Goal: Task Accomplishment & Management: Complete application form

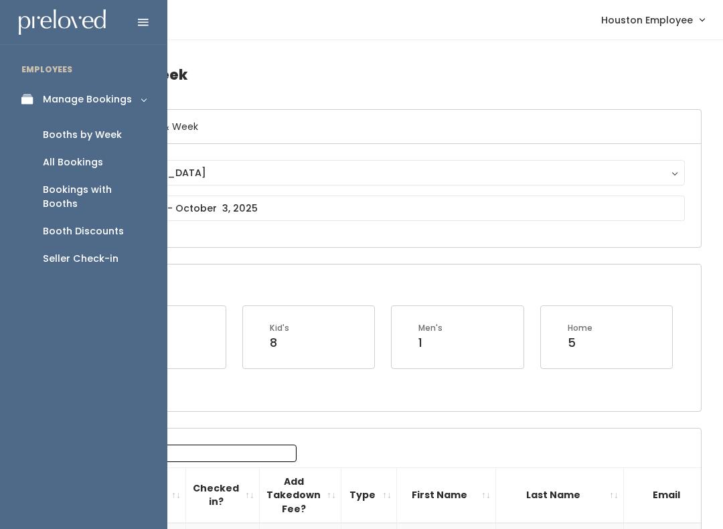
click at [96, 252] on div "Seller Check-in" at bounding box center [81, 259] width 76 height 14
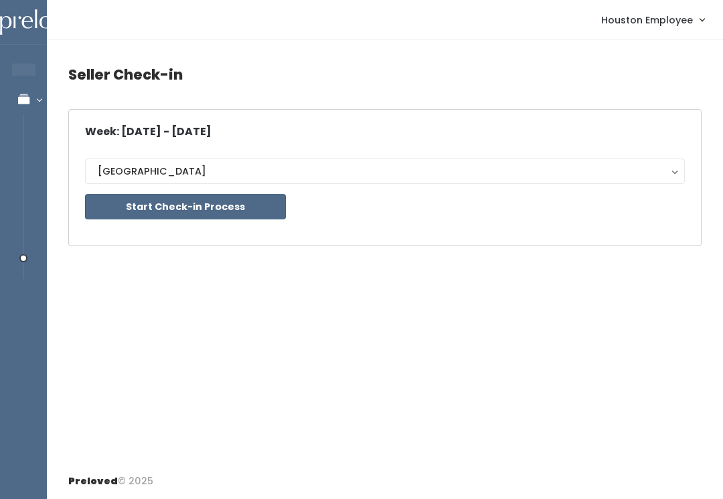
click at [217, 195] on button "Start Check-in Process" at bounding box center [185, 206] width 201 height 25
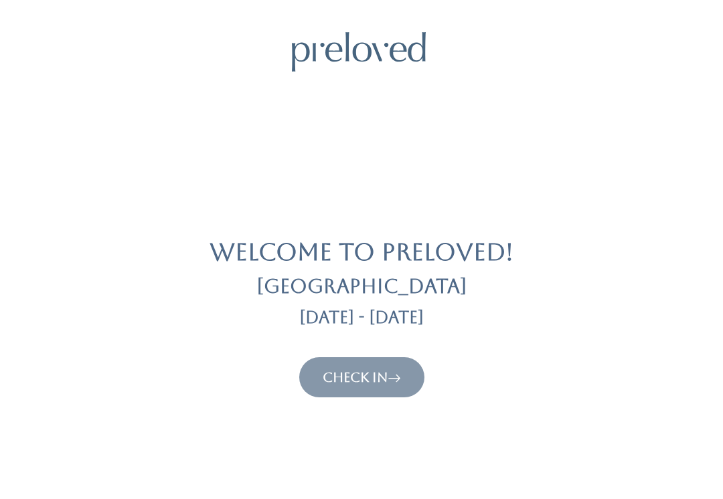
click at [371, 382] on link "Check In" at bounding box center [362, 378] width 78 height 16
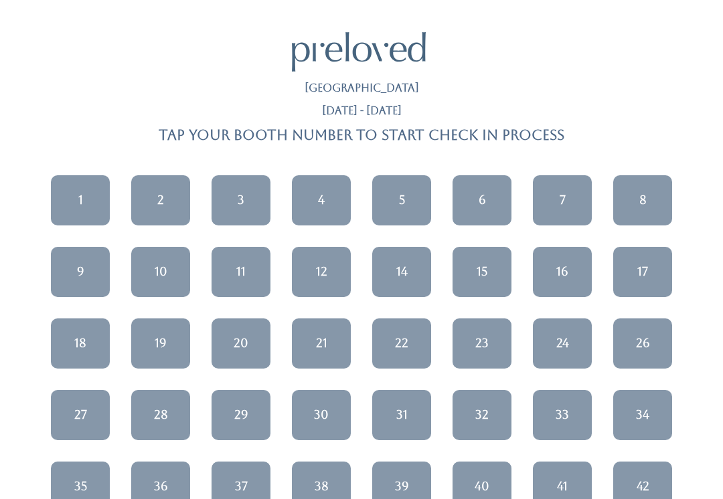
click at [162, 351] on link "19" at bounding box center [160, 344] width 59 height 50
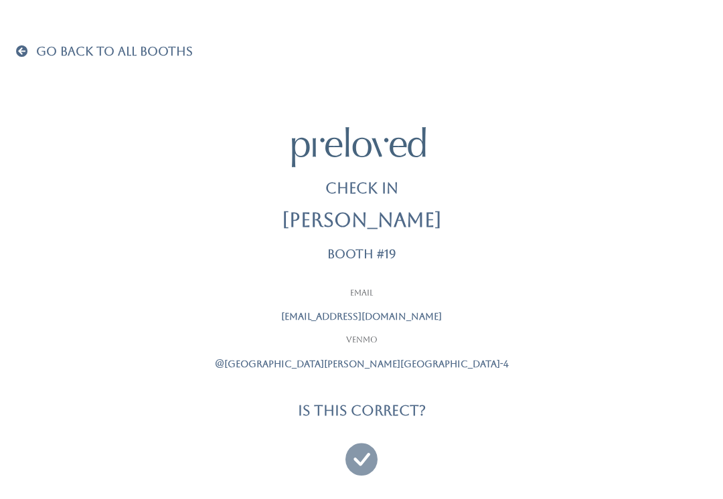
click at [368, 457] on icon at bounding box center [361, 453] width 32 height 45
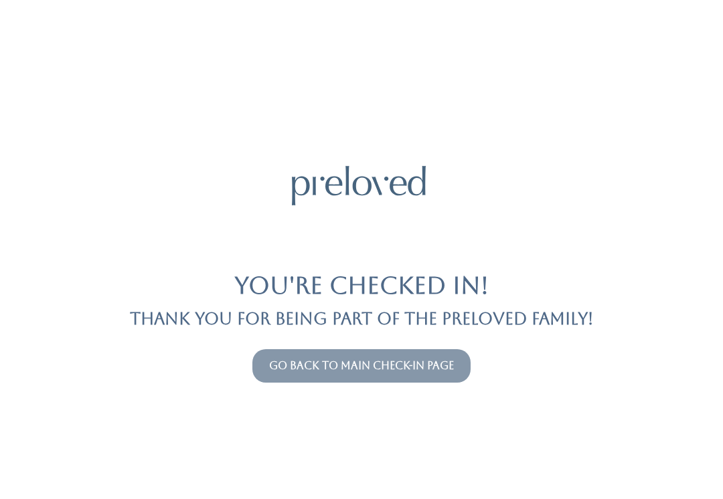
click at [308, 354] on button "Go back to main check-in page" at bounding box center [361, 365] width 218 height 33
click at [276, 365] on link "Go back to main check-in page" at bounding box center [361, 366] width 185 height 13
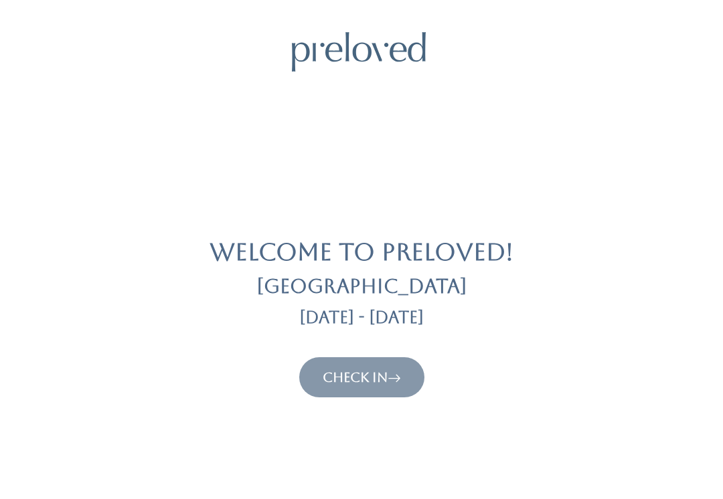
click at [339, 358] on button "Check In" at bounding box center [361, 378] width 125 height 40
click at [336, 370] on link "Check In" at bounding box center [362, 378] width 78 height 16
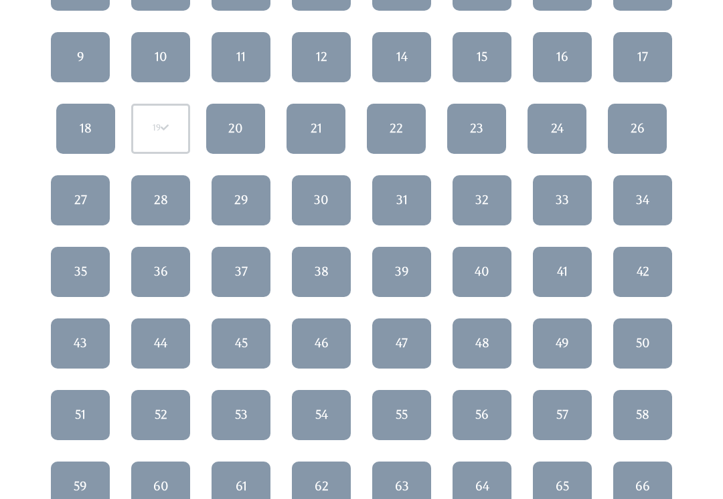
scroll to position [215, 0]
click at [240, 192] on div "29" at bounding box center [241, 199] width 14 height 17
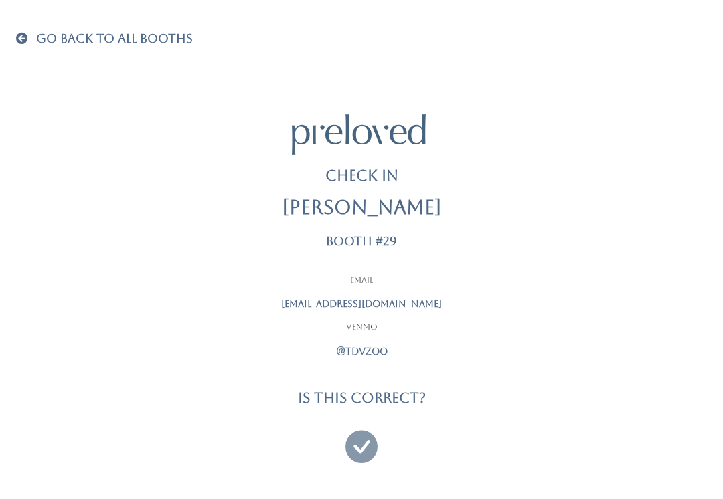
click at [359, 436] on icon at bounding box center [361, 440] width 32 height 45
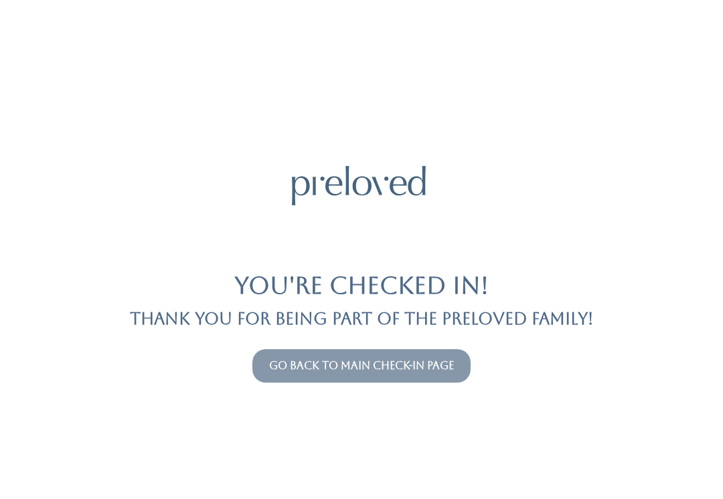
click at [287, 349] on button "Go back to main check-in page" at bounding box center [361, 365] width 218 height 33
click at [282, 361] on link "Go back to main check-in page" at bounding box center [361, 366] width 185 height 13
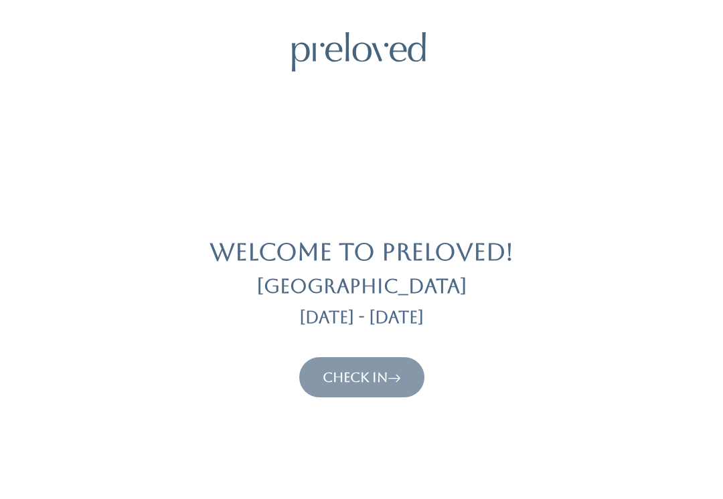
click at [333, 366] on button "Check In" at bounding box center [361, 378] width 125 height 40
click at [356, 376] on link "Check In" at bounding box center [362, 378] width 78 height 16
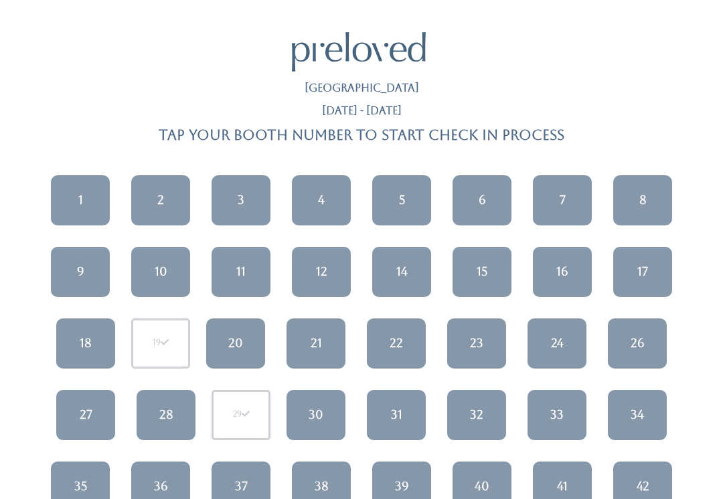
click at [232, 270] on link "11" at bounding box center [241, 272] width 59 height 50
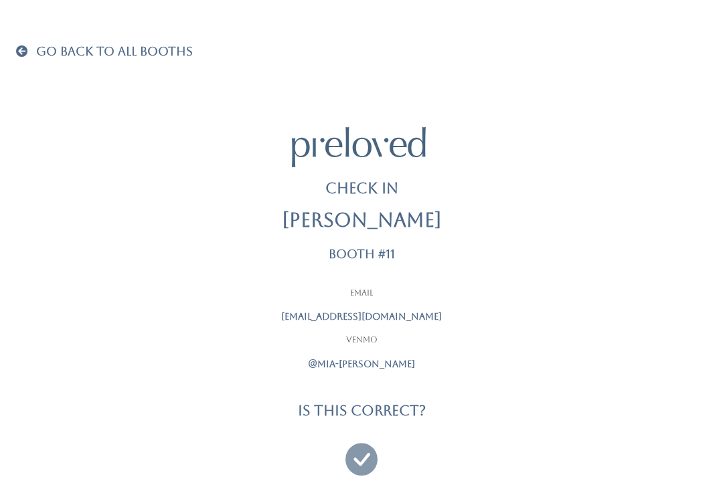
click at [365, 467] on icon at bounding box center [361, 453] width 32 height 45
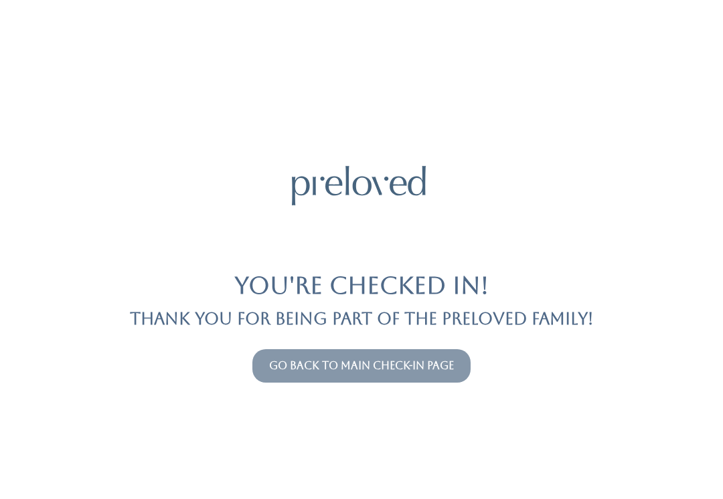
click at [287, 339] on div "You're checked in! Thank you for being part of the Preloved family! Go back to …" at bounding box center [361, 249] width 691 height 499
click at [285, 360] on link "Go back to main check-in page" at bounding box center [361, 366] width 185 height 13
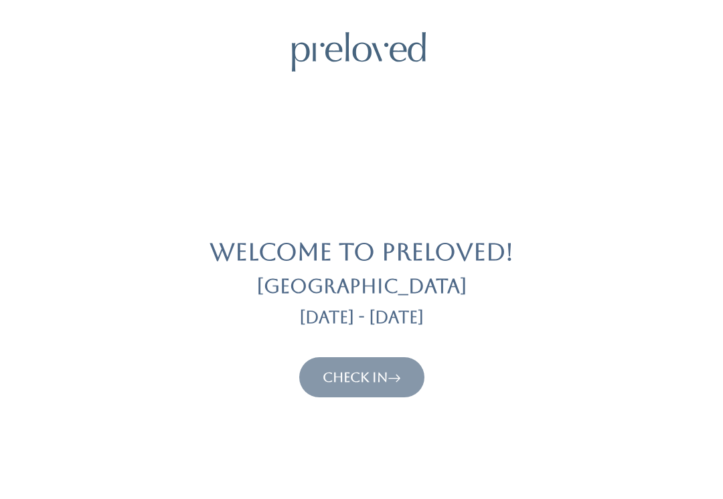
click at [338, 358] on button "Check In" at bounding box center [361, 378] width 125 height 40
click at [347, 366] on button "Check In" at bounding box center [361, 378] width 125 height 40
click at [388, 348] on div "Welcome to Preloved! Houston Sep 20 - Sep 26 Check In" at bounding box center [361, 215] width 691 height 366
click at [404, 349] on div "Welcome to Preloved! Houston Sep 20 - Sep 26 Check In" at bounding box center [361, 215] width 691 height 366
click at [400, 371] on icon at bounding box center [394, 378] width 13 height 16
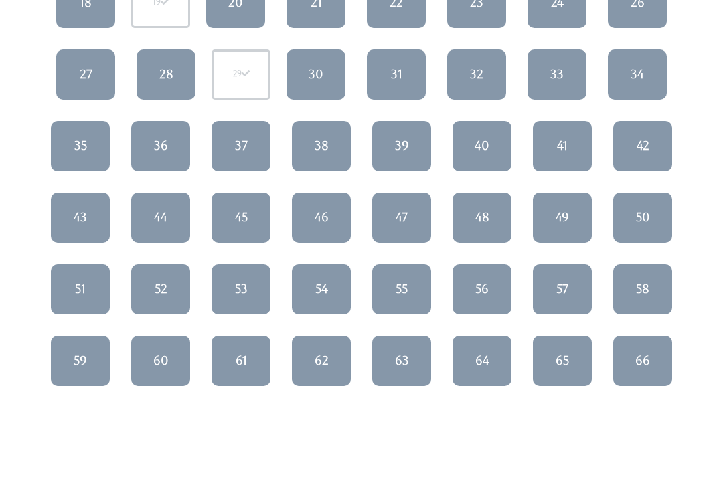
scroll to position [341, 0]
click at [650, 375] on link "66" at bounding box center [642, 361] width 59 height 50
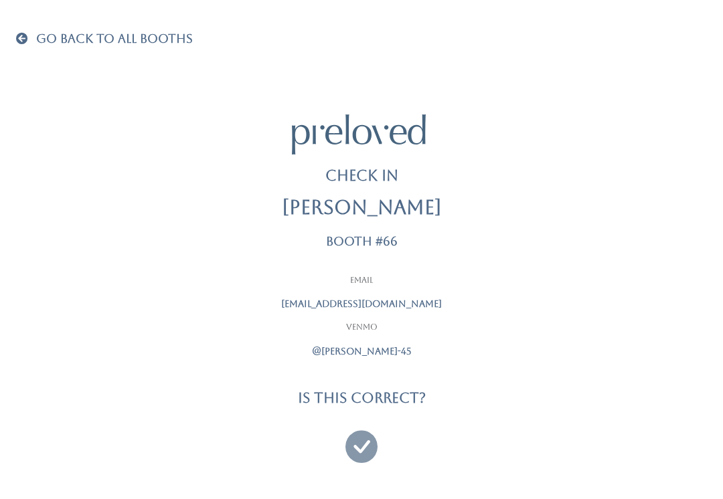
click at [370, 439] on icon at bounding box center [361, 440] width 32 height 45
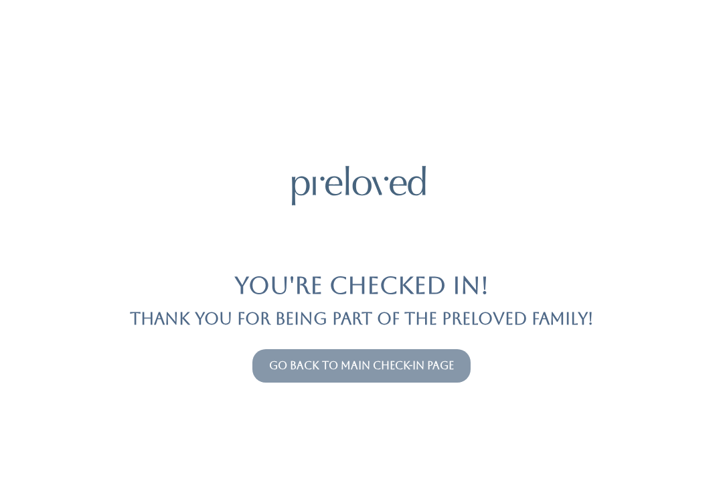
click at [392, 370] on link "Go back to main check-in page" at bounding box center [361, 366] width 185 height 13
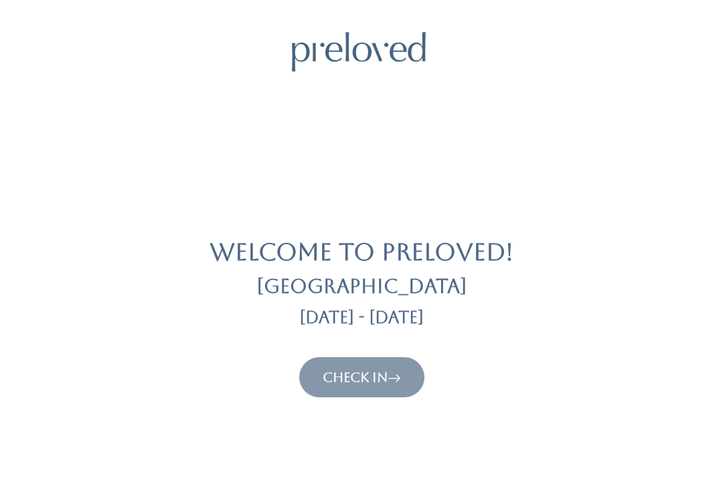
scroll to position [1, 0]
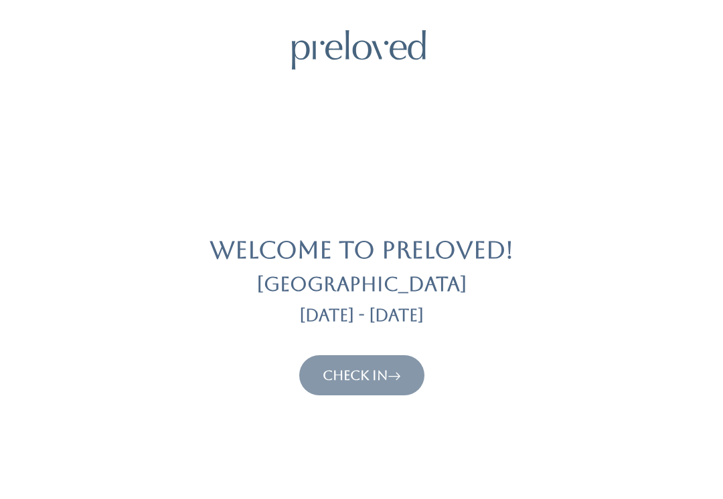
click at [370, 382] on link "Check In" at bounding box center [362, 376] width 78 height 16
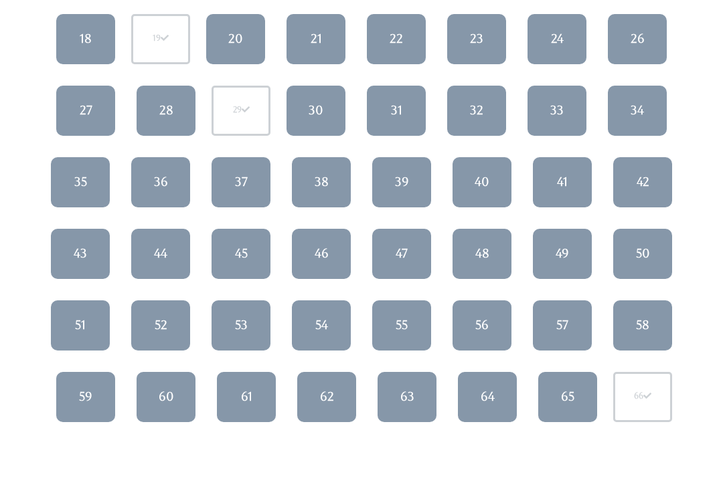
scroll to position [301, 0]
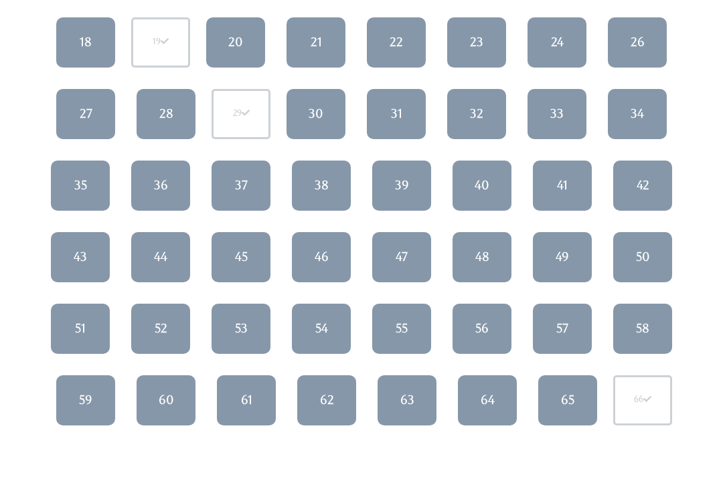
click at [394, 328] on link "55" at bounding box center [401, 329] width 59 height 50
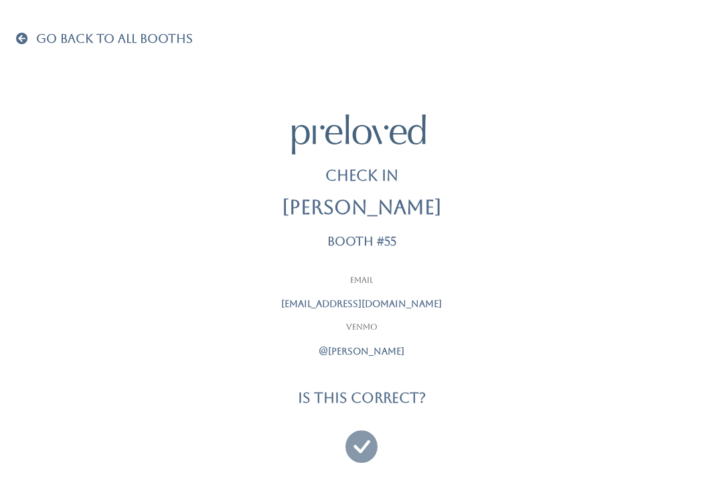
click at [366, 438] on icon at bounding box center [361, 440] width 32 height 45
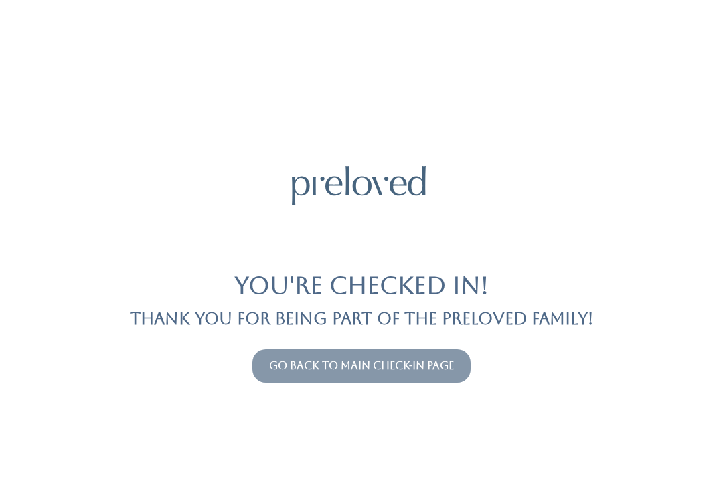
click at [332, 355] on button "Go back to main check-in page" at bounding box center [361, 365] width 218 height 33
click at [282, 360] on link "Go back to main check-in page" at bounding box center [361, 366] width 185 height 13
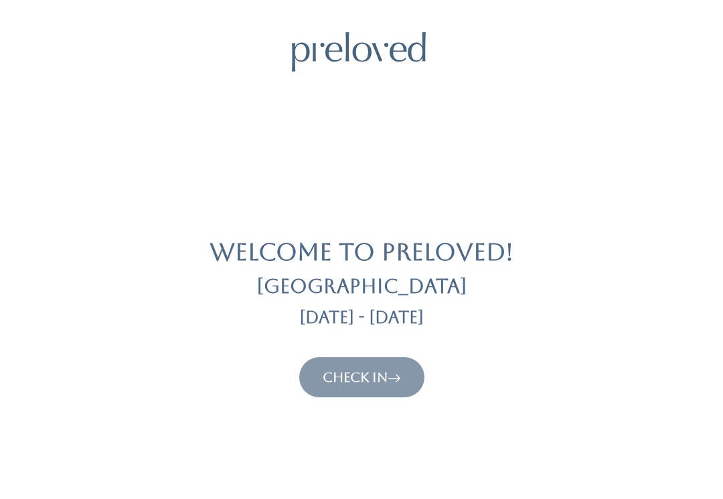
click at [341, 371] on link "Check In" at bounding box center [362, 378] width 78 height 16
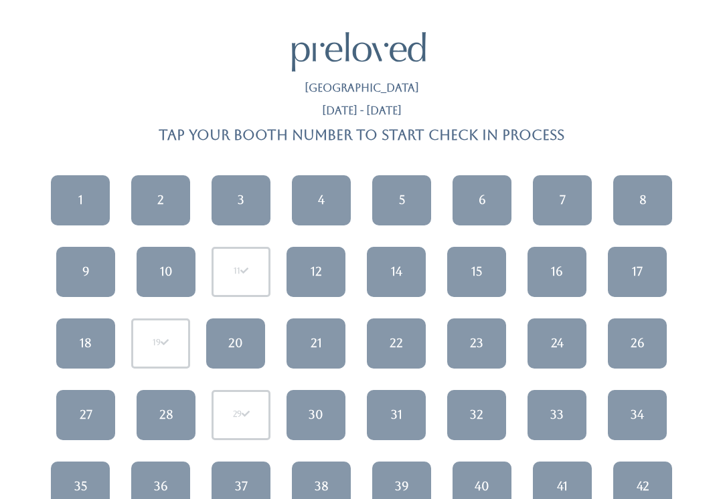
click at [171, 206] on link "2" at bounding box center [160, 200] width 59 height 50
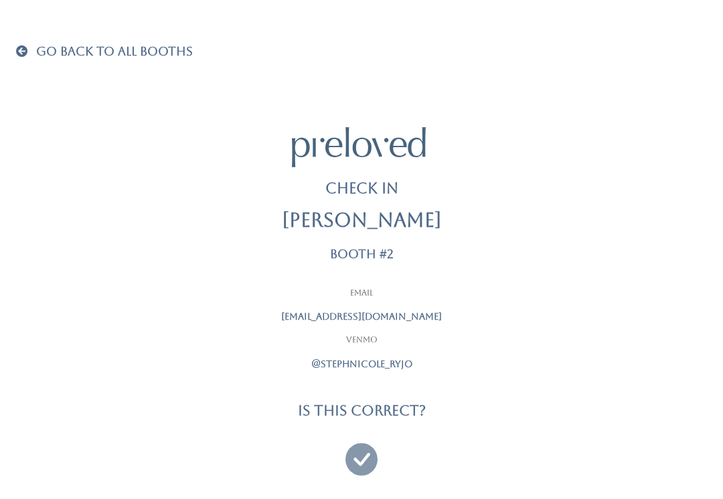
click at [360, 458] on icon at bounding box center [361, 453] width 32 height 45
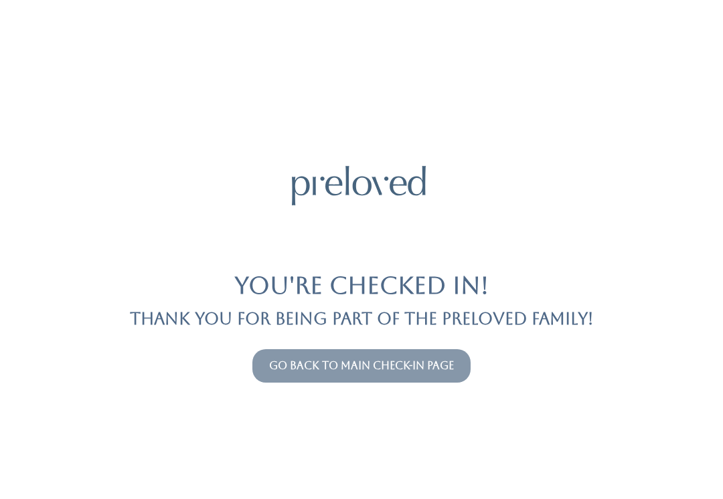
click at [279, 350] on button "Go back to main check-in page" at bounding box center [361, 365] width 218 height 33
click at [317, 349] on button "Go back to main check-in page" at bounding box center [361, 365] width 218 height 33
click at [327, 353] on button "Go back to main check-in page" at bounding box center [361, 365] width 218 height 33
click at [341, 354] on button "Go back to main check-in page" at bounding box center [361, 365] width 218 height 33
click at [413, 349] on button "Go back to main check-in page" at bounding box center [361, 365] width 218 height 33
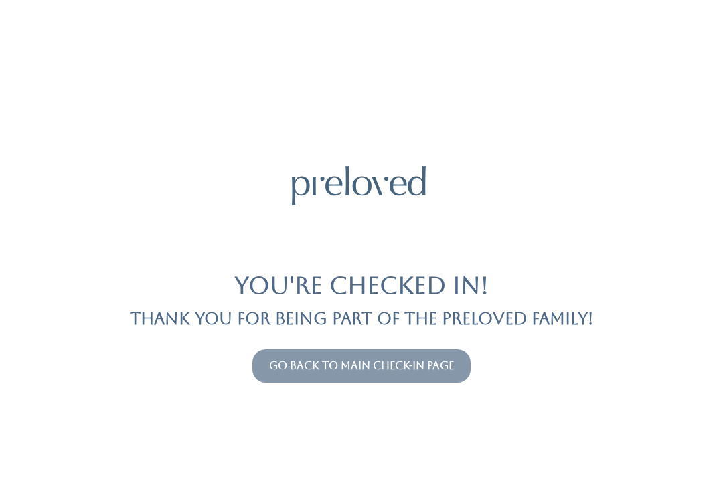
click at [419, 356] on button "Go back to main check-in page" at bounding box center [361, 365] width 218 height 33
click at [372, 360] on link "Go back to main check-in page" at bounding box center [361, 366] width 185 height 13
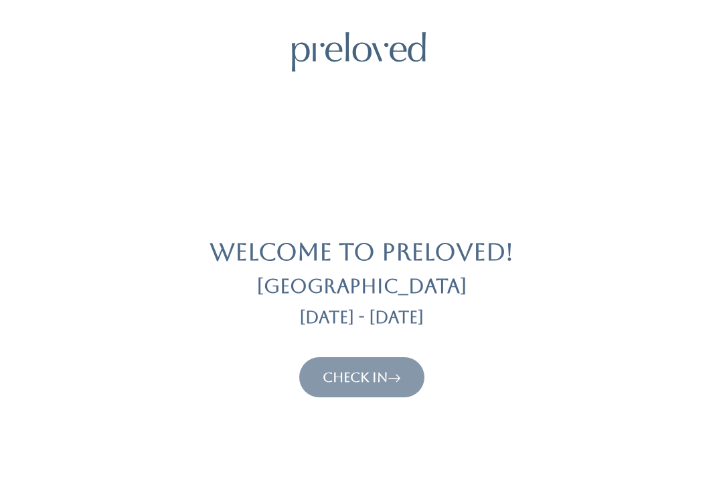
click at [382, 362] on button "Check In" at bounding box center [361, 378] width 125 height 40
click at [384, 370] on link "Check In" at bounding box center [362, 378] width 78 height 16
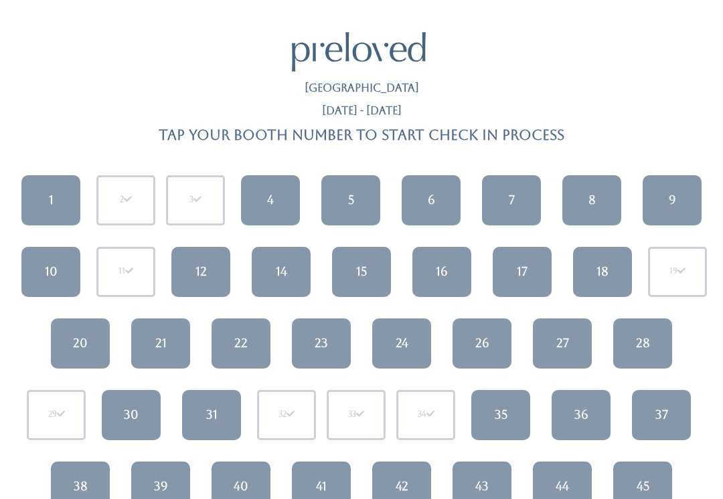
click at [580, 408] on div "36" at bounding box center [581, 414] width 14 height 17
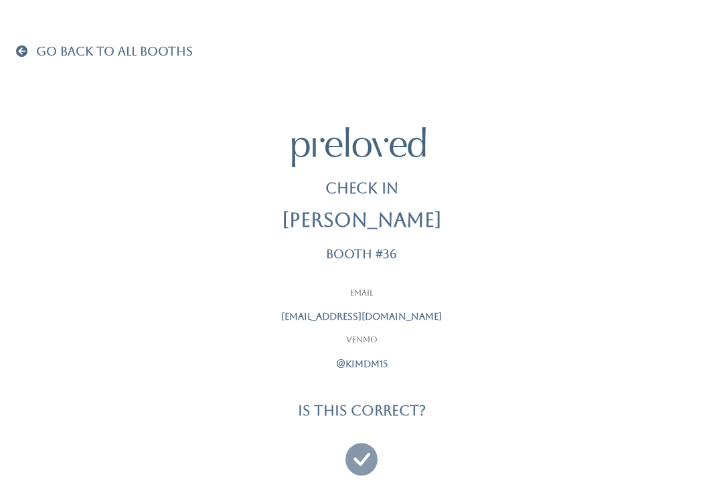
click at [360, 451] on icon at bounding box center [361, 453] width 32 height 45
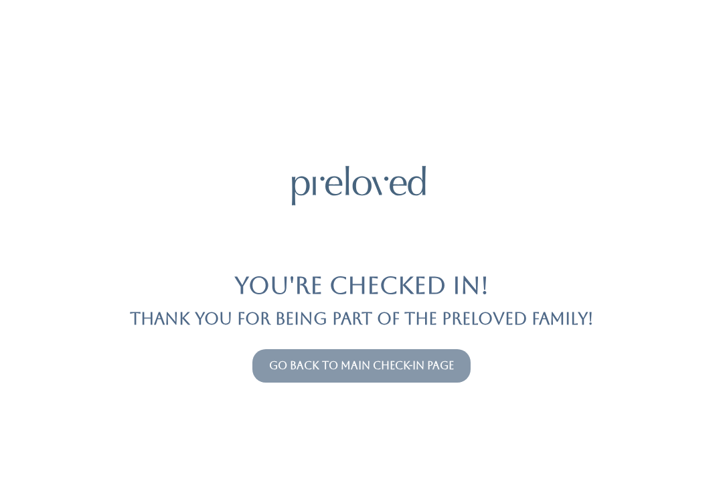
click at [408, 364] on link "Go back to main check-in page" at bounding box center [361, 366] width 185 height 13
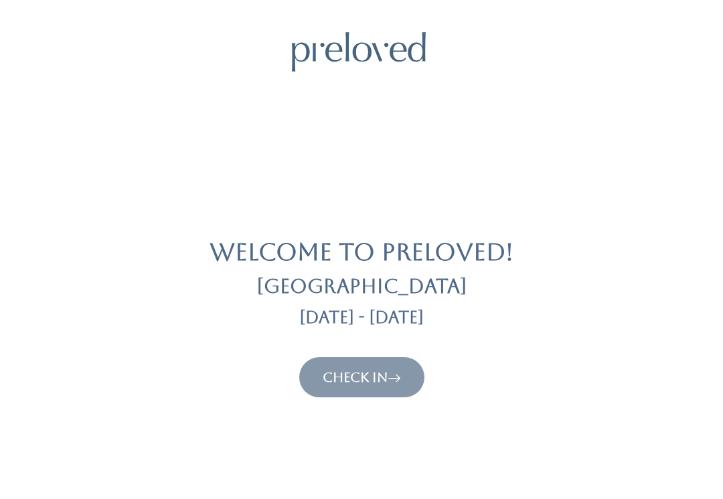
click at [353, 376] on link "Check In" at bounding box center [362, 378] width 78 height 16
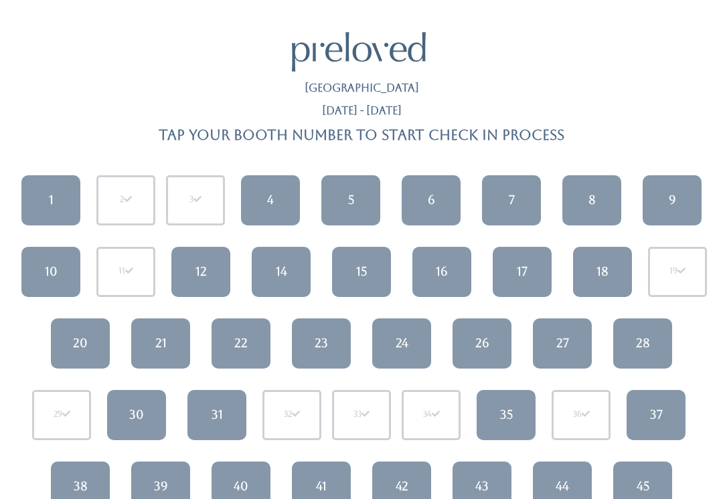
click at [52, 198] on div "1" at bounding box center [51, 199] width 5 height 17
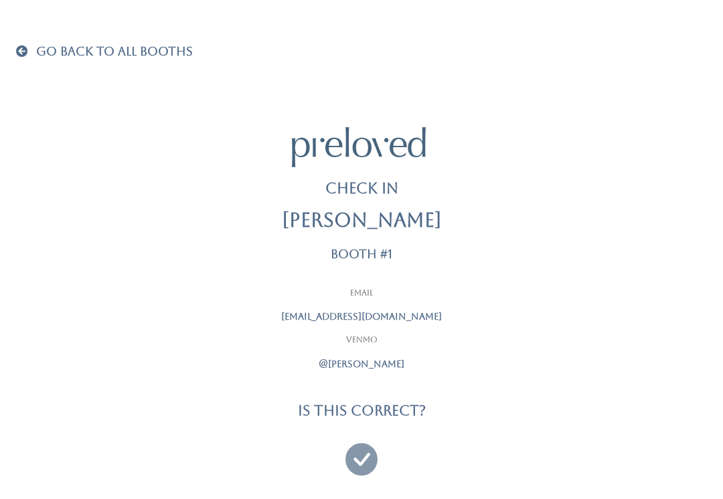
click at [362, 456] on icon at bounding box center [361, 453] width 32 height 45
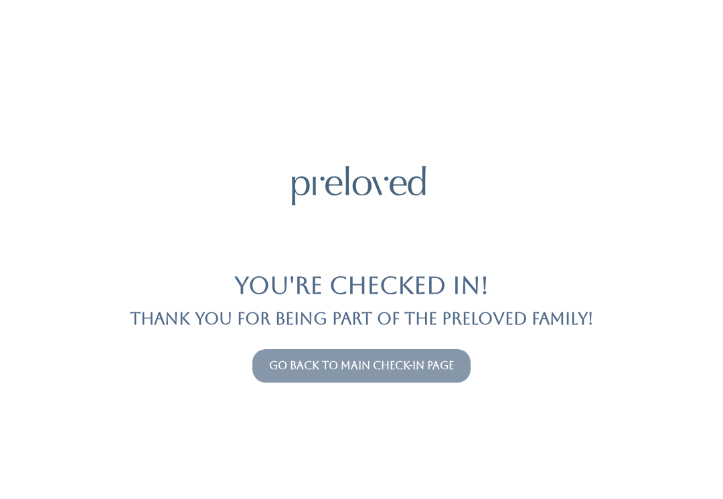
click at [335, 367] on link "Go back to main check-in page" at bounding box center [361, 366] width 185 height 13
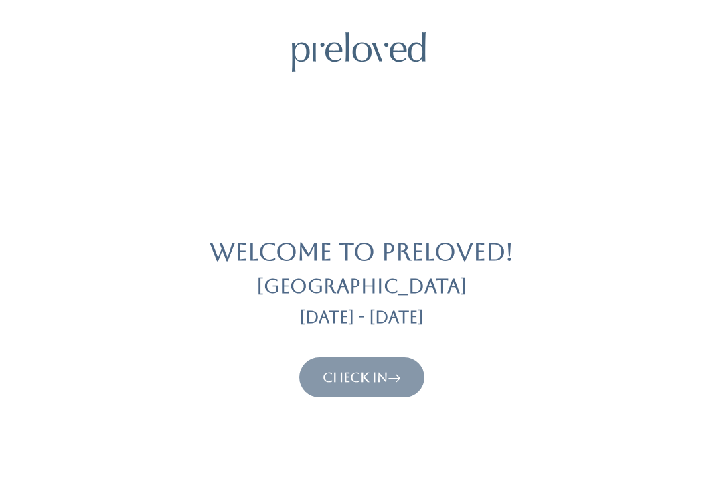
click at [339, 374] on link "Check In" at bounding box center [362, 378] width 78 height 16
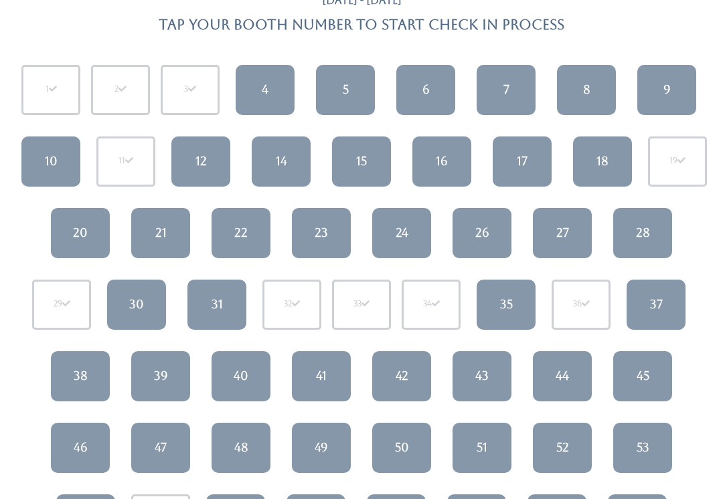
scroll to position [165, 0]
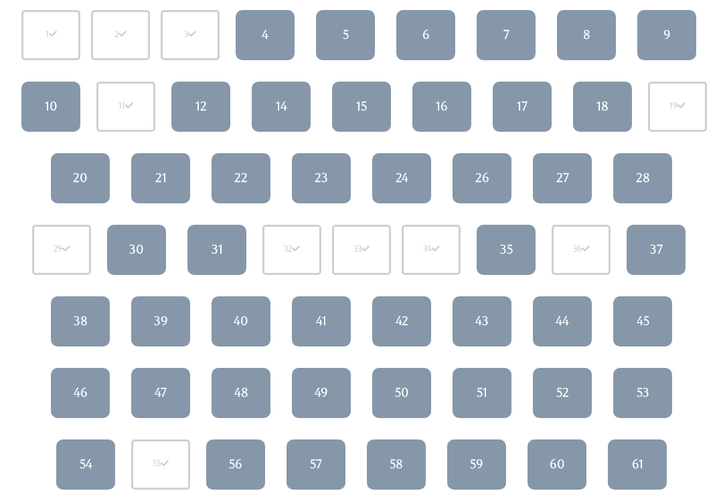
click at [477, 394] on div "51" at bounding box center [482, 392] width 11 height 17
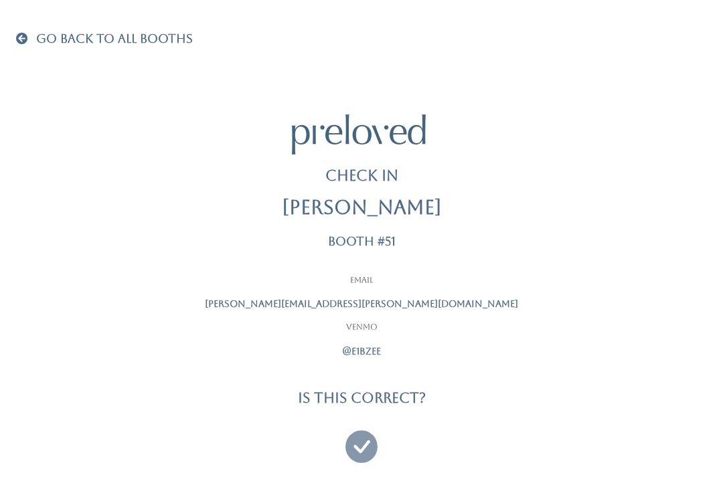
click at [353, 437] on icon at bounding box center [361, 440] width 32 height 45
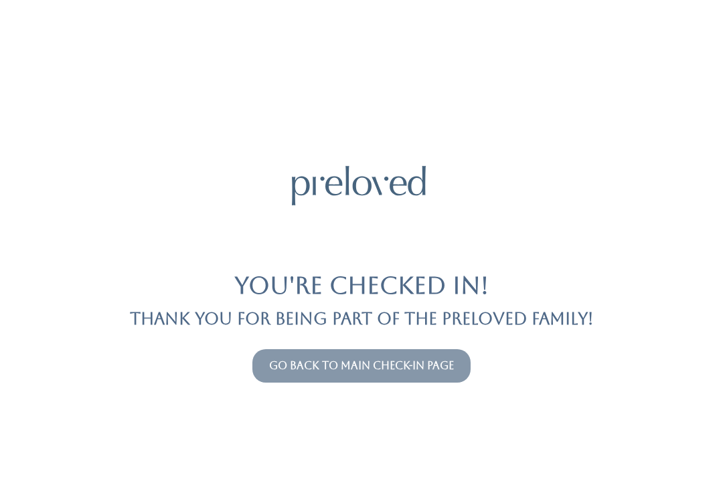
click at [287, 370] on link "Go back to main check-in page" at bounding box center [361, 366] width 185 height 13
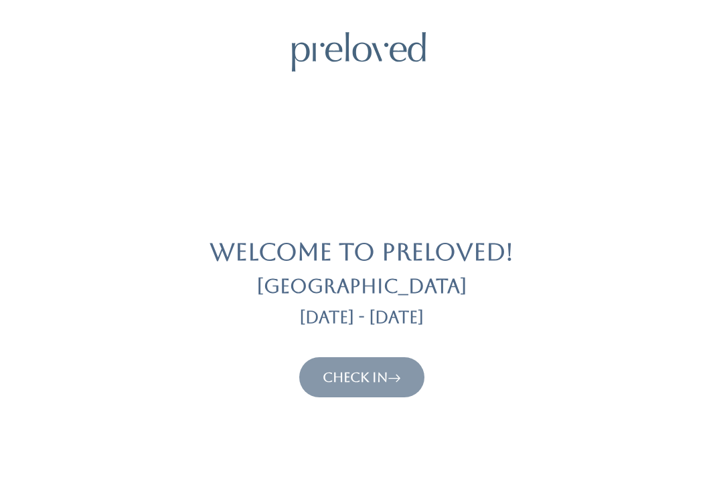
click at [392, 363] on button "Check In" at bounding box center [361, 378] width 125 height 40
click at [364, 381] on link "Check In" at bounding box center [362, 378] width 78 height 16
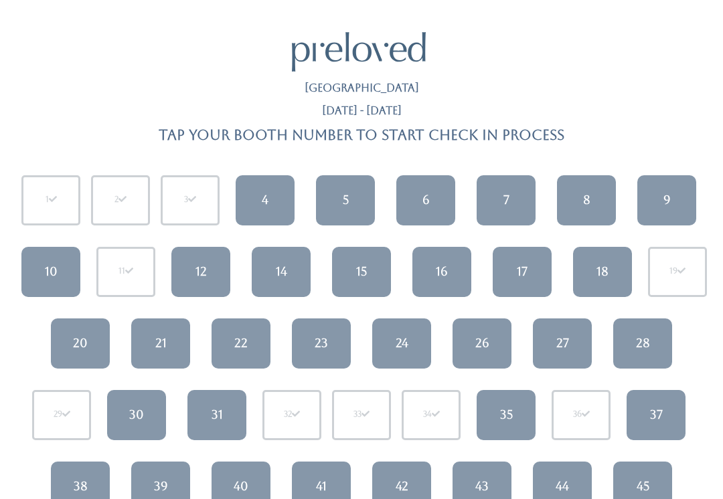
click at [666, 204] on div "9" at bounding box center [666, 199] width 7 height 17
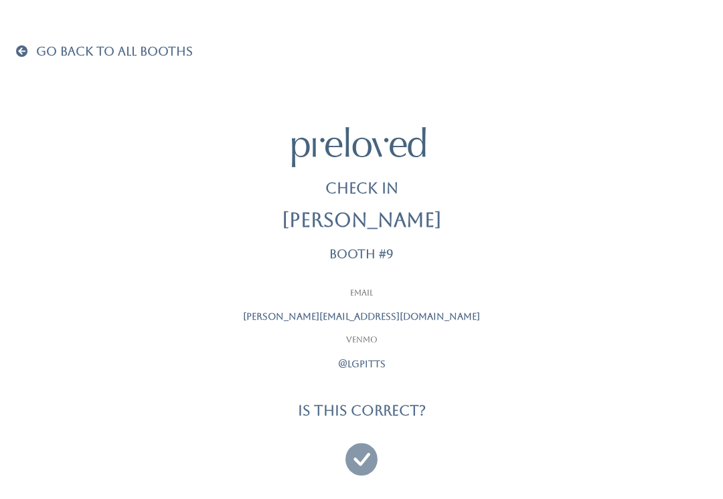
click at [359, 463] on icon at bounding box center [361, 453] width 32 height 45
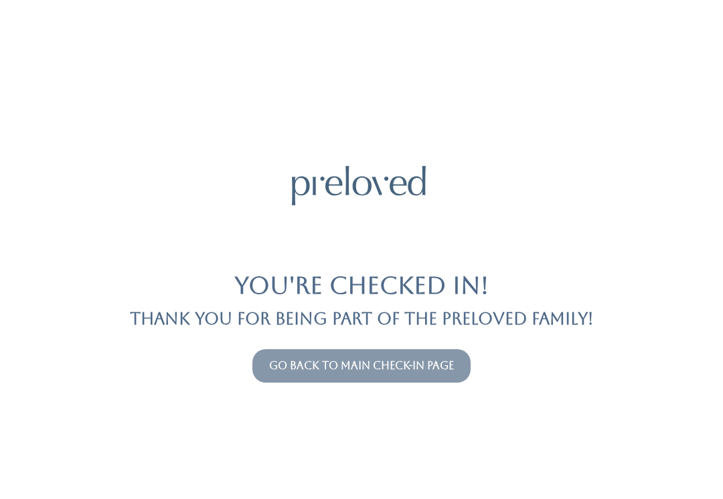
click at [448, 365] on link "Go back to main check-in page" at bounding box center [361, 366] width 185 height 13
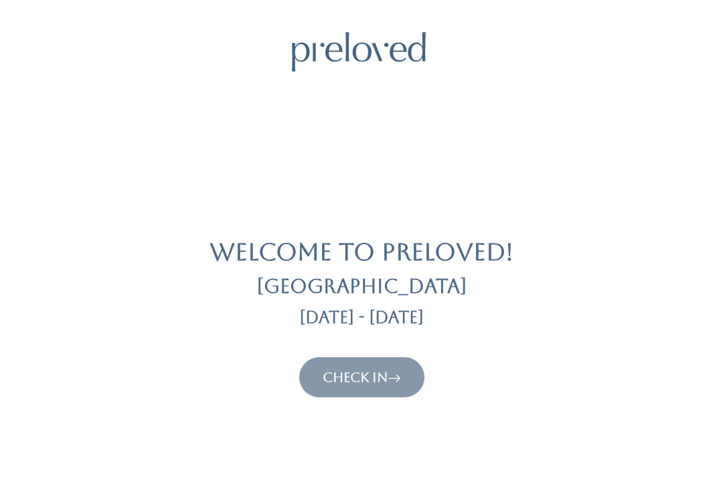
click at [380, 384] on link "Check In" at bounding box center [362, 378] width 78 height 16
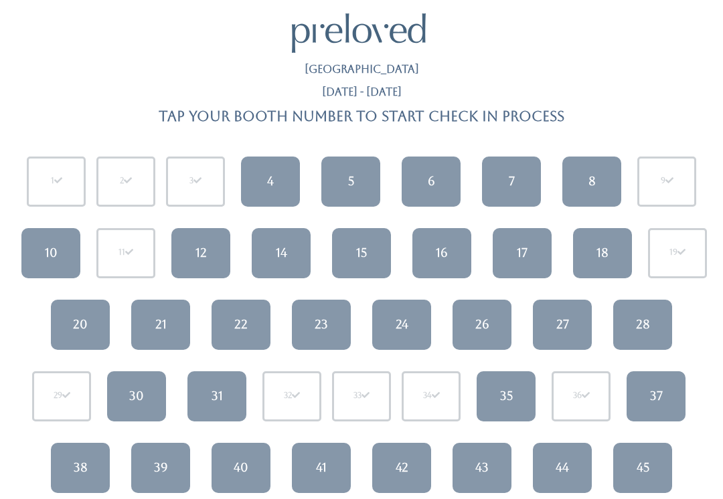
scroll to position [18, 0]
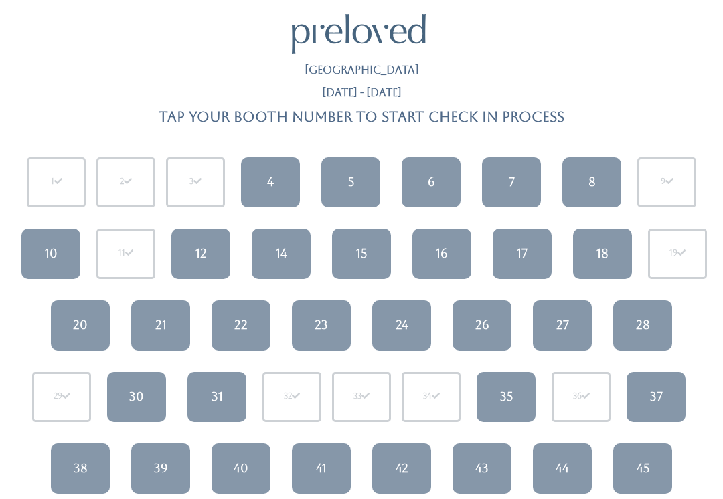
click at [288, 255] on link "14" at bounding box center [281, 254] width 59 height 50
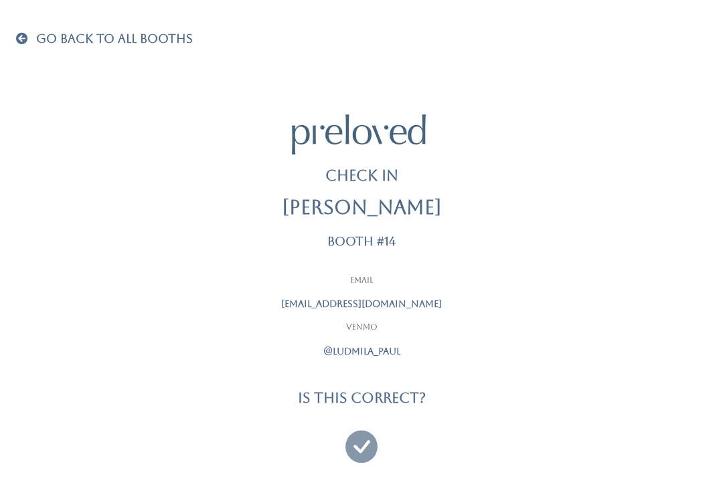
click at [358, 438] on icon at bounding box center [361, 440] width 32 height 45
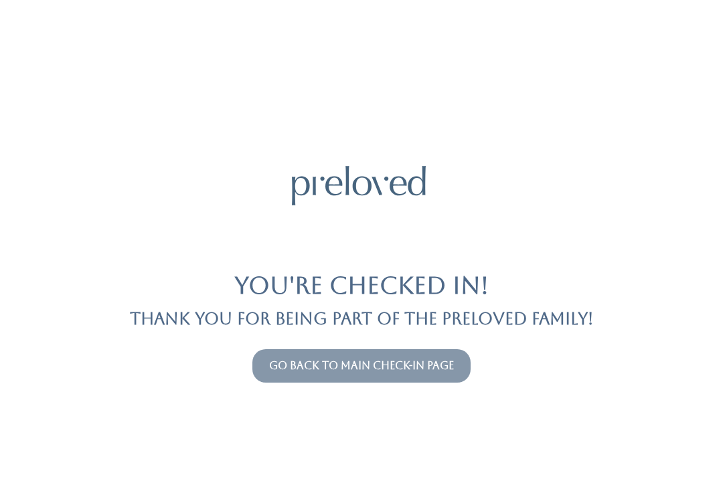
click at [332, 362] on link "Go back to main check-in page" at bounding box center [361, 366] width 185 height 13
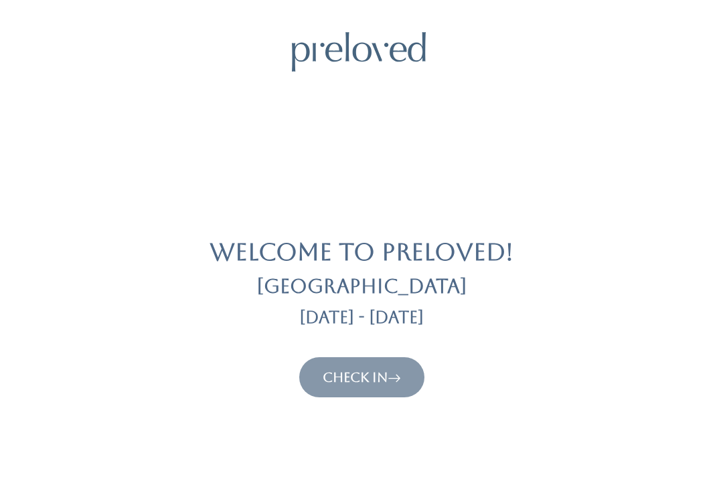
click at [362, 370] on link "Check In" at bounding box center [362, 378] width 78 height 16
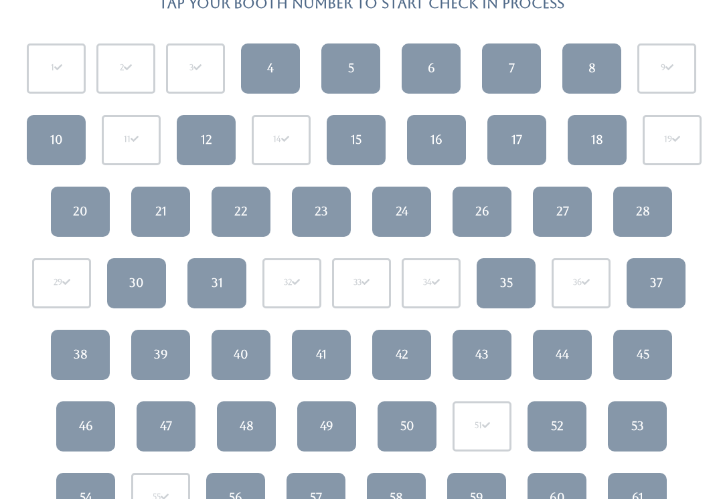
scroll to position [137, 0]
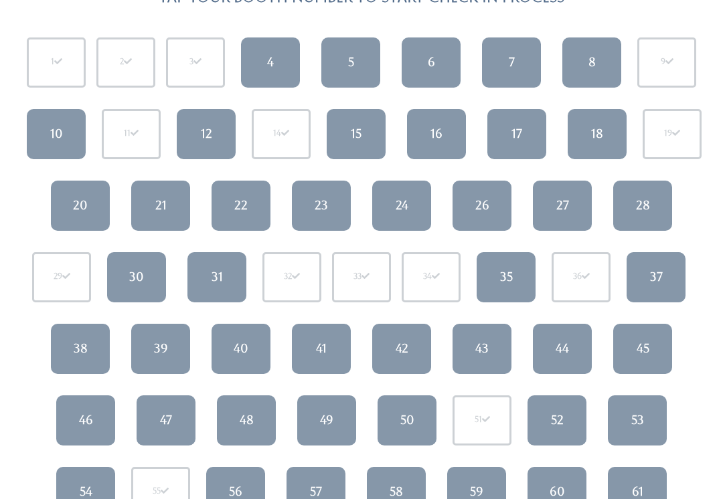
click at [269, 348] on link "40" at bounding box center [241, 350] width 59 height 50
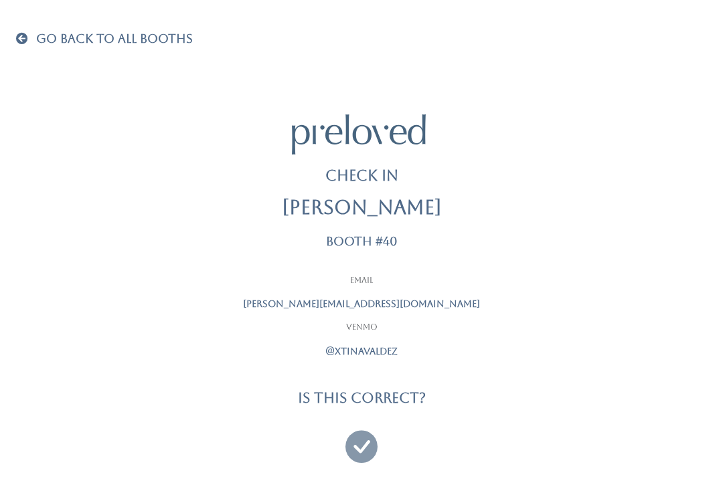
scroll to position [13, 0]
click at [362, 440] on icon at bounding box center [361, 440] width 32 height 45
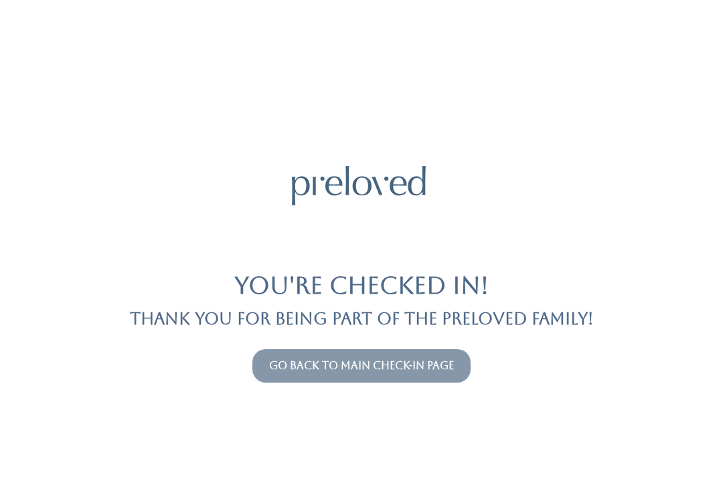
click at [423, 366] on link "Go back to main check-in page" at bounding box center [361, 366] width 185 height 13
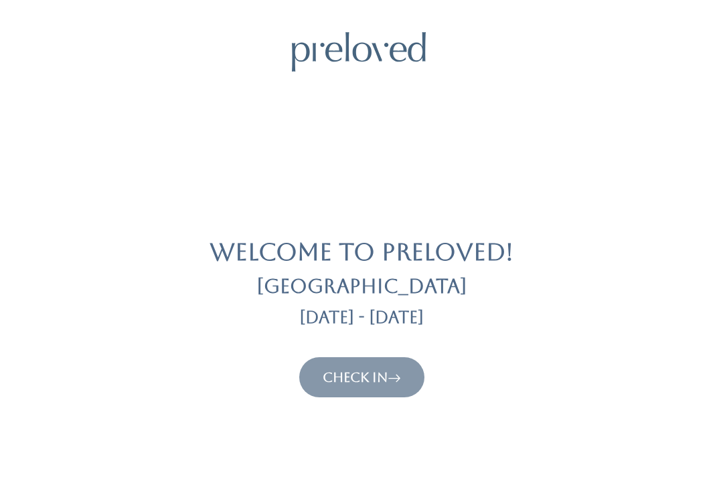
click at [399, 376] on icon at bounding box center [394, 378] width 13 height 16
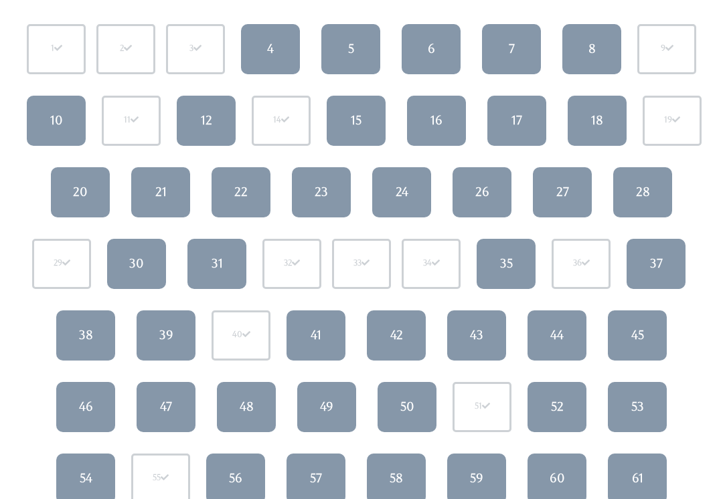
scroll to position [151, 0]
click at [558, 329] on div "44" at bounding box center [556, 335] width 13 height 17
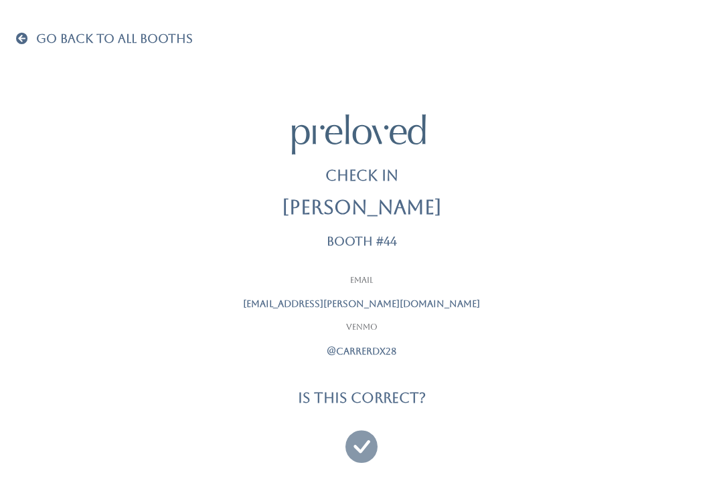
click at [367, 445] on icon at bounding box center [361, 440] width 32 height 45
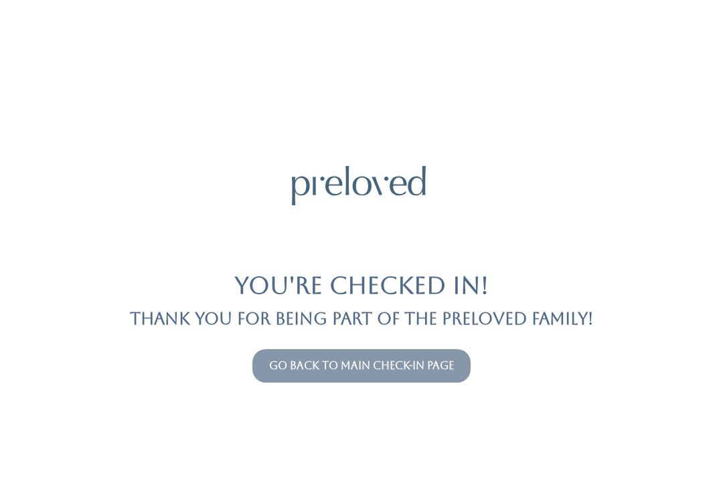
click at [328, 363] on link "Go back to main check-in page" at bounding box center [361, 366] width 185 height 13
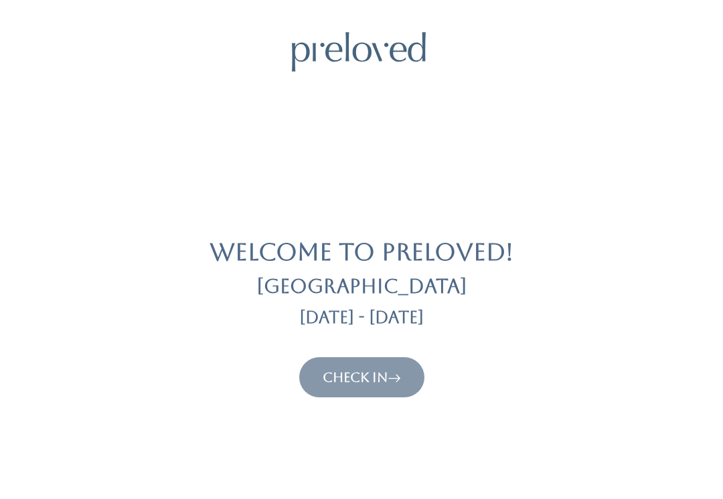
click at [325, 374] on link "Check In" at bounding box center [362, 378] width 78 height 16
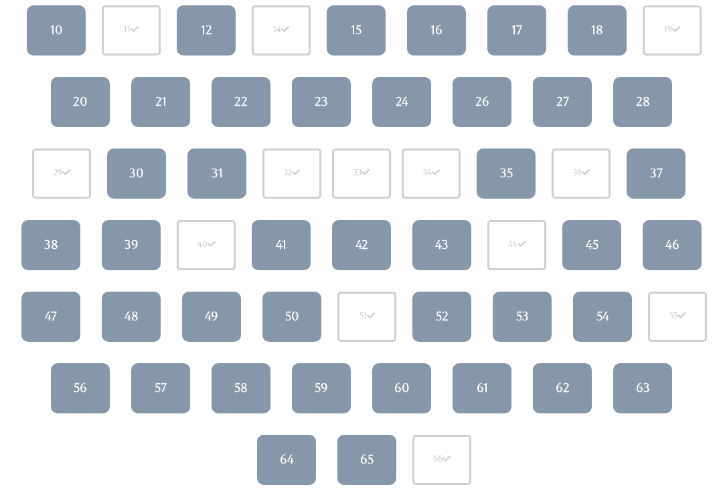
scroll to position [244, 0]
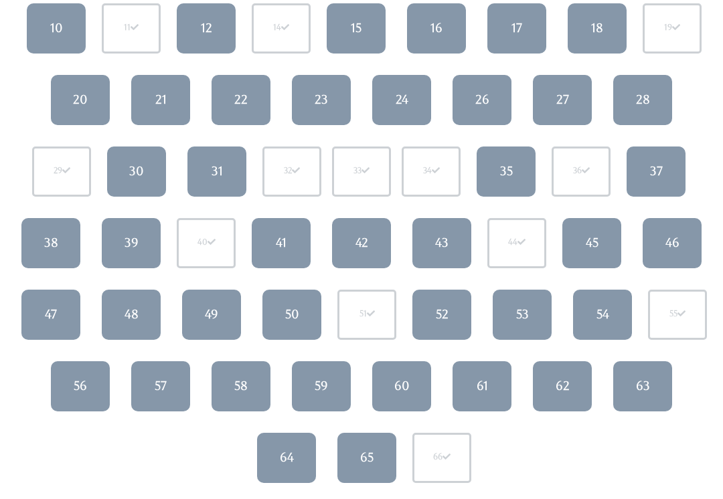
click at [515, 311] on link "53" at bounding box center [522, 315] width 59 height 50
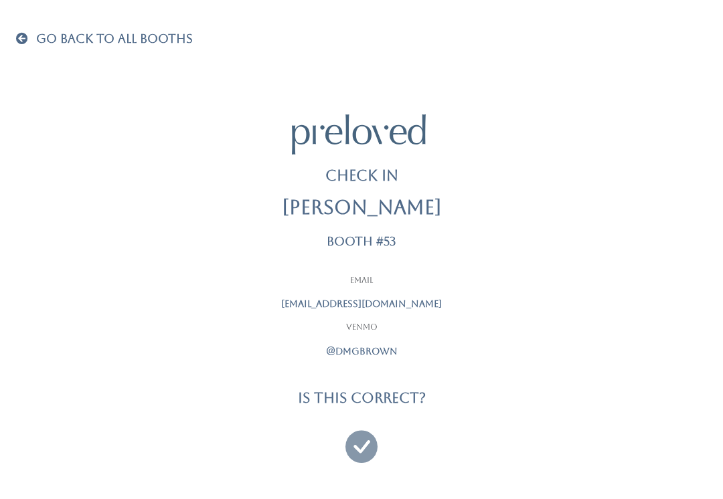
click at [360, 440] on icon at bounding box center [361, 440] width 32 height 45
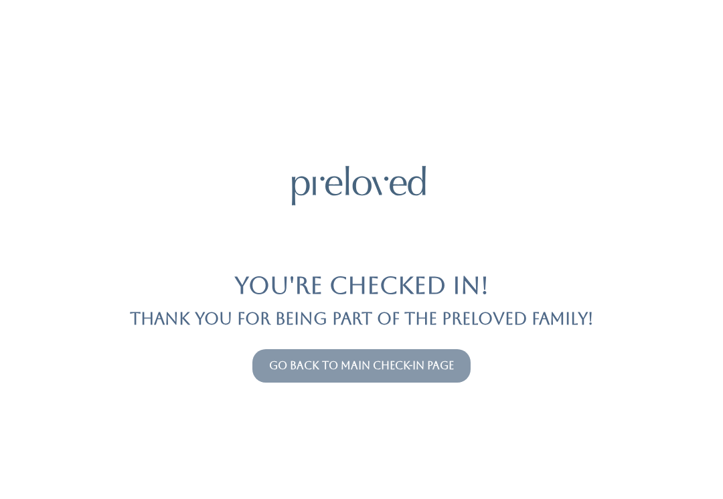
click at [383, 360] on link "Go back to main check-in page" at bounding box center [361, 366] width 185 height 13
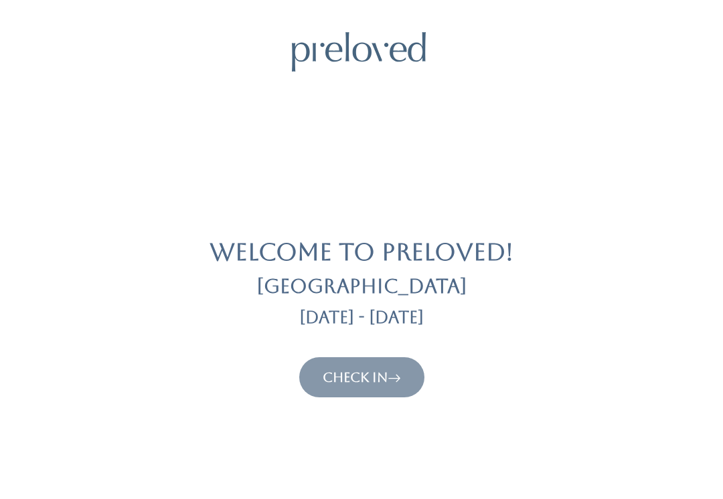
click at [347, 379] on link "Check In" at bounding box center [362, 378] width 78 height 16
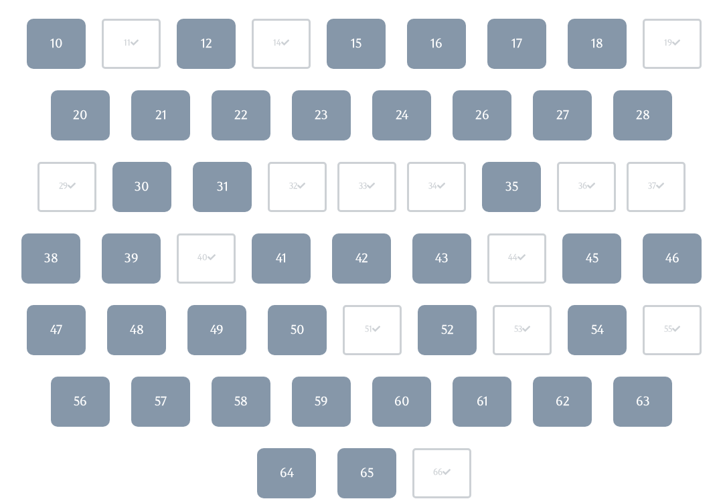
scroll to position [228, 0]
click at [441, 321] on div "52" at bounding box center [447, 329] width 13 height 17
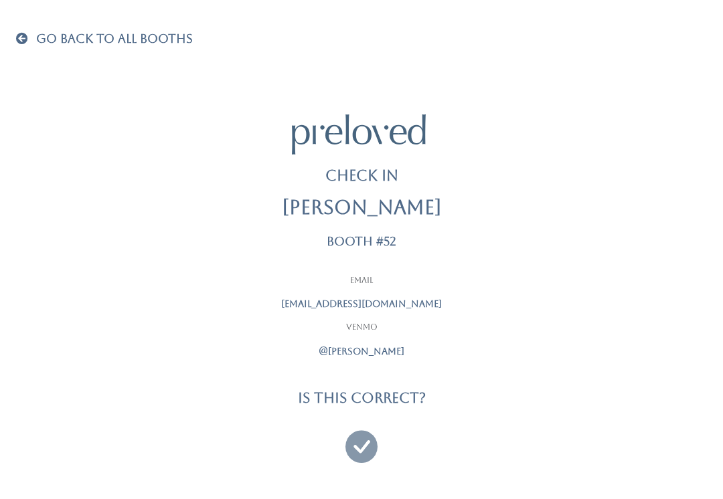
click at [376, 435] on icon at bounding box center [361, 440] width 32 height 45
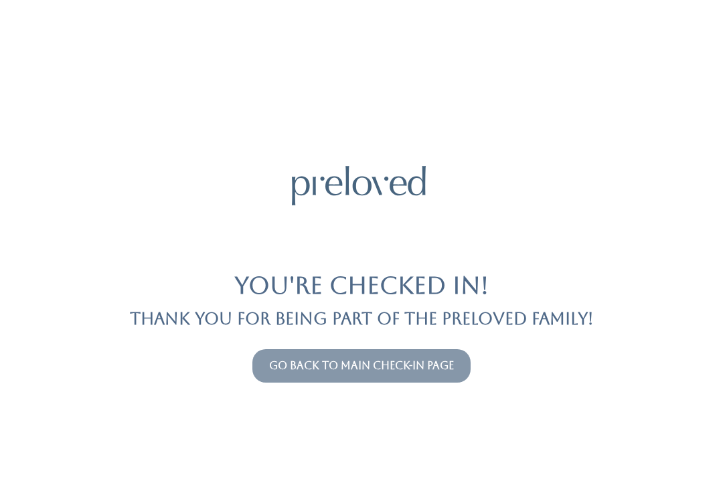
click at [402, 356] on button "Go back to main check-in page" at bounding box center [361, 365] width 218 height 33
click at [398, 368] on link "Go back to main check-in page" at bounding box center [361, 366] width 185 height 13
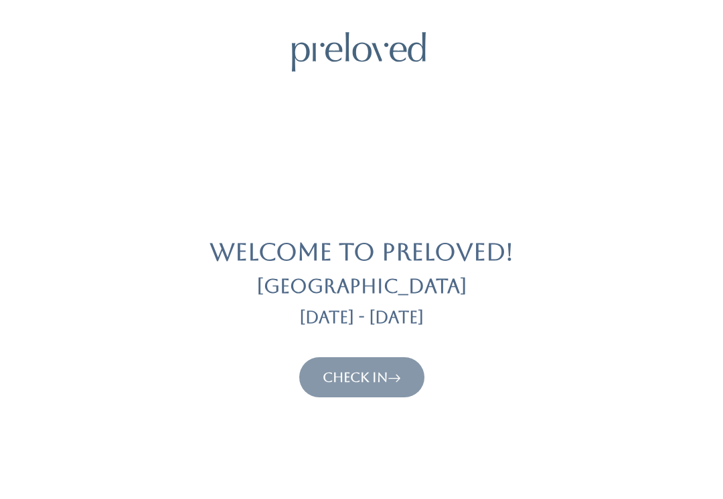
click at [347, 364] on button "Check In" at bounding box center [361, 378] width 125 height 40
click at [341, 370] on link "Check In" at bounding box center [362, 378] width 78 height 16
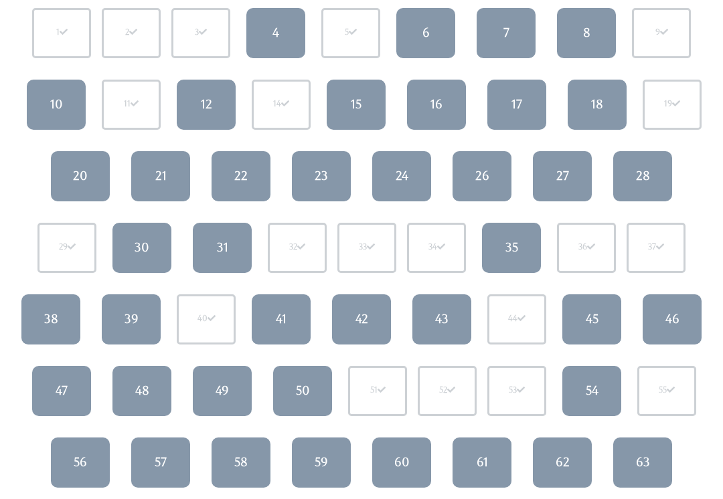
scroll to position [168, 0]
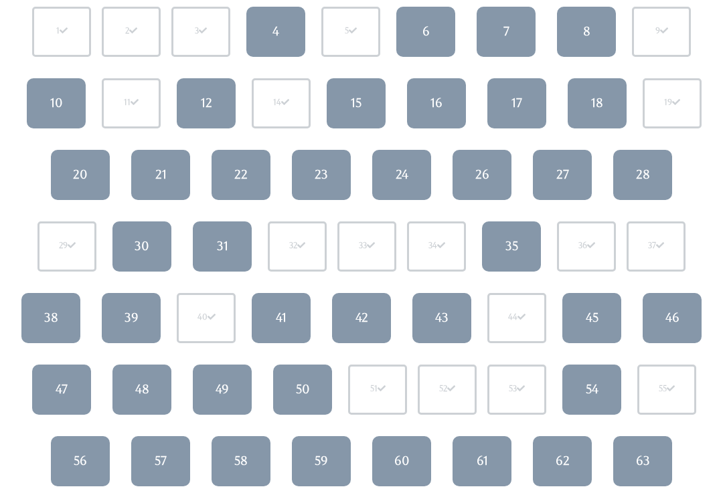
click at [81, 469] on div "56" at bounding box center [80, 461] width 13 height 17
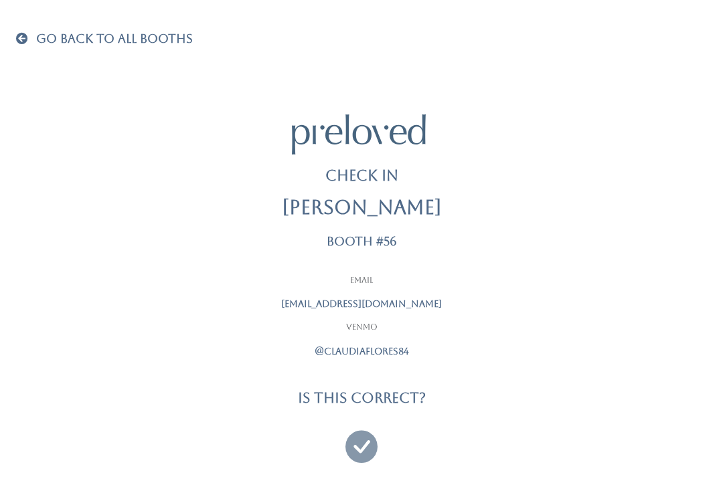
click at [368, 428] on icon at bounding box center [361, 440] width 32 height 45
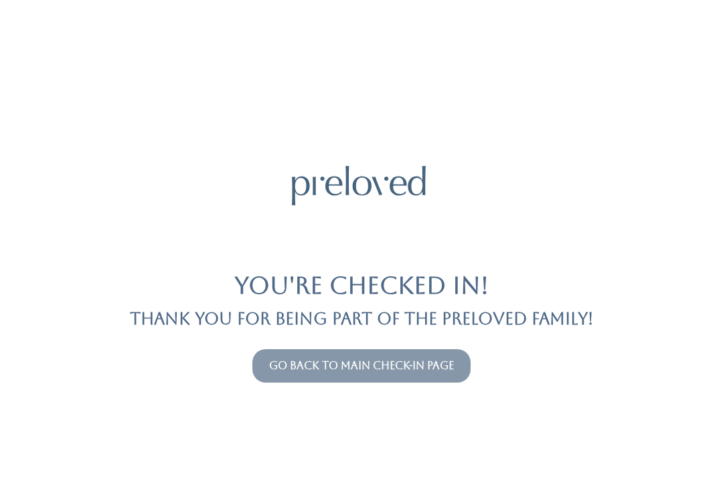
click at [282, 356] on button "Go back to main check-in page" at bounding box center [361, 365] width 218 height 33
click at [363, 353] on button "Go back to main check-in page" at bounding box center [361, 365] width 218 height 33
click at [362, 346] on div "Go back to main check-in page" at bounding box center [361, 366] width 707 height 44
click at [395, 351] on button "Go back to main check-in page" at bounding box center [361, 365] width 218 height 33
click at [397, 361] on link "Go back to main check-in page" at bounding box center [361, 366] width 185 height 13
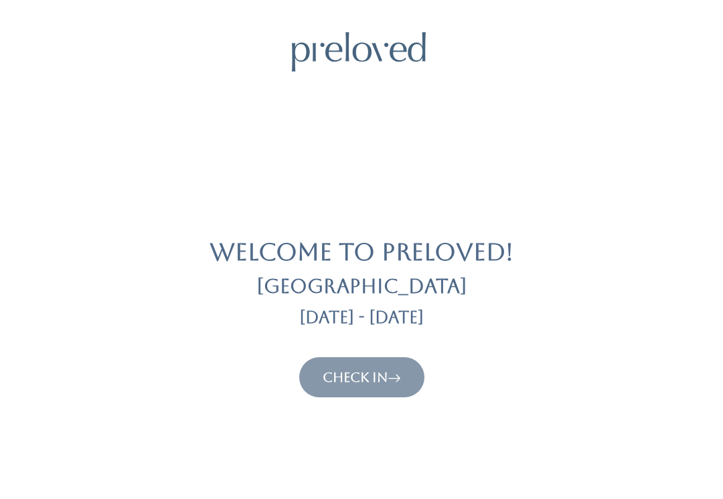
click at [346, 370] on link "Check In" at bounding box center [362, 378] width 78 height 16
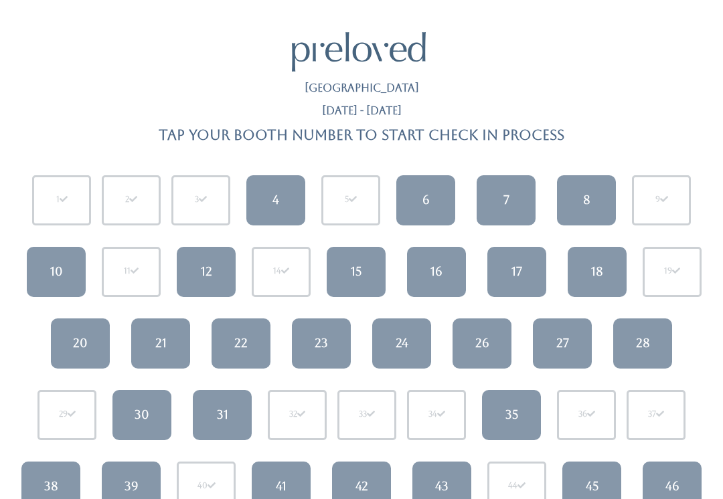
click at [501, 420] on link "35" at bounding box center [511, 415] width 59 height 50
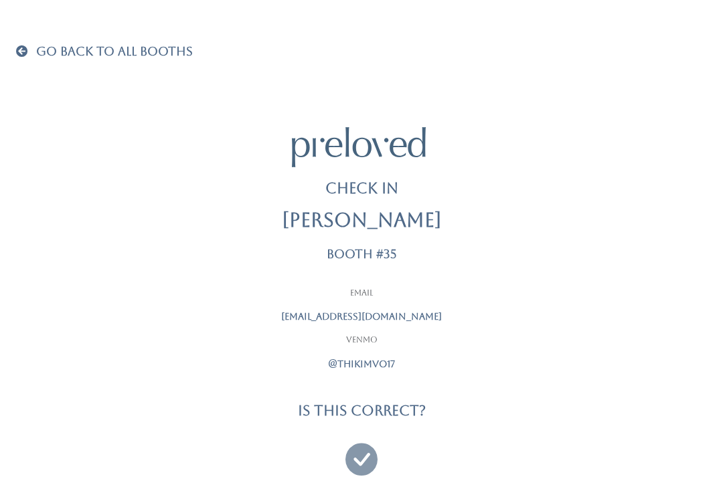
click at [368, 460] on icon at bounding box center [361, 453] width 32 height 45
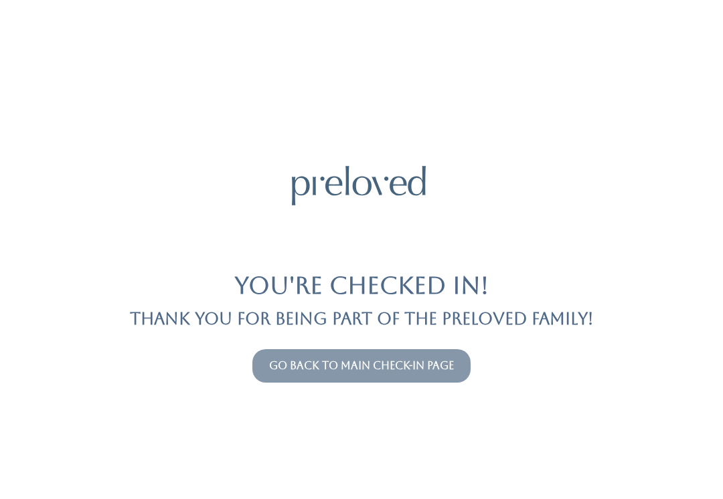
click at [293, 360] on link "Go back to main check-in page" at bounding box center [361, 366] width 185 height 13
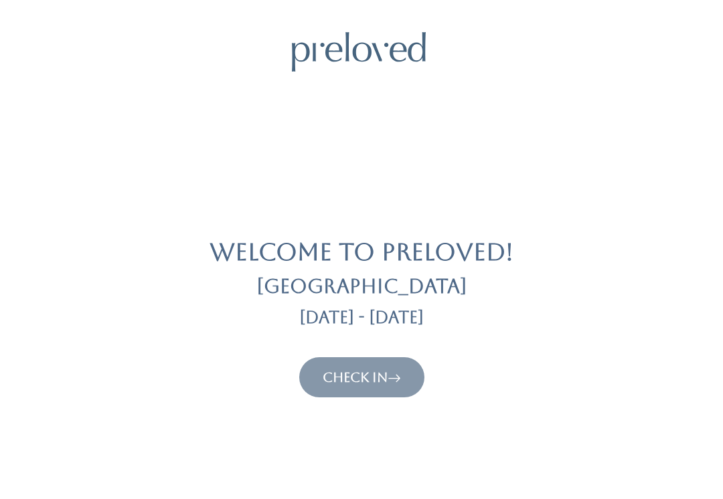
click at [324, 360] on button "Check In" at bounding box center [361, 378] width 125 height 40
click at [347, 370] on link "Check In" at bounding box center [362, 378] width 78 height 16
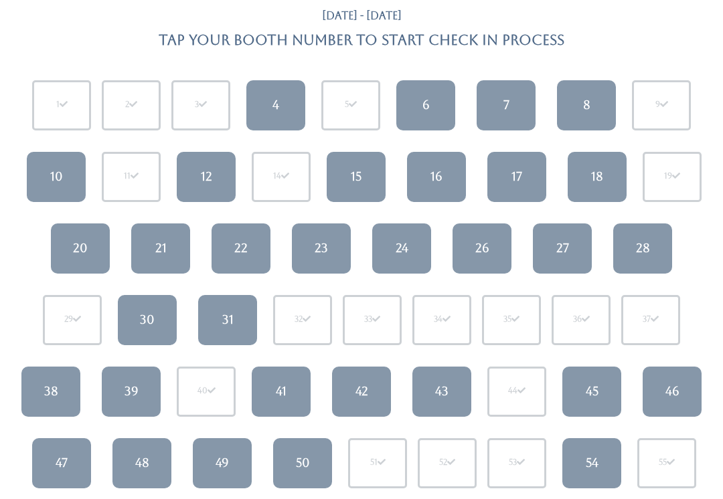
scroll to position [50, 0]
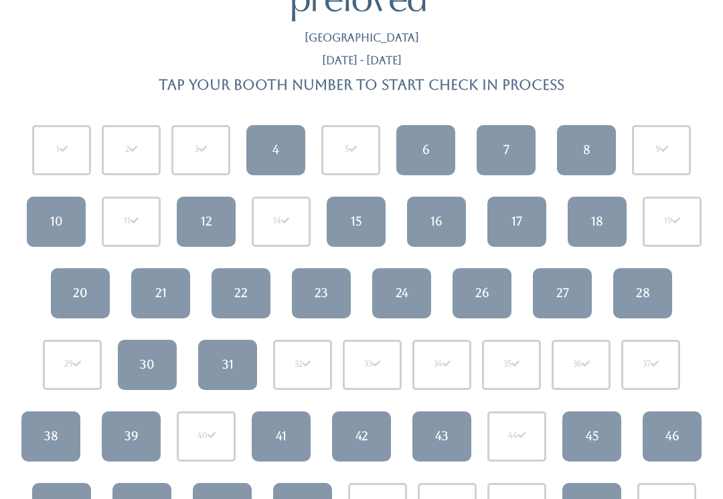
click at [402, 291] on div "24" at bounding box center [402, 293] width 13 height 17
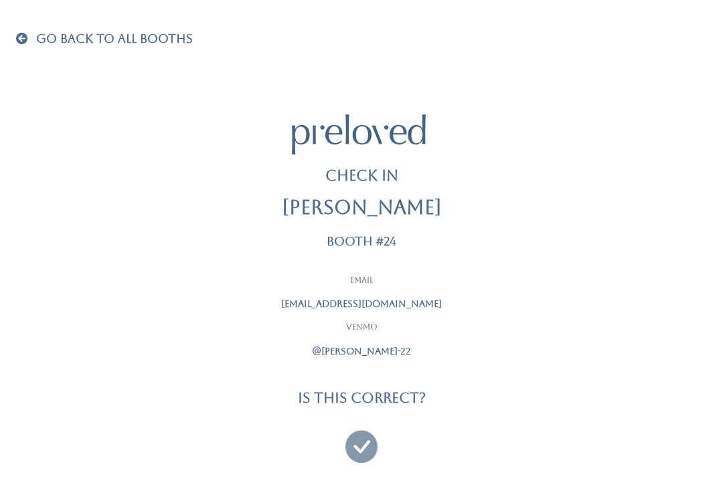
click at [367, 439] on icon at bounding box center [361, 440] width 32 height 45
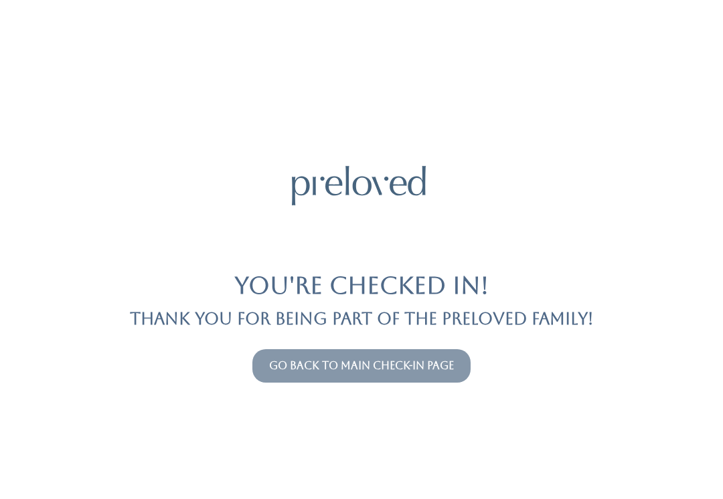
click at [453, 355] on button "Go back to main check-in page" at bounding box center [361, 365] width 218 height 33
click at [331, 360] on link "Go back to main check-in page" at bounding box center [361, 366] width 185 height 13
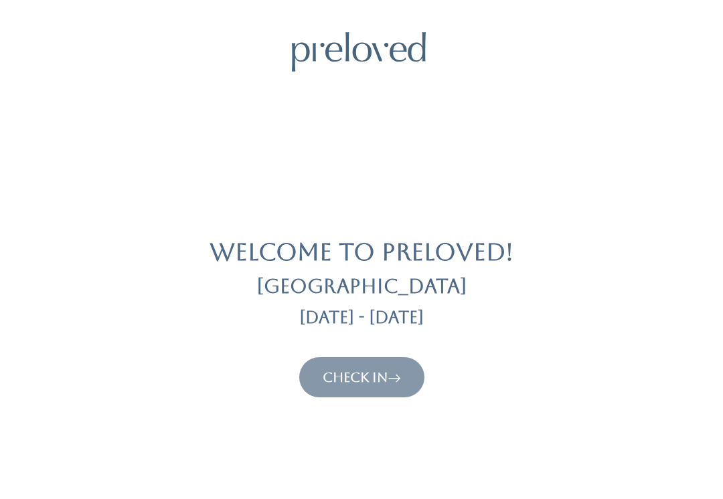
click at [396, 394] on button "Check In" at bounding box center [361, 378] width 125 height 40
click at [349, 376] on link "Check In" at bounding box center [362, 378] width 78 height 16
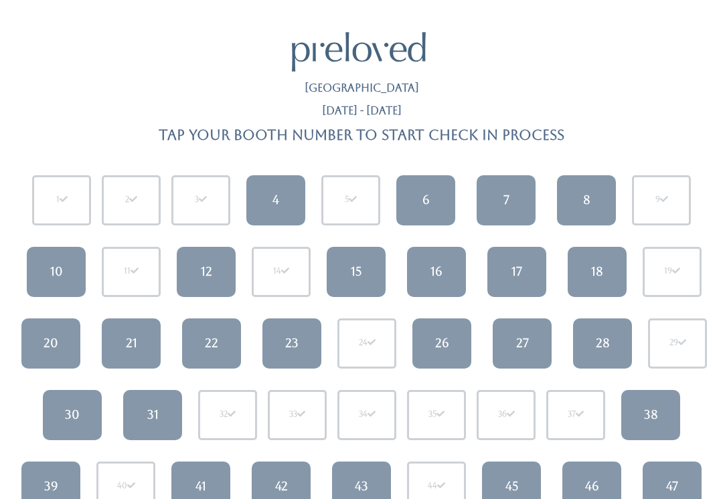
click at [511, 184] on link "7" at bounding box center [506, 200] width 59 height 50
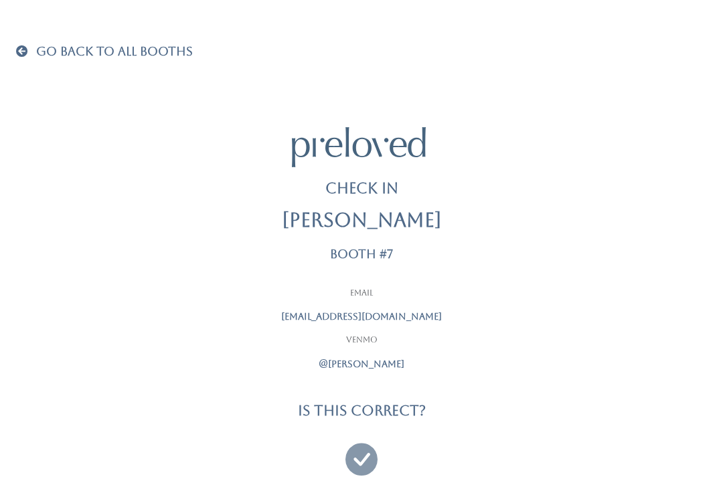
click at [372, 457] on icon at bounding box center [361, 453] width 32 height 45
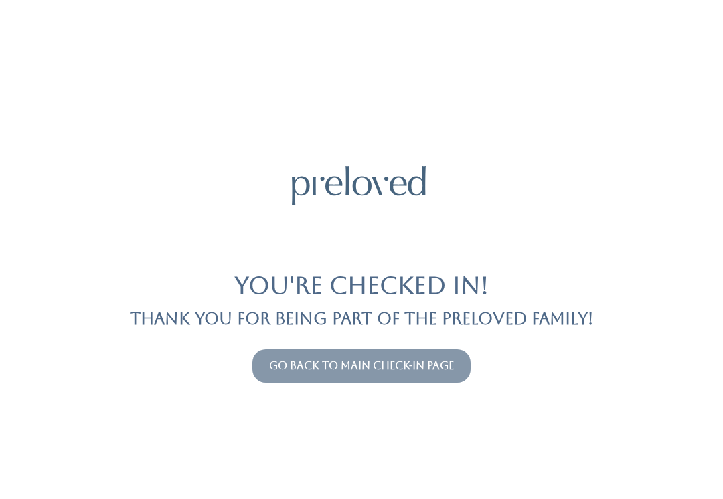
click at [392, 363] on link "Go back to main check-in page" at bounding box center [361, 366] width 185 height 13
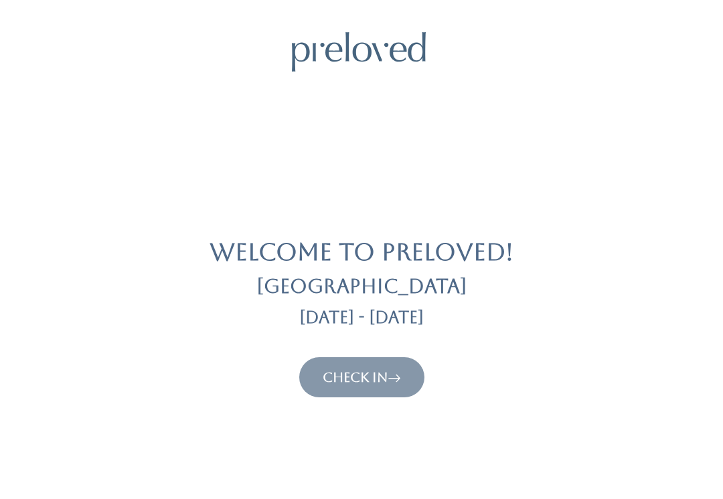
click at [365, 392] on button "Check In" at bounding box center [361, 378] width 125 height 40
click at [364, 363] on button "Check In" at bounding box center [361, 378] width 125 height 40
click at [371, 372] on link "Check In" at bounding box center [362, 378] width 78 height 16
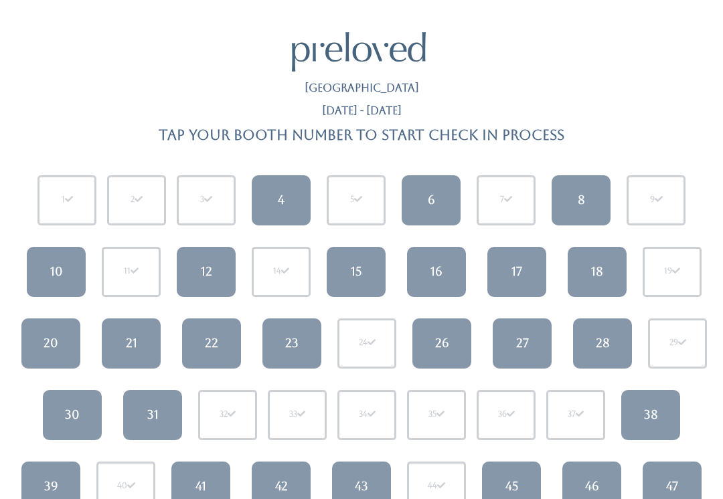
click at [354, 274] on div "15" at bounding box center [356, 271] width 11 height 17
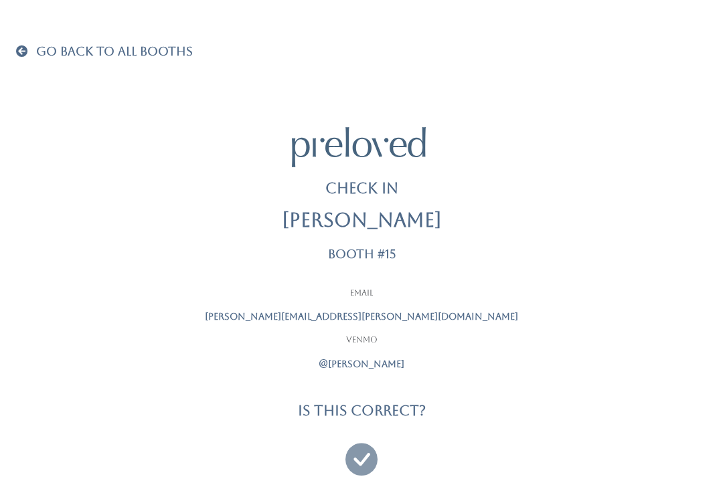
click at [378, 410] on h4 "Is this correct?" at bounding box center [362, 410] width 128 height 15
click at [358, 464] on icon at bounding box center [361, 453] width 32 height 45
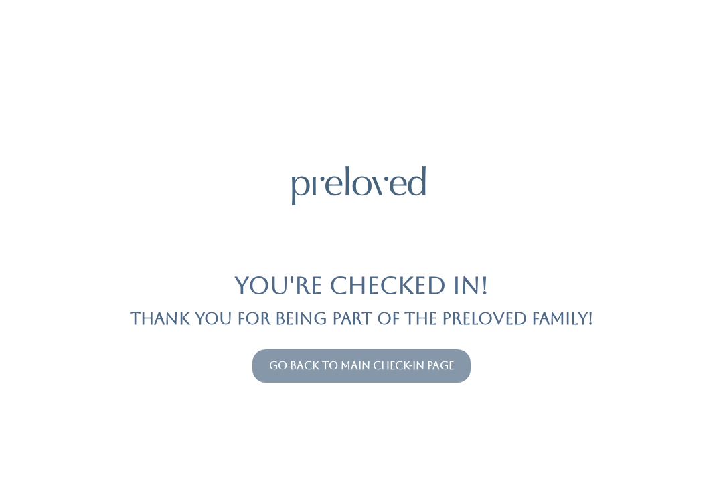
click at [448, 356] on button "Go back to main check-in page" at bounding box center [361, 365] width 218 height 33
click at [424, 369] on link "Go back to main check-in page" at bounding box center [361, 366] width 185 height 13
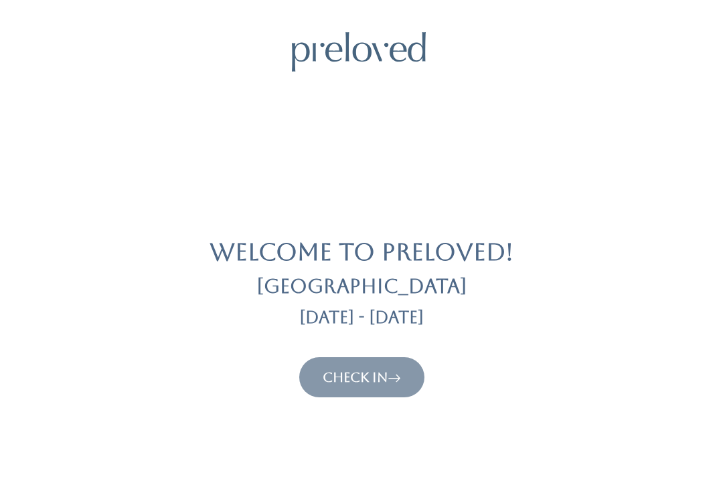
click at [380, 375] on link "Check In" at bounding box center [362, 378] width 78 height 16
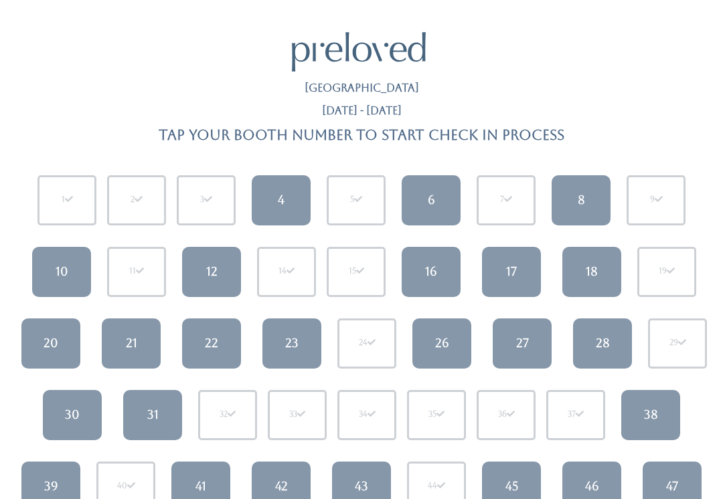
click at [607, 341] on div "28" at bounding box center [603, 343] width 14 height 17
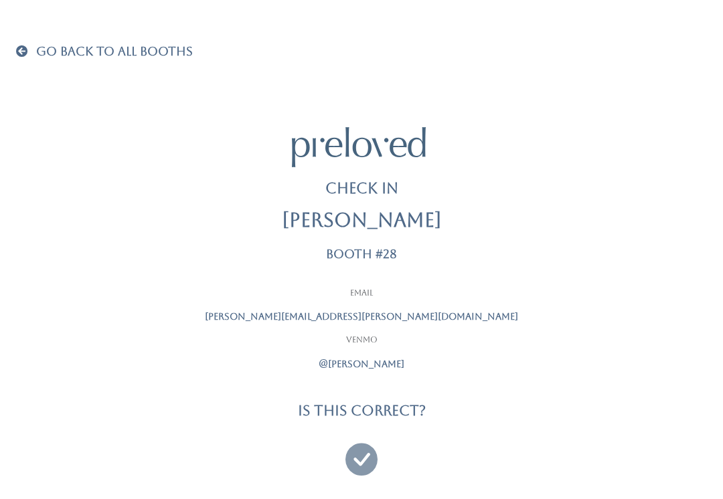
click at [263, 378] on div "Email leslie.knott@yahoo.com Venmo @jerome-cordray" at bounding box center [361, 340] width 335 height 104
click at [357, 455] on icon at bounding box center [361, 453] width 32 height 45
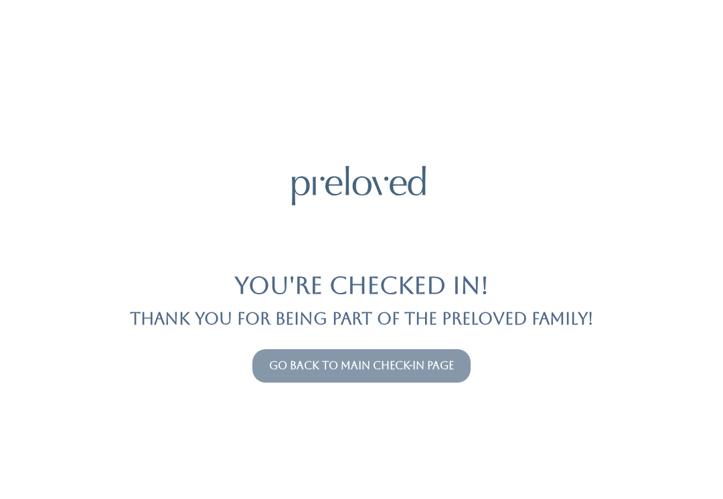
click at [445, 364] on link "Go back to main check-in page" at bounding box center [361, 366] width 185 height 13
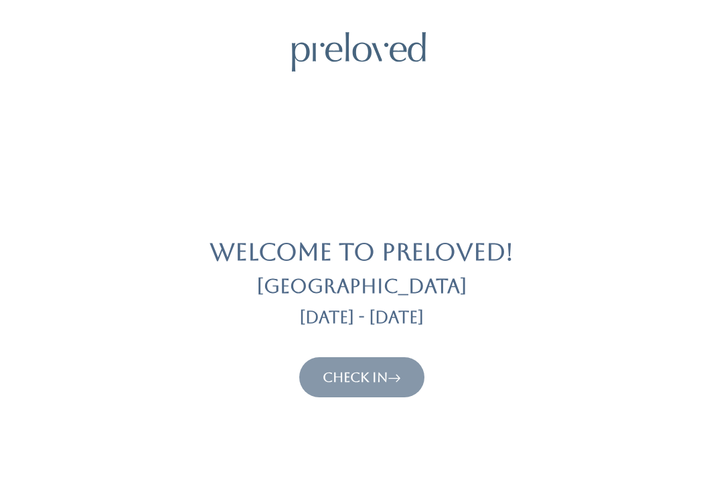
click at [379, 377] on link "Check In" at bounding box center [362, 378] width 78 height 16
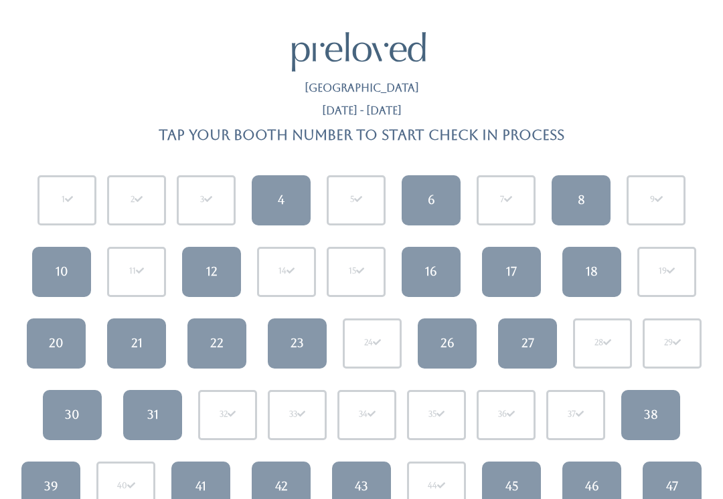
click at [209, 268] on div "12" at bounding box center [211, 271] width 11 height 17
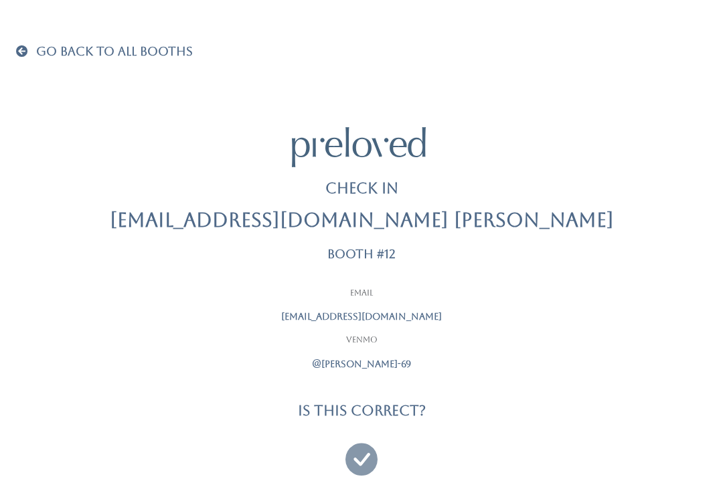
click at [355, 450] on icon at bounding box center [361, 453] width 32 height 45
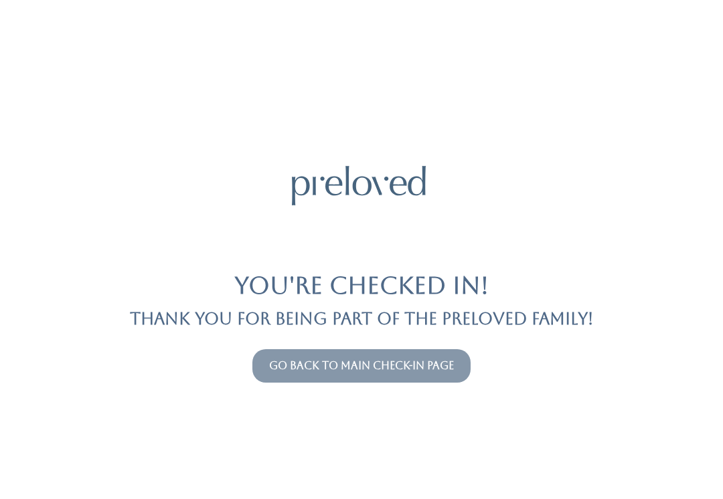
click at [274, 350] on button "Go back to main check-in page" at bounding box center [361, 365] width 218 height 33
click at [305, 361] on link "Go back to main check-in page" at bounding box center [361, 366] width 185 height 13
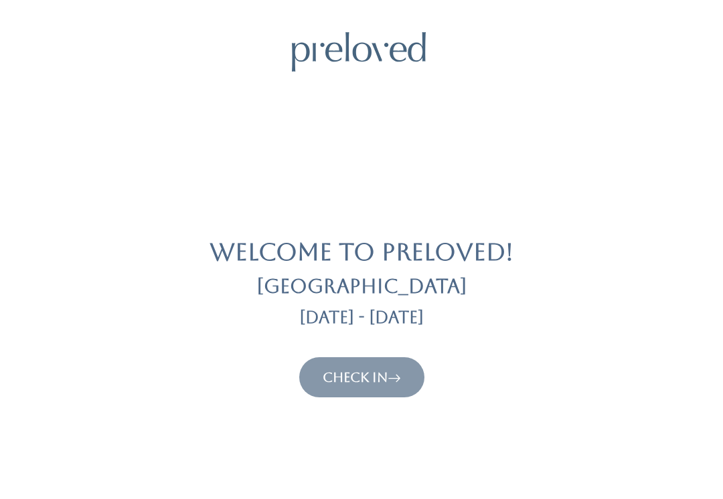
click at [383, 382] on link "Check In" at bounding box center [362, 378] width 78 height 16
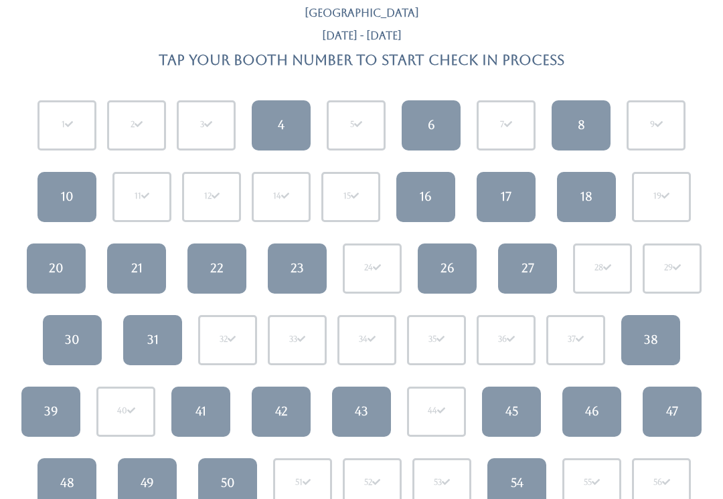
scroll to position [75, 0]
click at [148, 483] on div "49" at bounding box center [147, 483] width 13 height 17
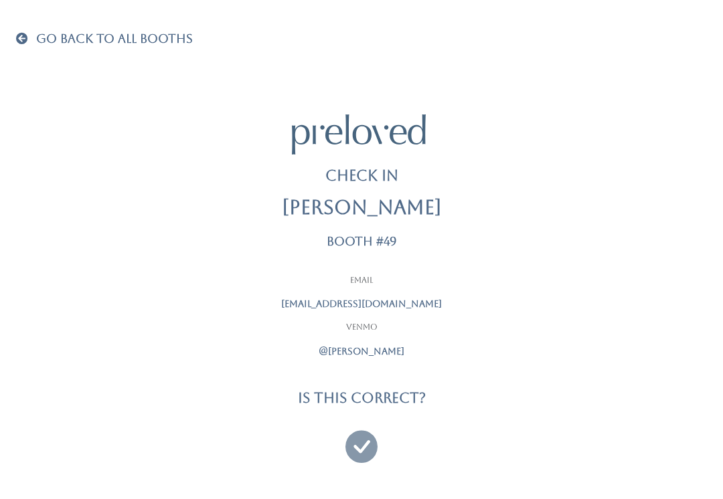
click at [364, 439] on icon at bounding box center [361, 440] width 32 height 45
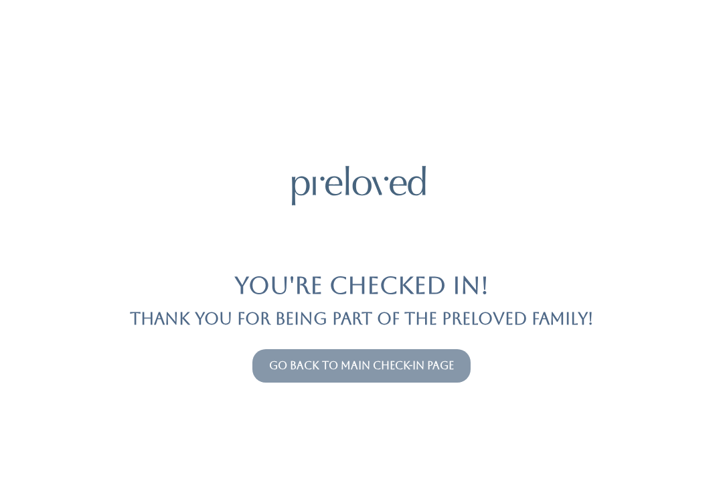
click at [283, 350] on button "Go back to main check-in page" at bounding box center [361, 365] width 218 height 33
click at [273, 356] on button "Go back to main check-in page" at bounding box center [361, 365] width 218 height 33
click at [390, 371] on link "Go back to main check-in page" at bounding box center [361, 366] width 185 height 13
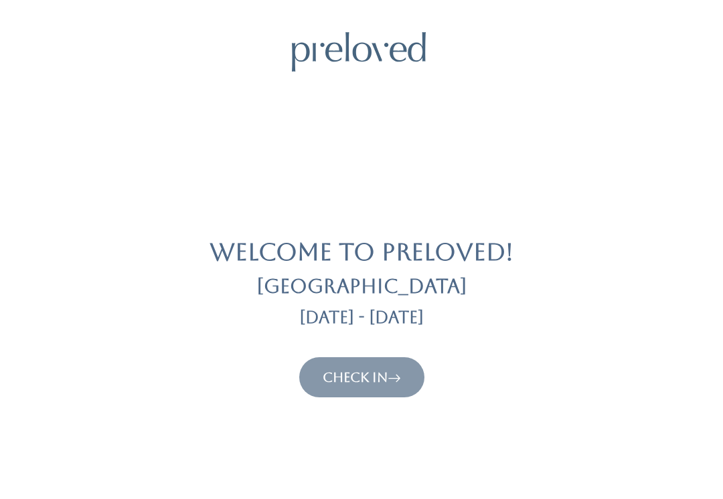
click at [389, 370] on link "Check In" at bounding box center [362, 378] width 78 height 16
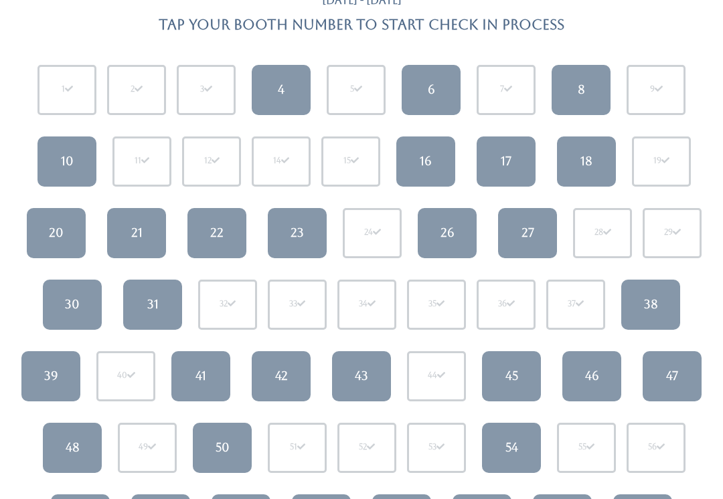
scroll to position [106, 0]
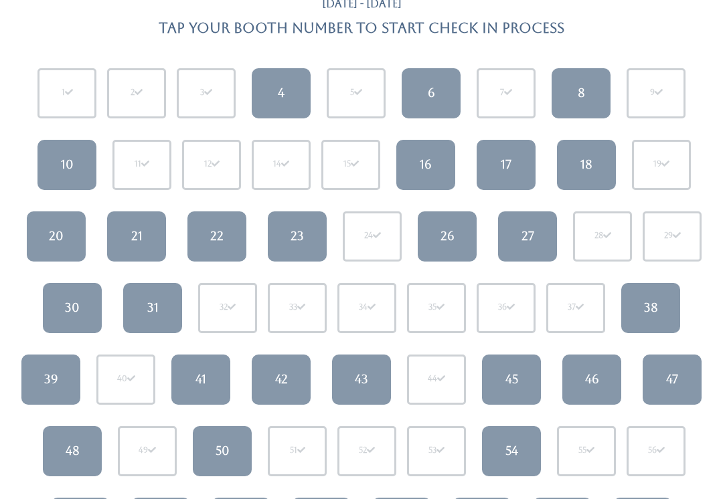
click at [98, 469] on link "48" at bounding box center [72, 452] width 59 height 50
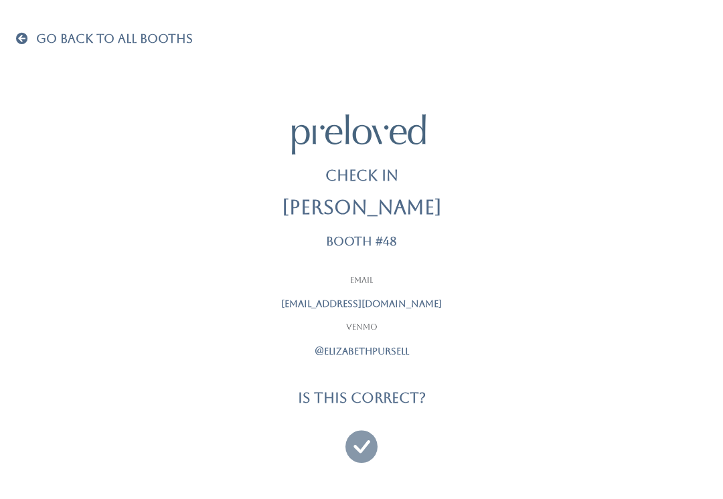
click at [366, 440] on icon at bounding box center [361, 440] width 32 height 45
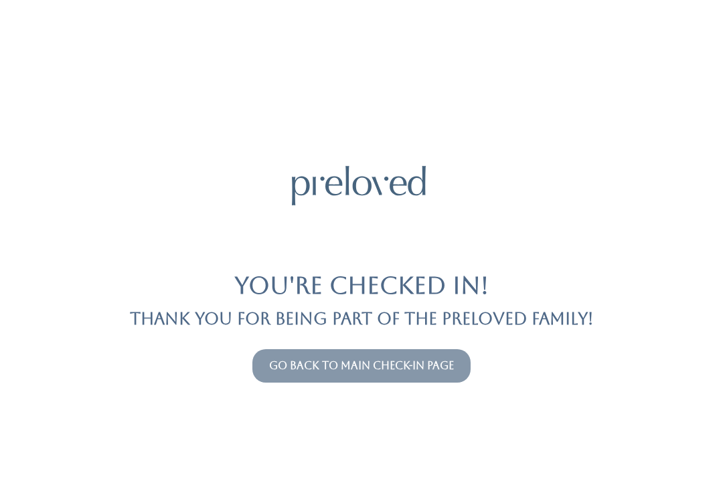
click at [443, 360] on link "Go back to main check-in page" at bounding box center [361, 366] width 185 height 13
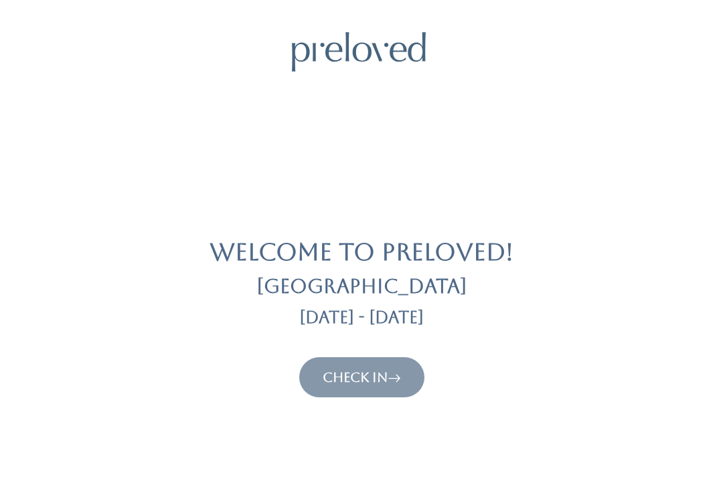
click at [385, 373] on link "Check In" at bounding box center [362, 378] width 78 height 16
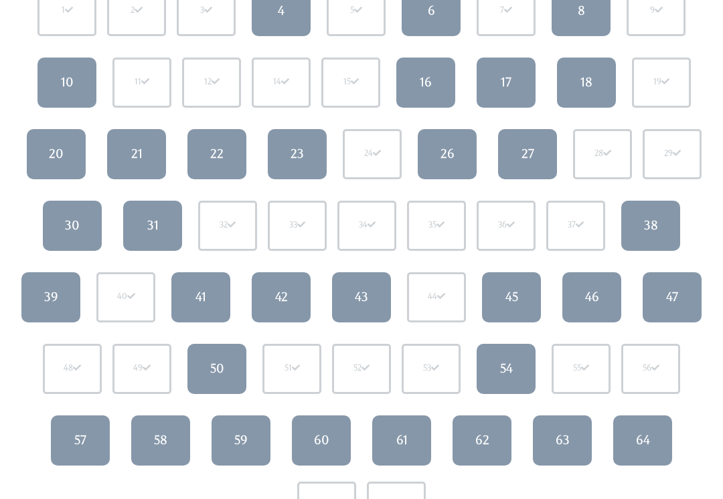
scroll to position [189, 0]
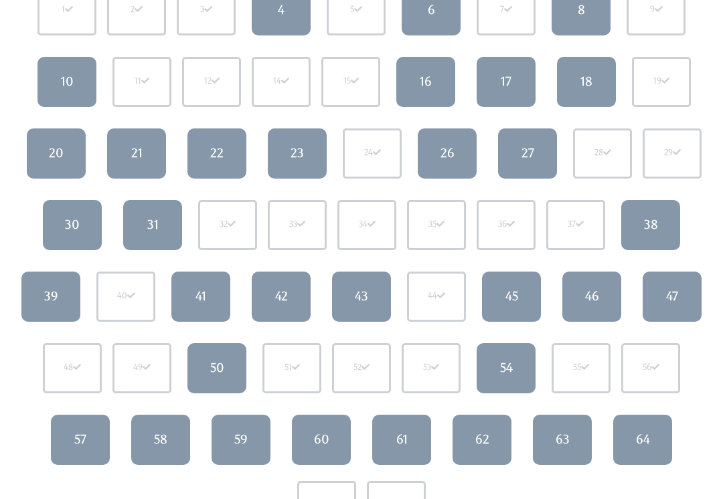
click at [514, 349] on link "54" at bounding box center [506, 369] width 59 height 50
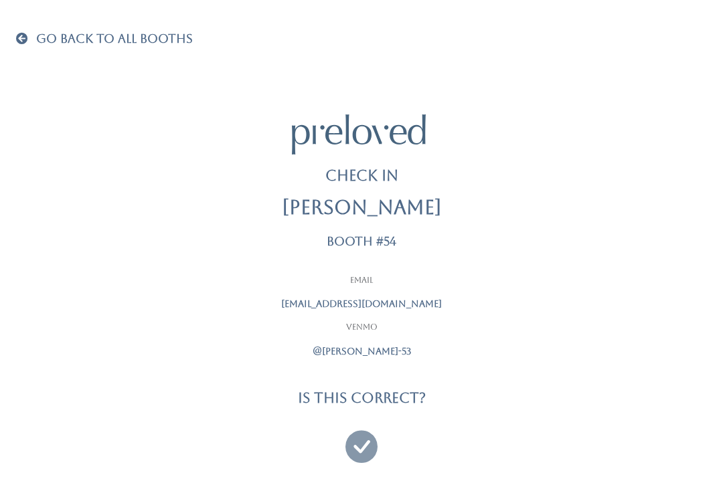
click at [358, 446] on icon at bounding box center [361, 440] width 32 height 45
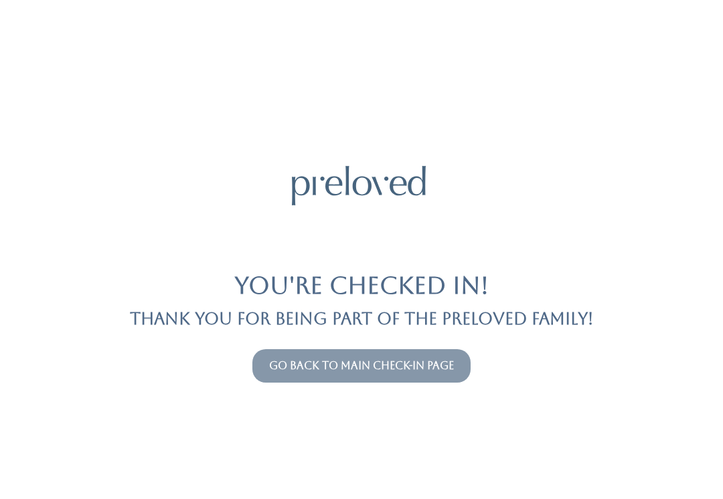
click at [396, 364] on link "Go back to main check-in page" at bounding box center [361, 366] width 185 height 13
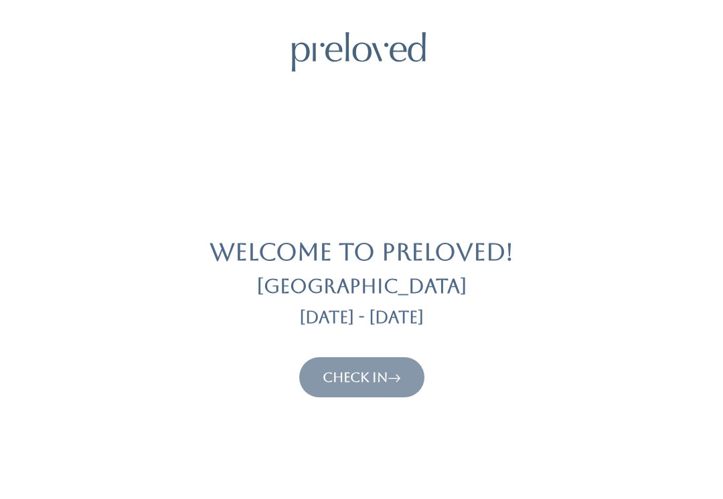
click at [371, 378] on link "Check In" at bounding box center [362, 378] width 78 height 16
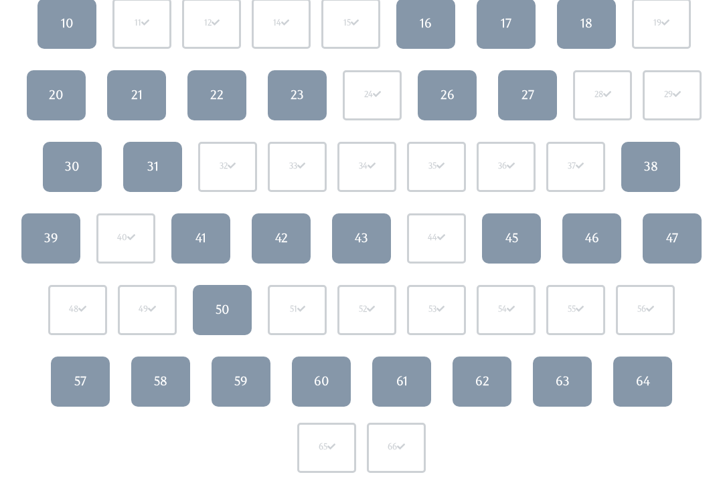
scroll to position [248, 0]
click at [149, 380] on link "58" at bounding box center [160, 382] width 59 height 50
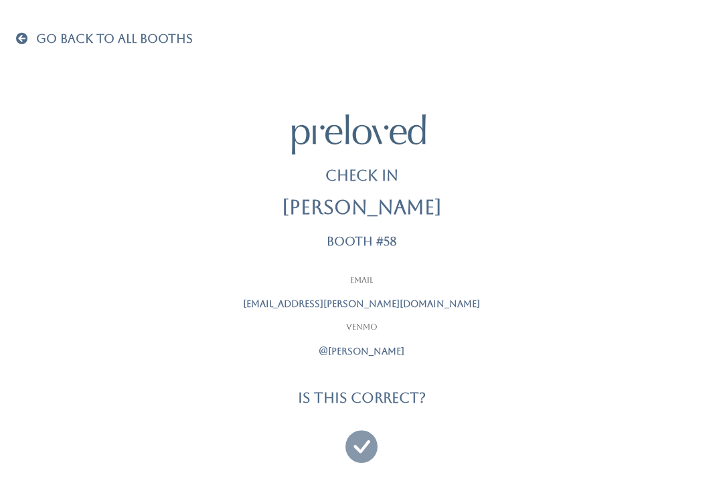
click at [348, 439] on icon at bounding box center [361, 440] width 32 height 45
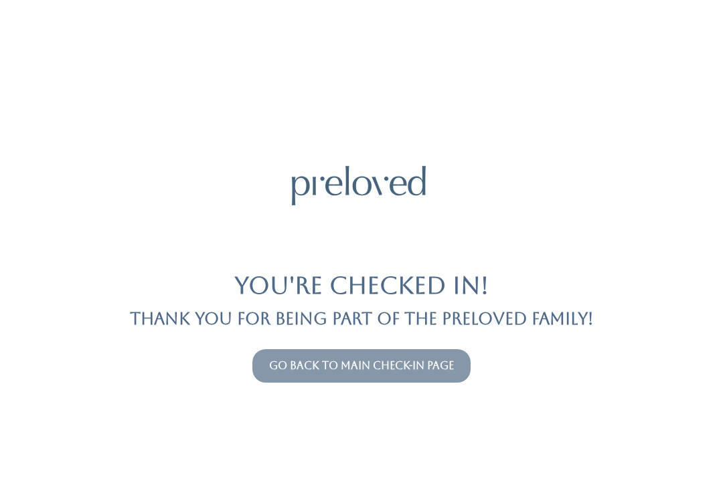
click at [347, 366] on link "Go back to main check-in page" at bounding box center [361, 366] width 185 height 13
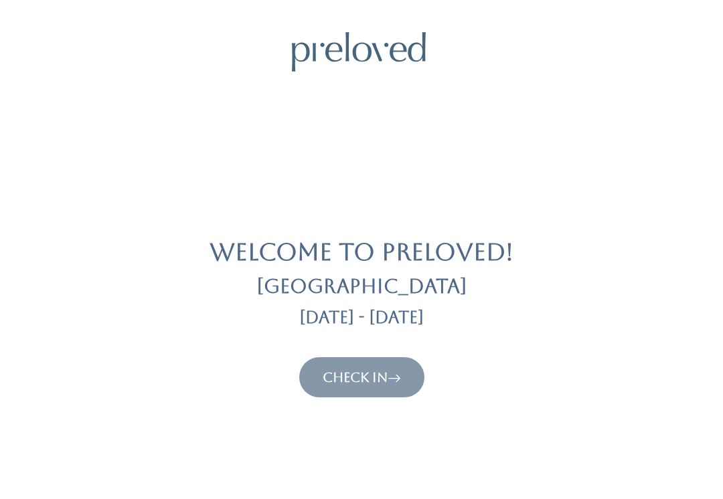
click at [368, 379] on link "Check In" at bounding box center [362, 378] width 78 height 16
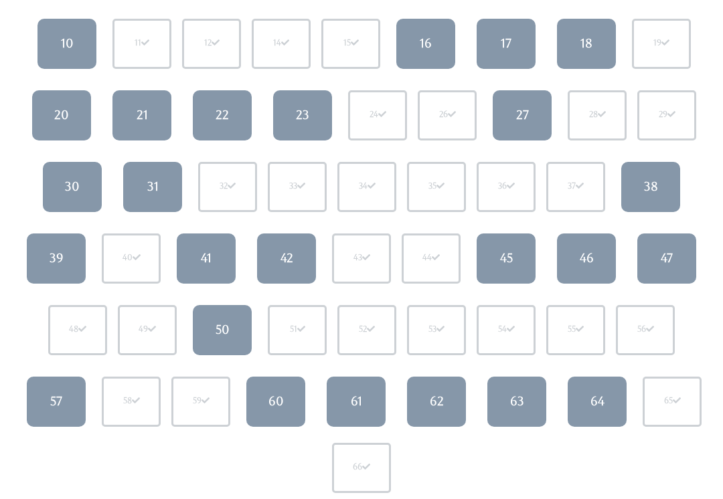
scroll to position [232, 0]
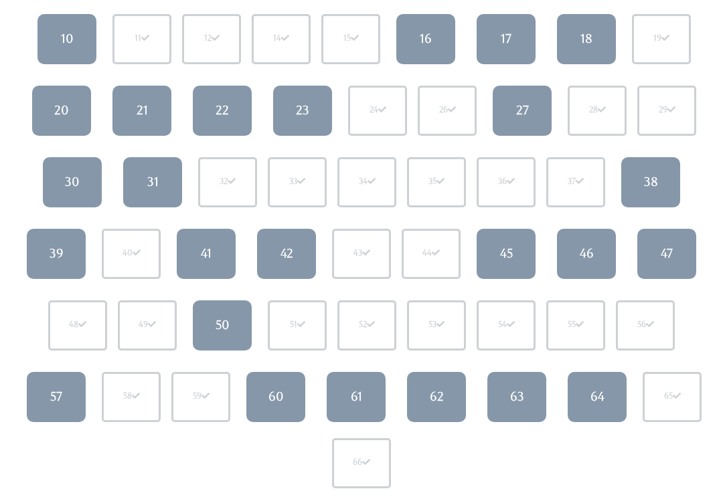
click at [286, 260] on div "42" at bounding box center [287, 254] width 13 height 17
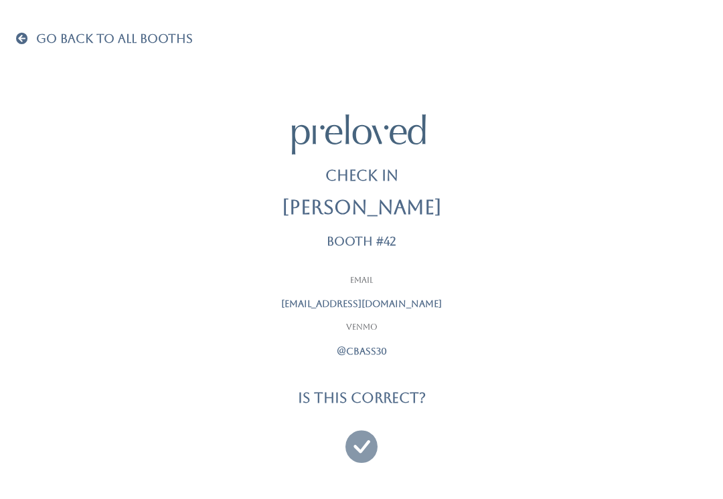
click at [360, 443] on icon at bounding box center [361, 440] width 32 height 45
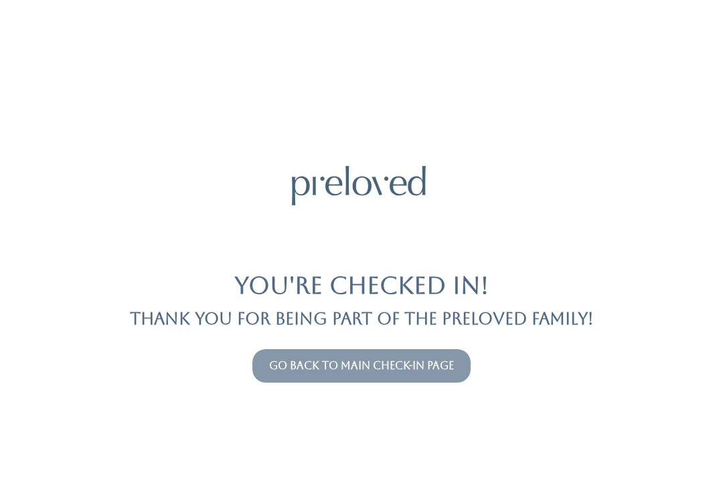
click at [441, 372] on link "Go back to main check-in page" at bounding box center [361, 366] width 185 height 13
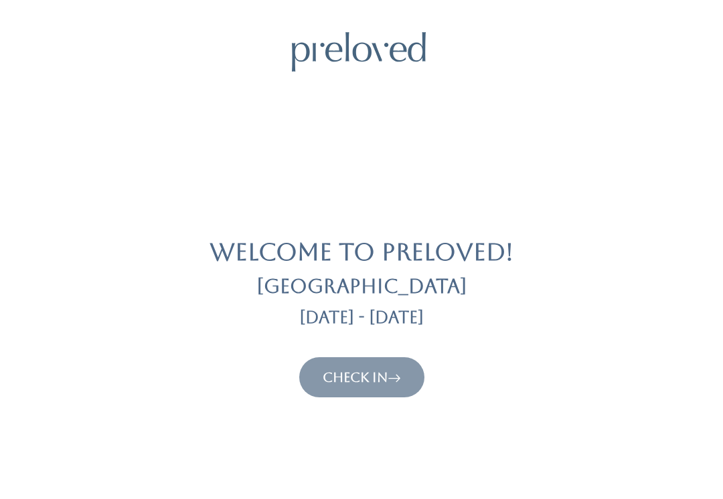
click at [379, 375] on link "Check In" at bounding box center [362, 378] width 78 height 16
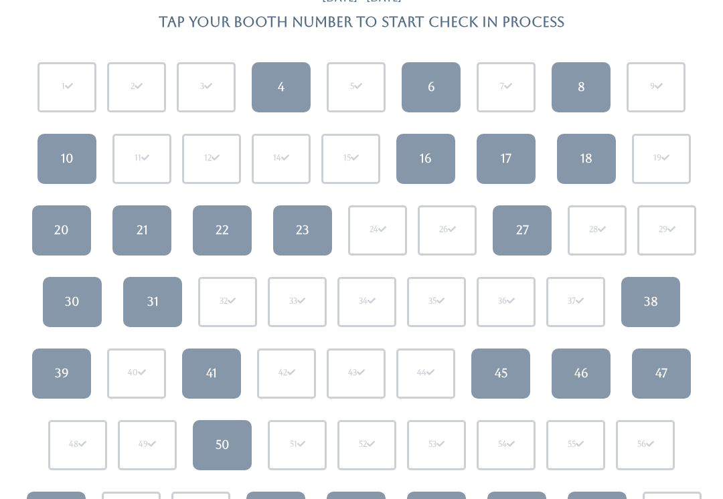
scroll to position [110, 0]
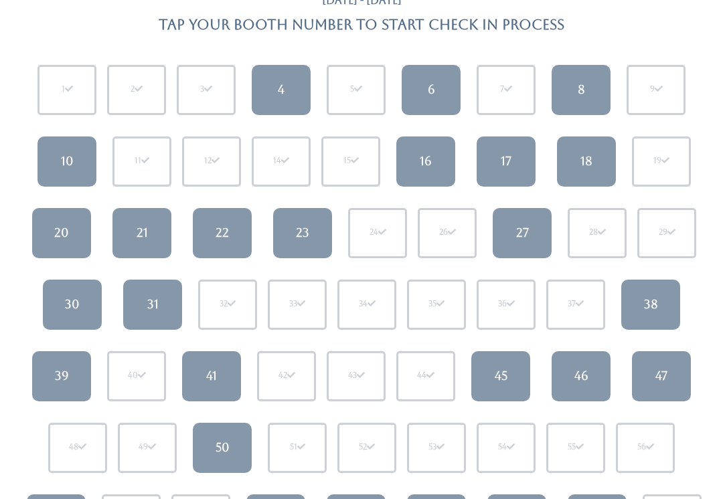
click at [218, 379] on link "41" at bounding box center [211, 377] width 59 height 50
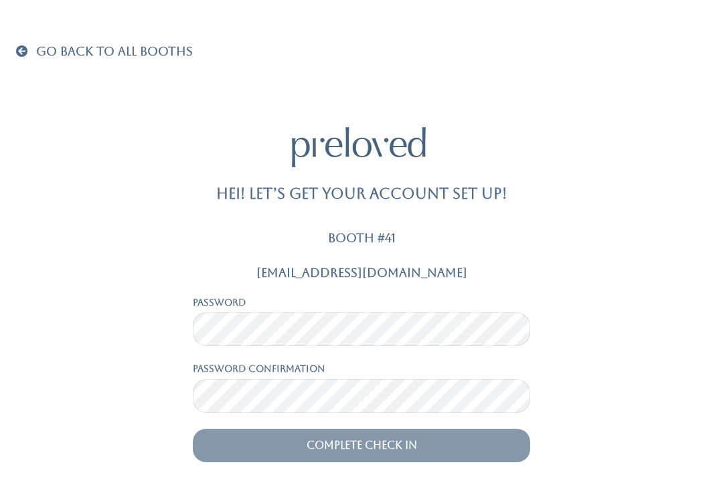
click at [21, 49] on span at bounding box center [24, 51] width 17 height 12
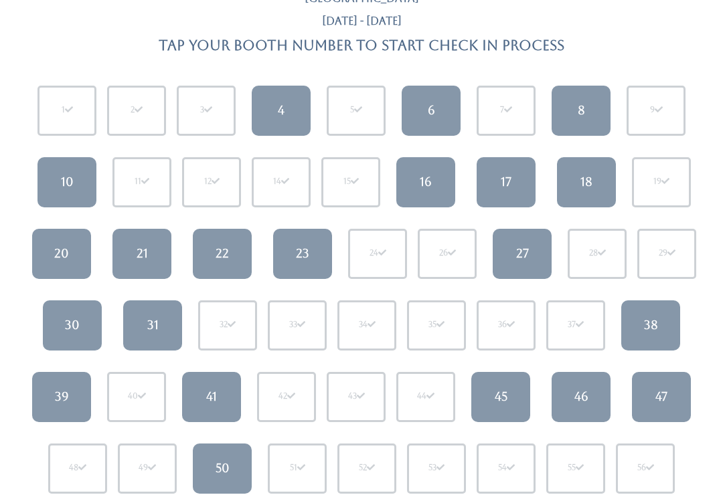
scroll to position [90, 0]
click at [208, 403] on div "41" at bounding box center [211, 396] width 11 height 17
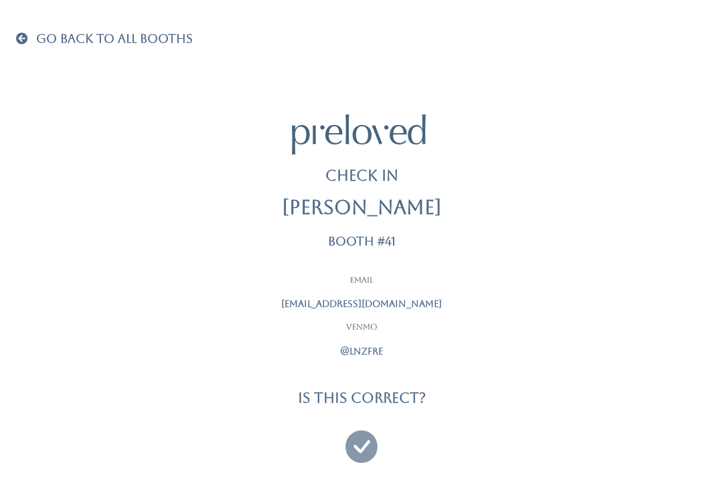
click at [368, 450] on icon at bounding box center [361, 440] width 32 height 45
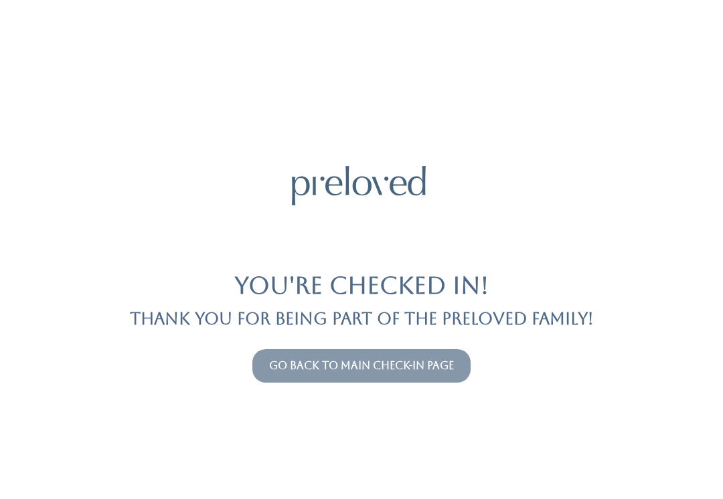
click at [368, 360] on link "Go back to main check-in page" at bounding box center [361, 366] width 185 height 13
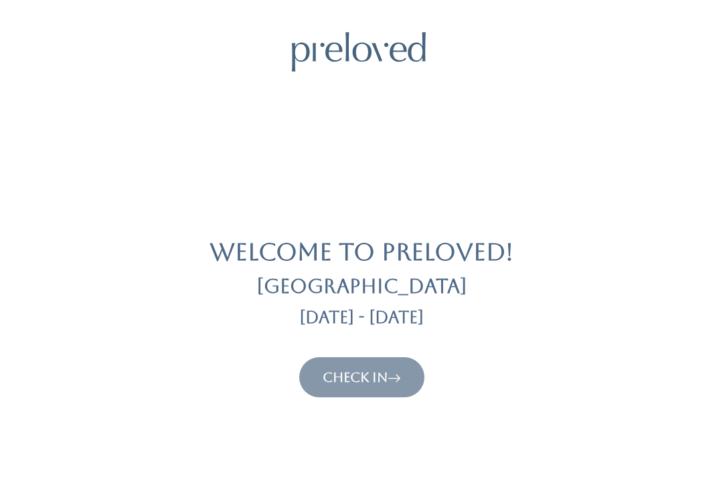
click at [335, 365] on button "Check In" at bounding box center [361, 378] width 125 height 40
click at [321, 362] on button "Check In" at bounding box center [361, 378] width 125 height 40
click at [401, 376] on icon at bounding box center [394, 378] width 13 height 16
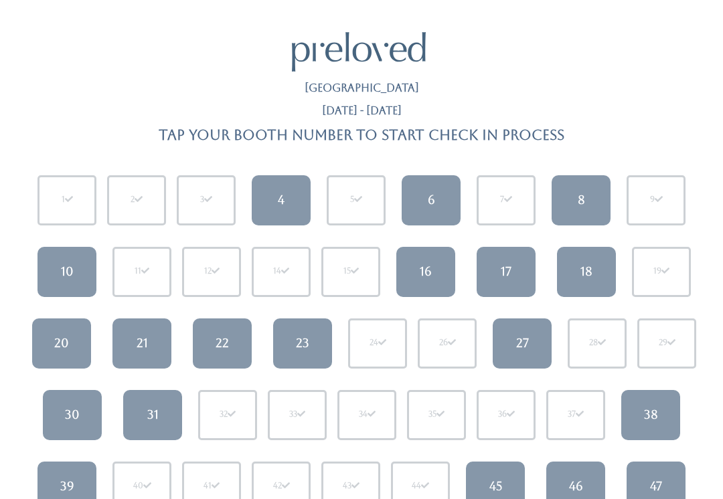
click at [429, 205] on div "6" at bounding box center [431, 199] width 7 height 17
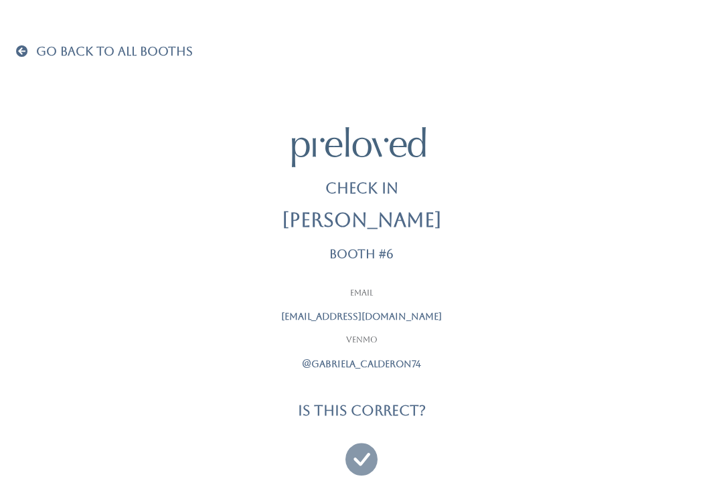
click at [370, 460] on icon at bounding box center [361, 453] width 32 height 45
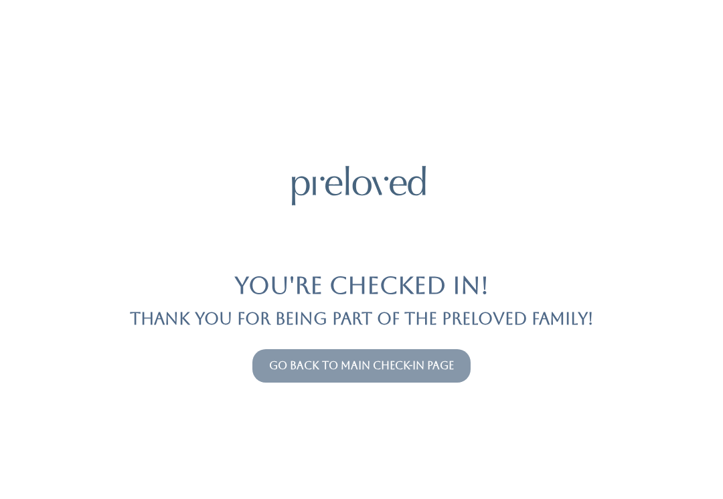
click at [415, 360] on link "Go back to main check-in page" at bounding box center [361, 366] width 185 height 13
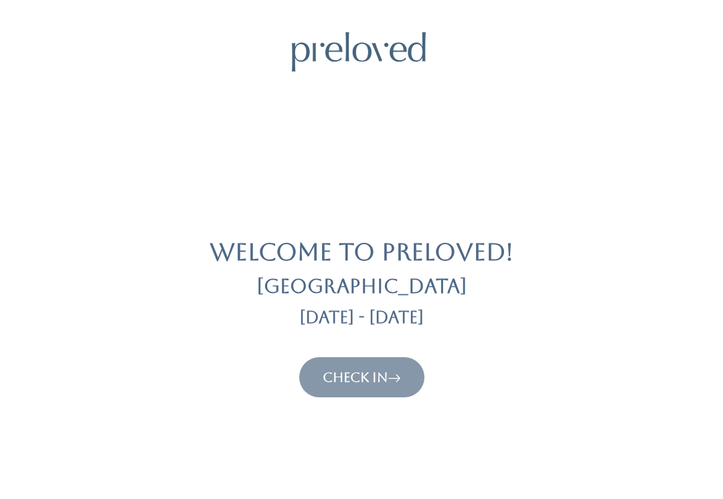
click at [379, 370] on link "Check In" at bounding box center [362, 378] width 78 height 16
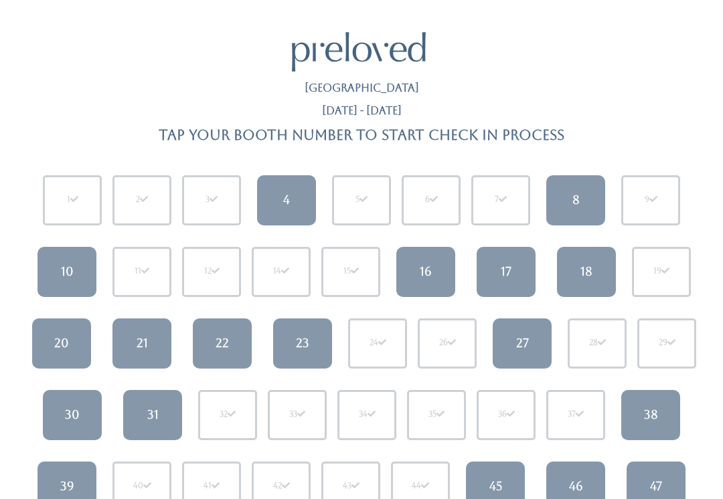
click at [279, 191] on link "4" at bounding box center [286, 200] width 59 height 50
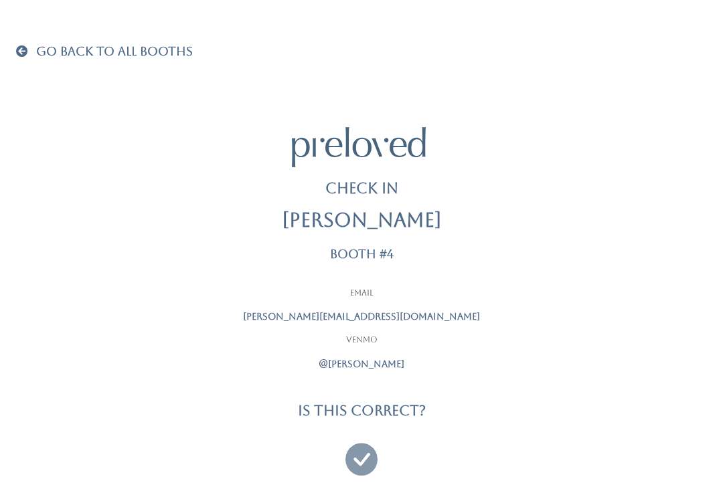
click at [364, 446] on icon at bounding box center [361, 453] width 32 height 45
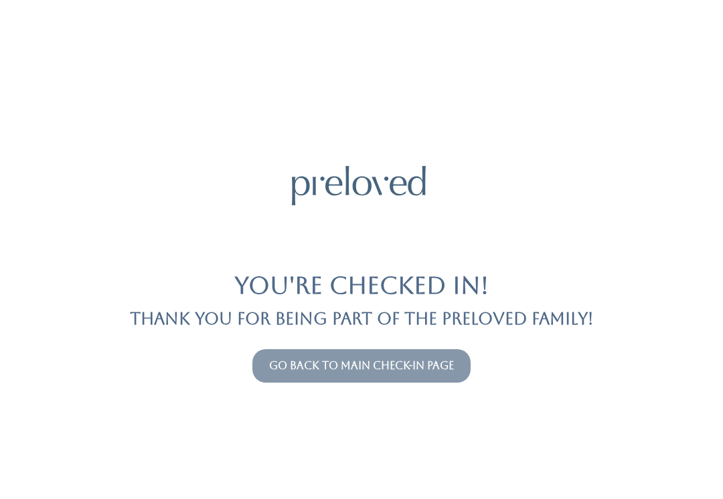
click at [416, 370] on link "Go back to main check-in page" at bounding box center [361, 366] width 185 height 13
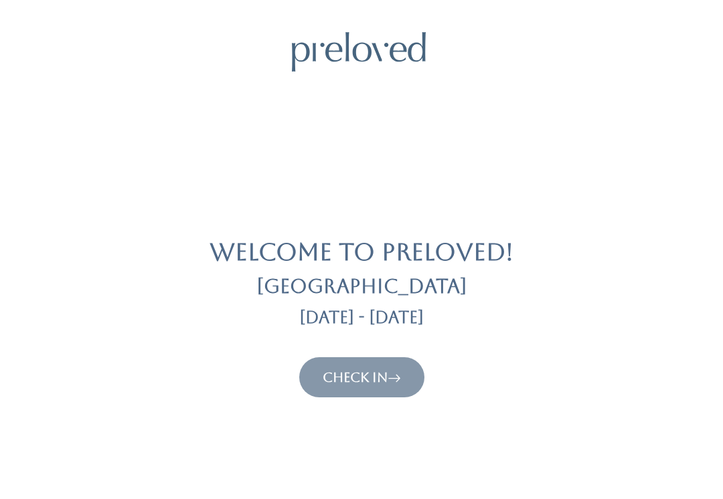
click at [368, 384] on link "Check In" at bounding box center [362, 378] width 78 height 16
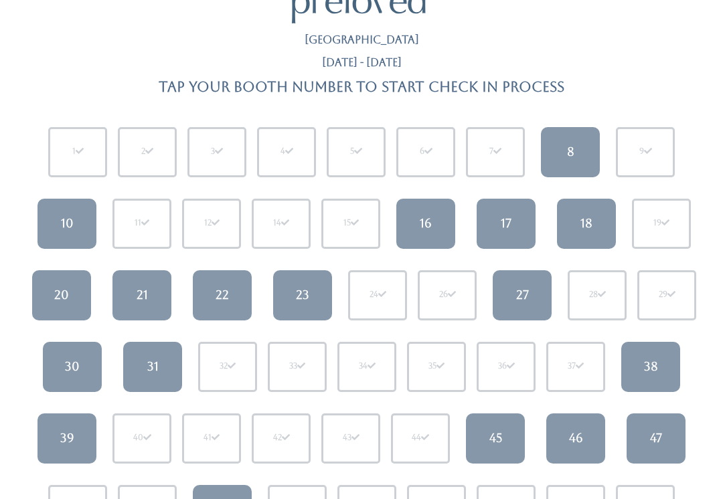
scroll to position [49, 0]
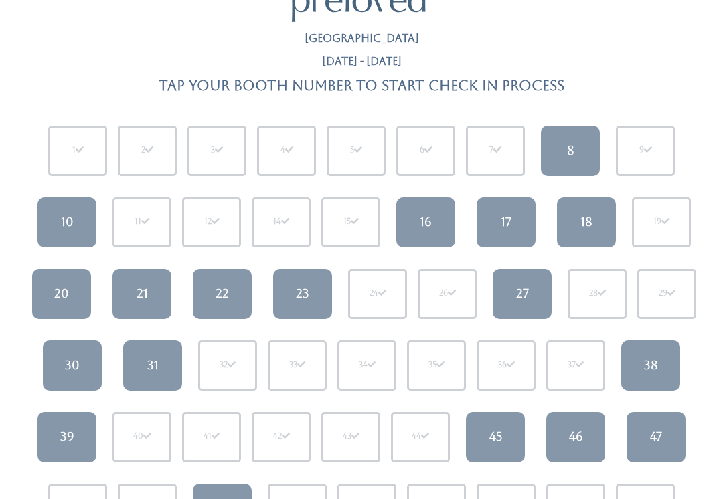
click at [597, 226] on link "18" at bounding box center [586, 223] width 59 height 50
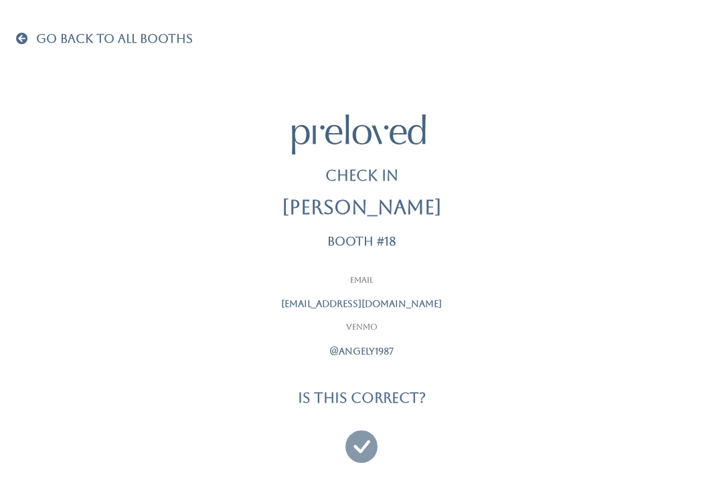
click at [358, 439] on icon at bounding box center [361, 440] width 32 height 45
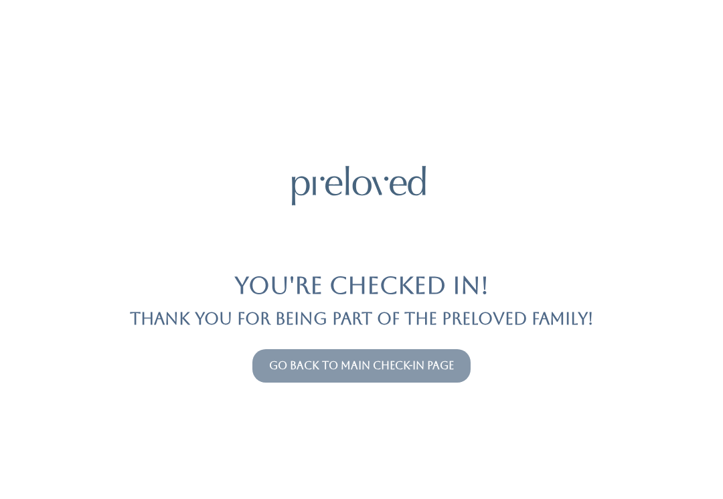
click at [411, 360] on link "Go back to main check-in page" at bounding box center [361, 366] width 185 height 13
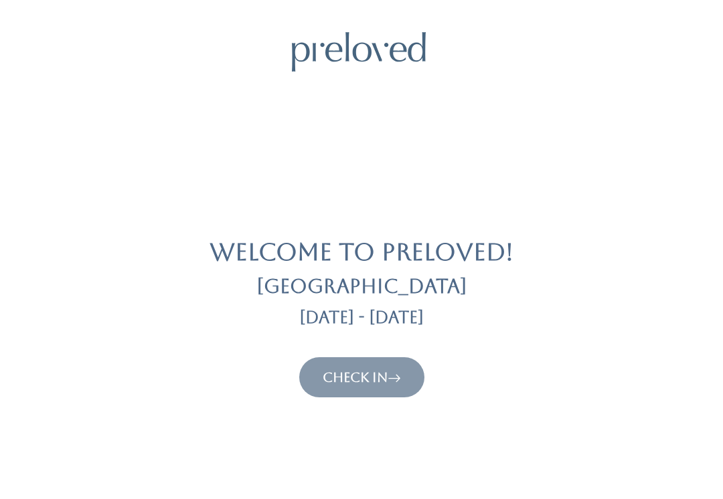
click at [392, 376] on icon at bounding box center [394, 378] width 13 height 16
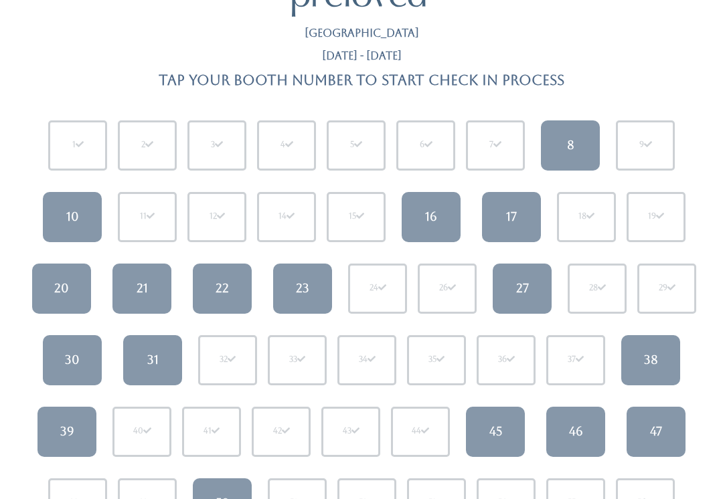
scroll to position [57, 0]
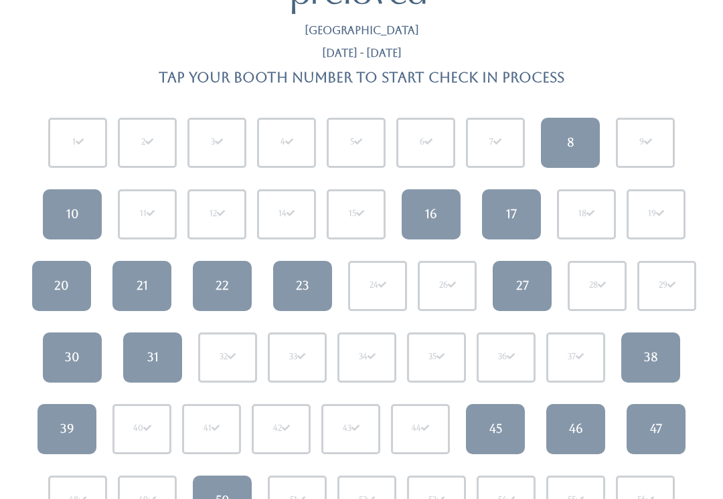
click at [159, 360] on link "31" at bounding box center [152, 358] width 59 height 50
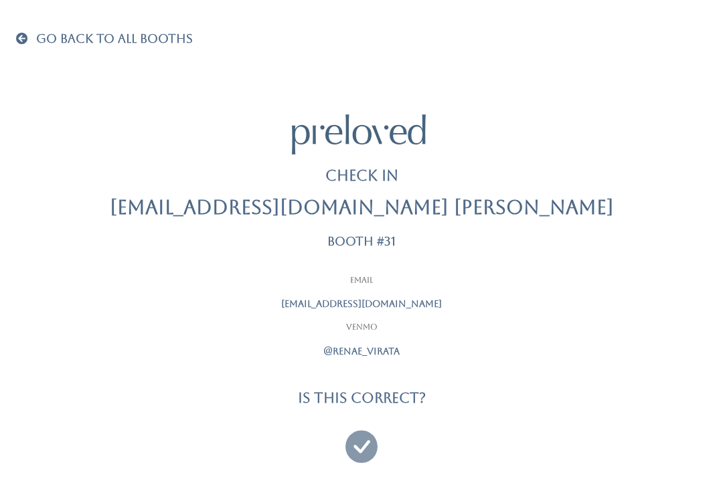
click at [365, 445] on icon at bounding box center [361, 440] width 32 height 45
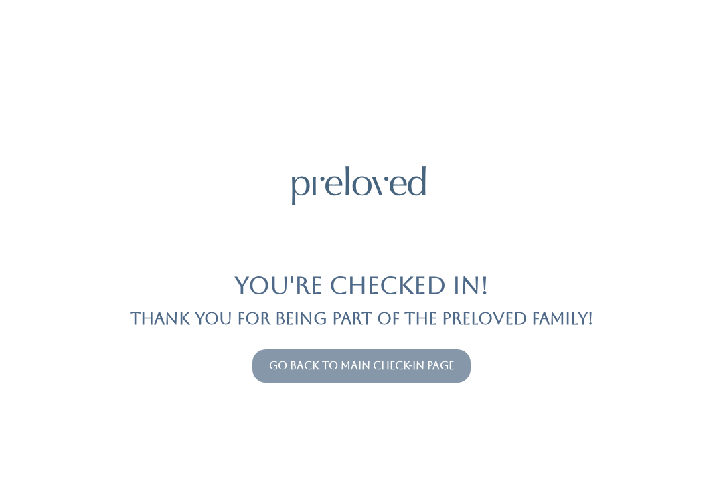
click at [433, 353] on button "Go back to main check-in page" at bounding box center [361, 365] width 218 height 33
click at [420, 371] on link "Go back to main check-in page" at bounding box center [361, 366] width 185 height 13
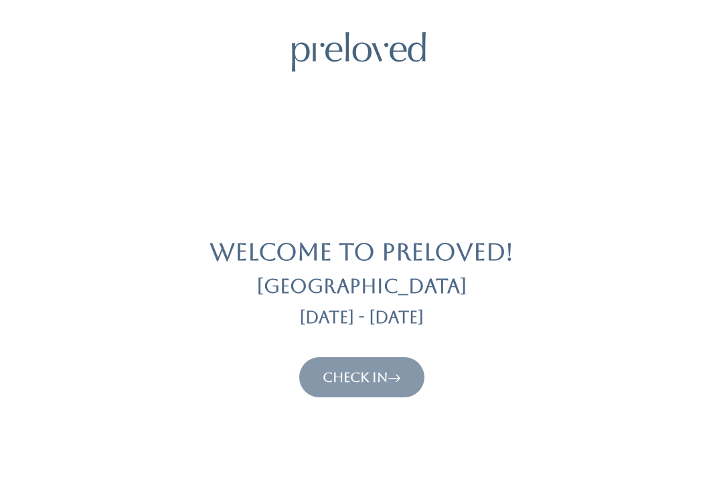
click at [384, 372] on link "Check In" at bounding box center [362, 378] width 78 height 16
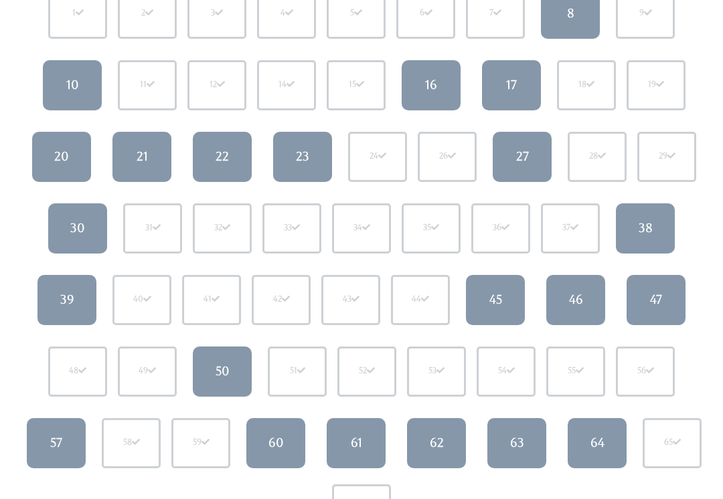
scroll to position [187, 0]
click at [66, 309] on link "39" at bounding box center [66, 300] width 59 height 50
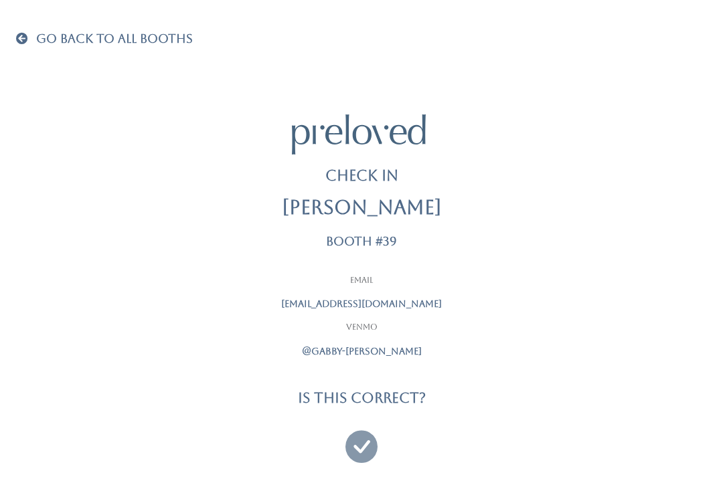
click at [383, 437] on div at bounding box center [361, 441] width 335 height 50
click at [365, 441] on icon at bounding box center [361, 440] width 32 height 45
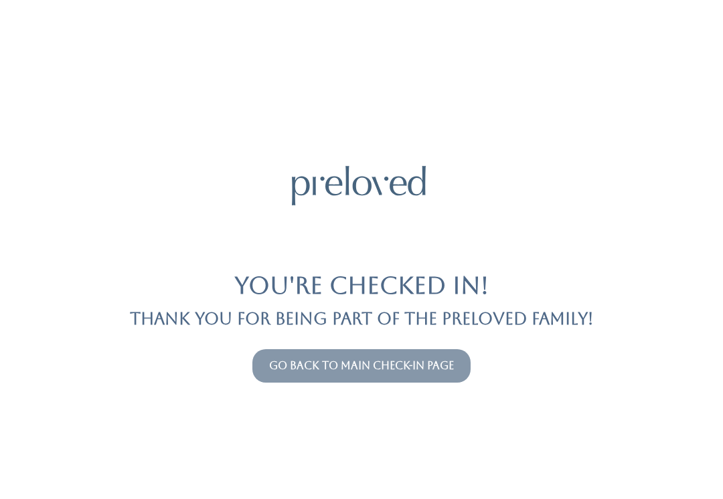
click at [327, 367] on link "Go back to main check-in page" at bounding box center [361, 366] width 185 height 13
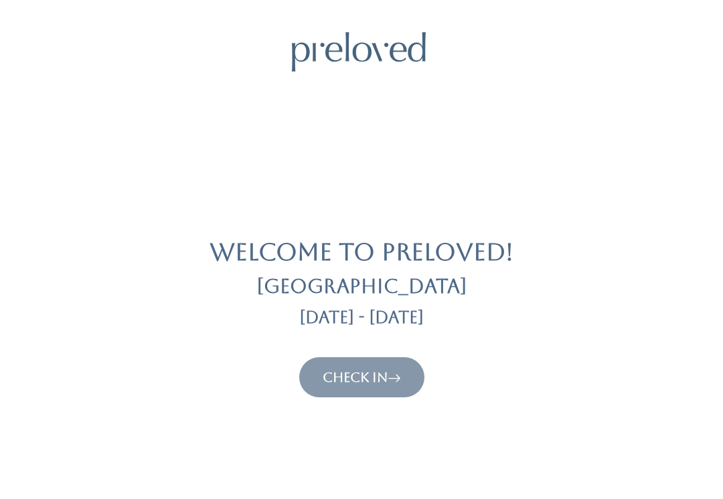
click at [352, 384] on link "Check In" at bounding box center [362, 378] width 78 height 16
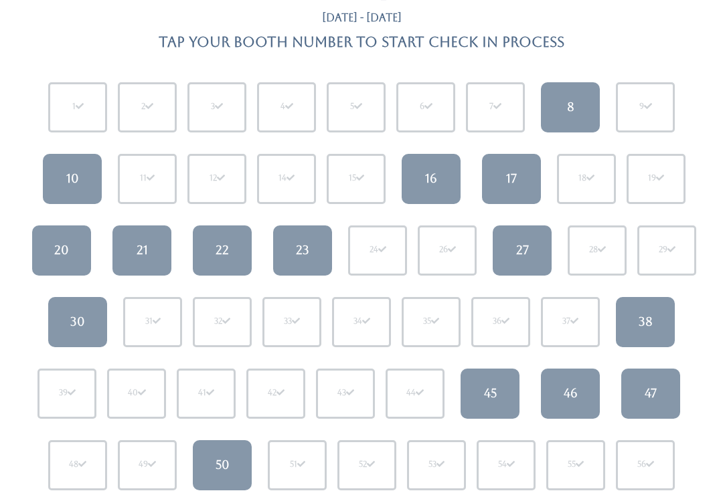
scroll to position [93, 0]
click at [642, 324] on div "38" at bounding box center [646, 321] width 14 height 17
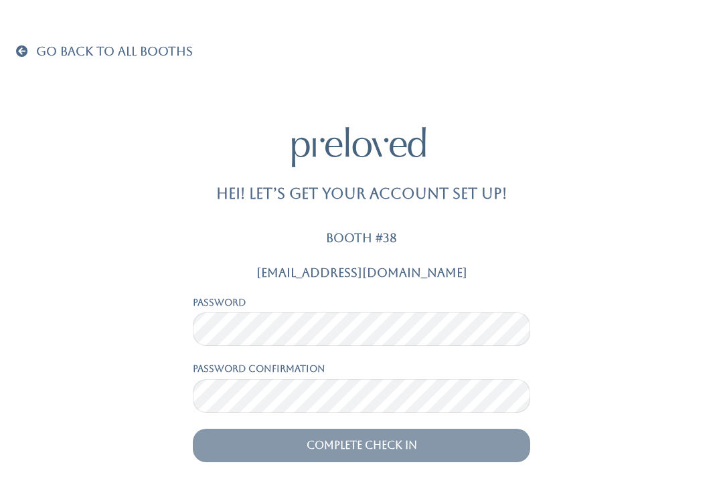
click at [31, 54] on span at bounding box center [24, 51] width 17 height 12
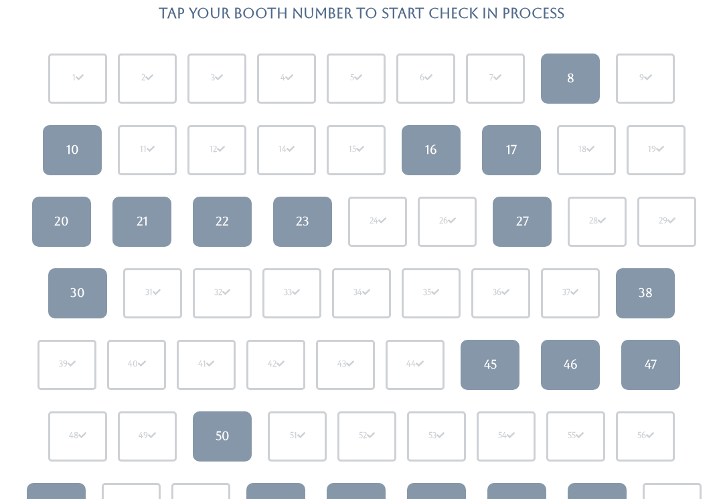
scroll to position [126, 0]
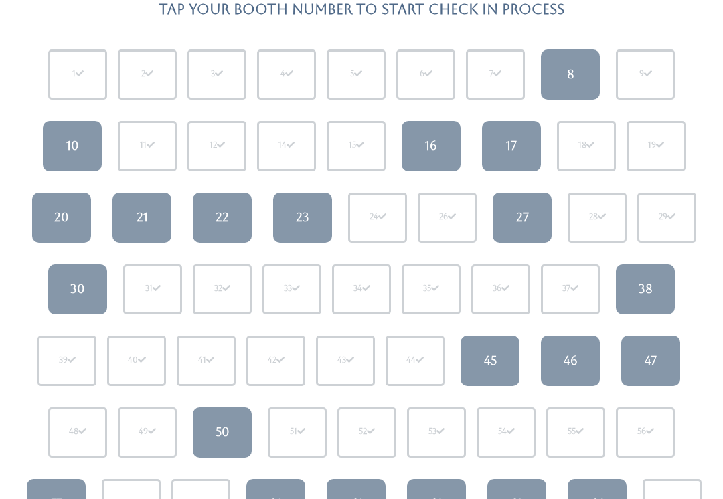
click at [651, 285] on div "38" at bounding box center [646, 289] width 14 height 17
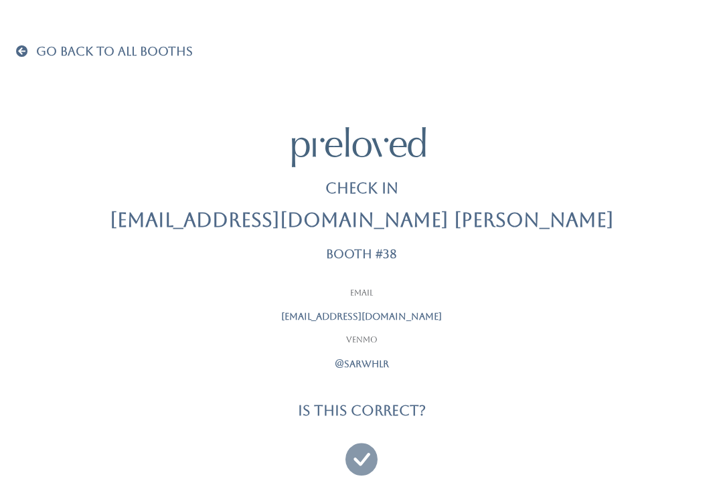
click at [366, 459] on icon at bounding box center [361, 453] width 32 height 45
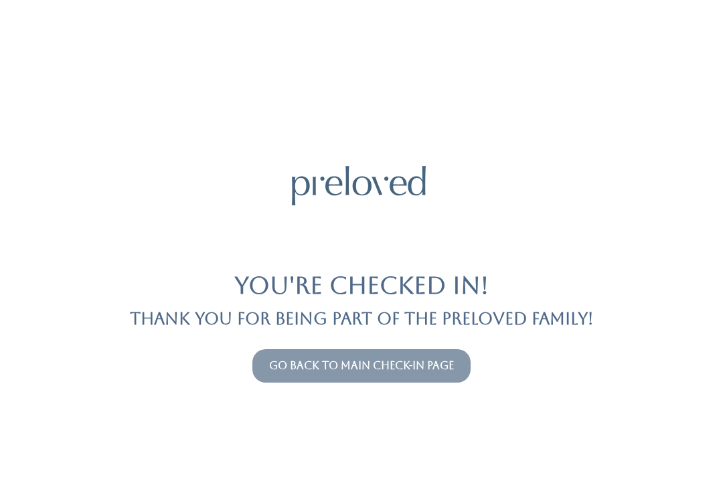
click at [404, 364] on link "Go back to main check-in page" at bounding box center [361, 366] width 185 height 13
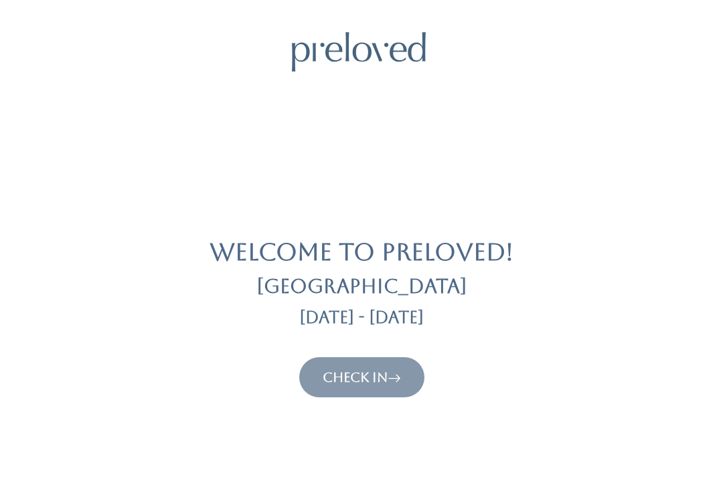
click at [397, 373] on icon at bounding box center [394, 378] width 13 height 16
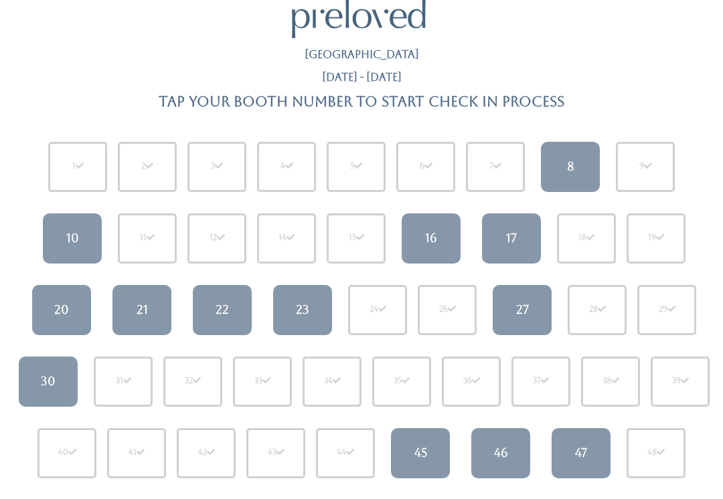
scroll to position [33, 0]
click at [570, 163] on div "8" at bounding box center [570, 166] width 7 height 17
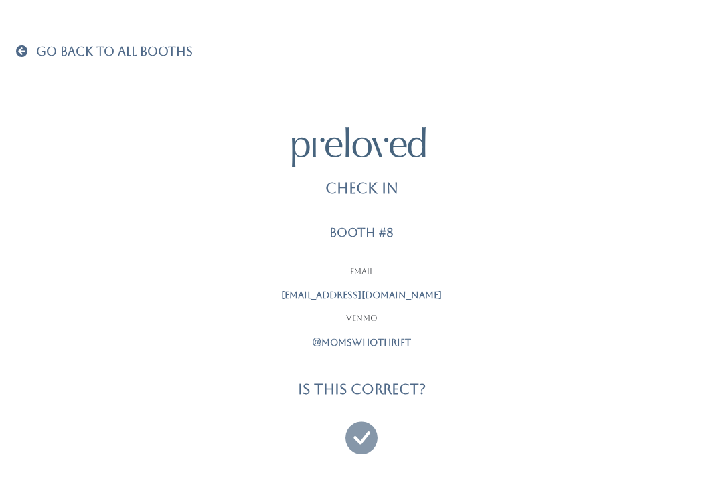
click at [20, 52] on span at bounding box center [24, 51] width 17 height 12
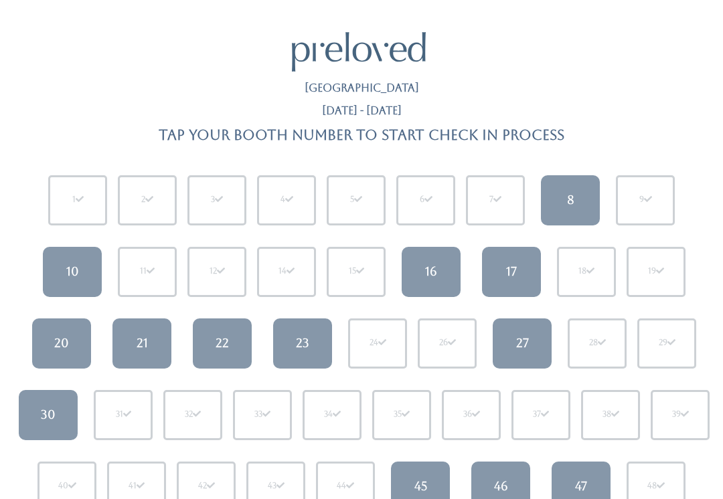
click at [566, 200] on link "8" at bounding box center [570, 200] width 59 height 50
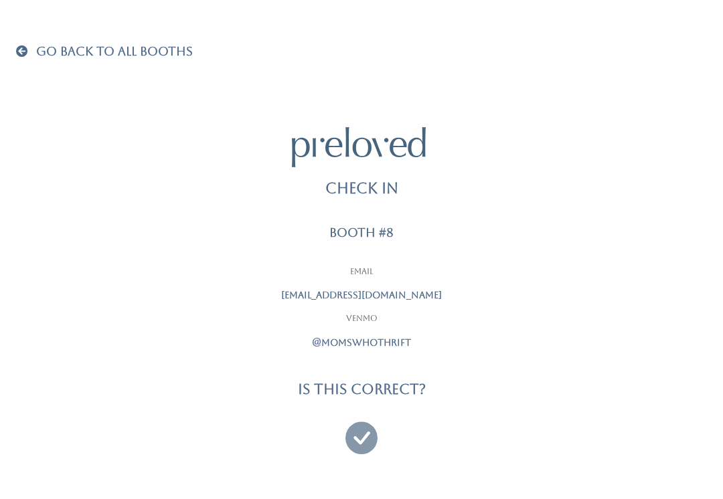
click at [361, 431] on icon at bounding box center [361, 432] width 32 height 45
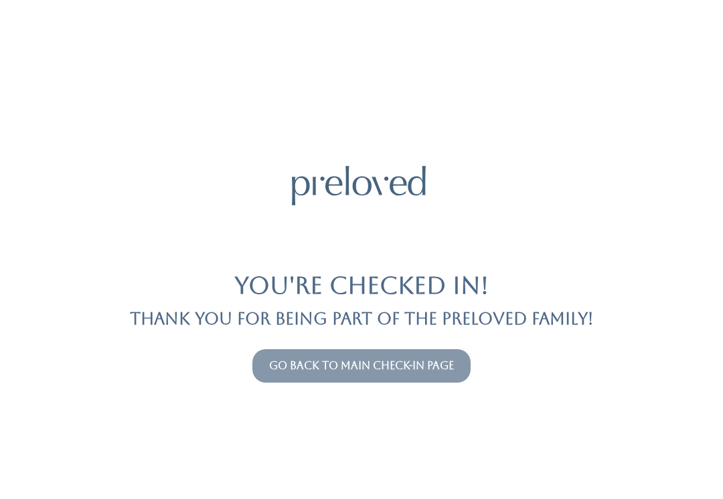
click at [346, 356] on button "Go back to main check-in page" at bounding box center [361, 365] width 218 height 33
click at [324, 372] on link "Go back to main check-in page" at bounding box center [361, 366] width 185 height 13
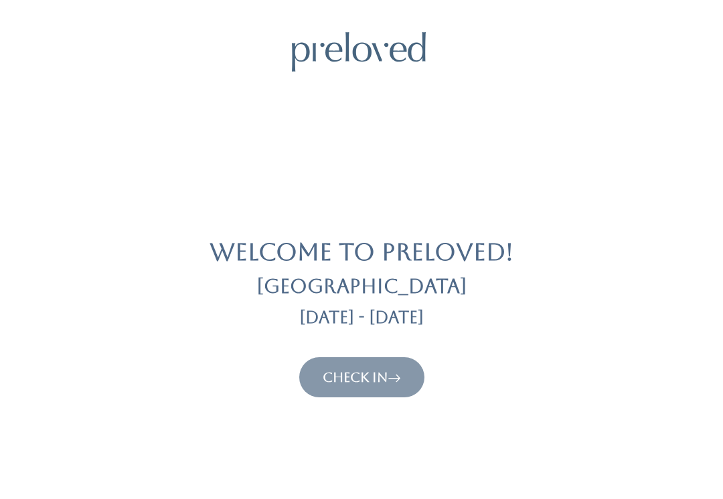
click at [346, 380] on link "Check In" at bounding box center [362, 378] width 78 height 16
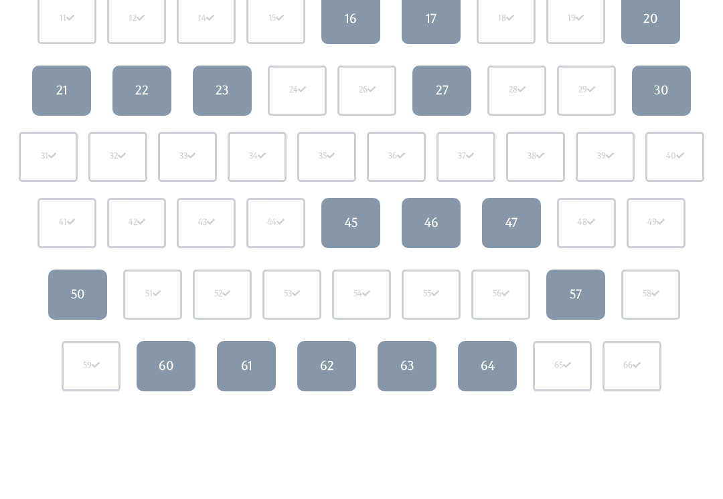
scroll to position [255, 0]
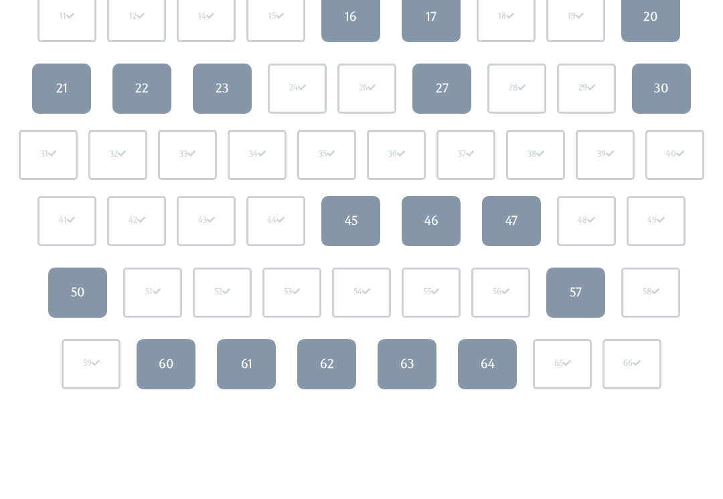
click at [246, 368] on div "61" at bounding box center [246, 364] width 11 height 17
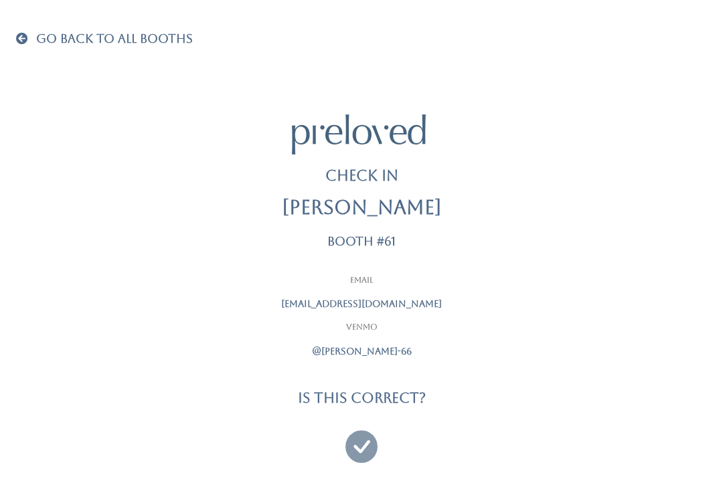
click at [354, 439] on icon at bounding box center [361, 440] width 32 height 45
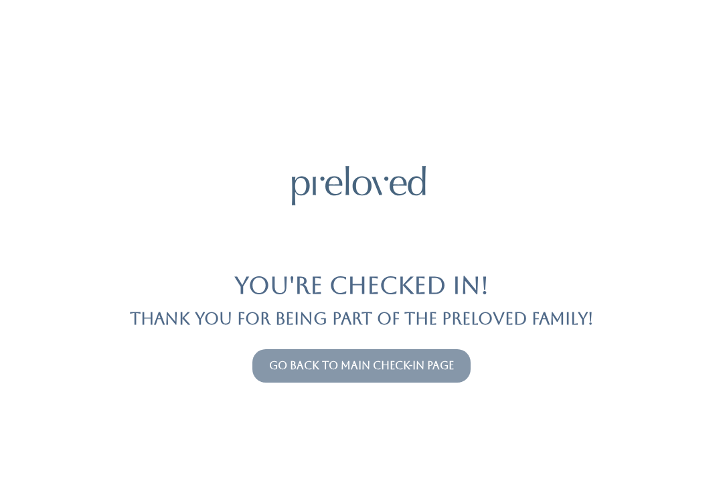
click at [411, 365] on link "Go back to main check-in page" at bounding box center [361, 366] width 185 height 13
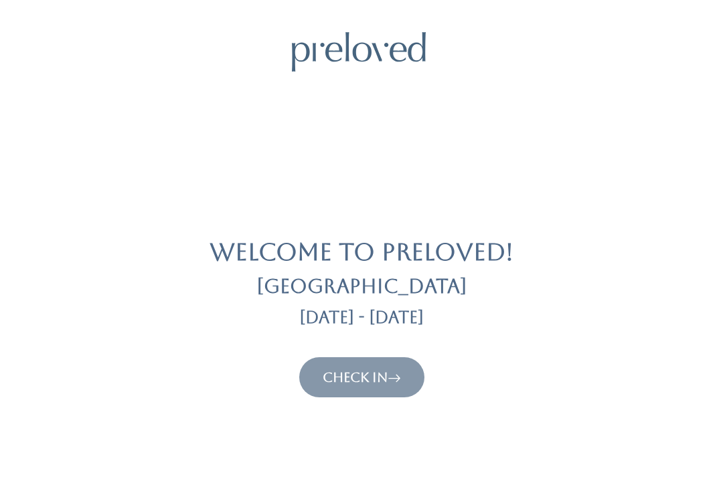
click at [388, 379] on link "Check In" at bounding box center [362, 378] width 78 height 16
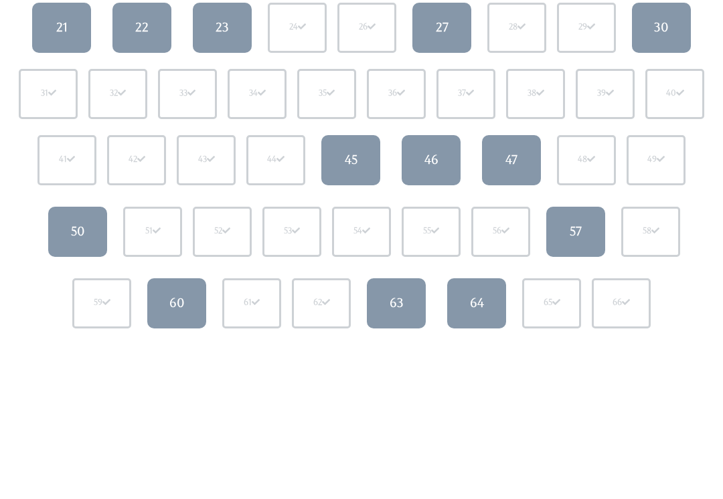
scroll to position [317, 0]
click at [582, 233] on div "57" at bounding box center [576, 230] width 12 height 17
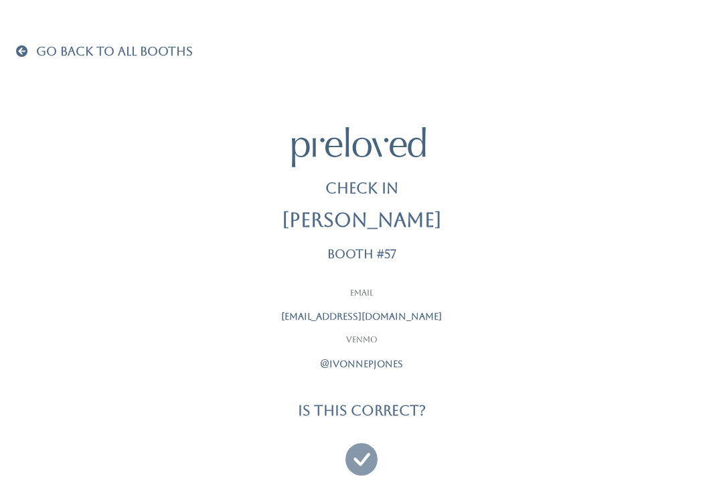
click at [372, 465] on icon at bounding box center [361, 453] width 32 height 45
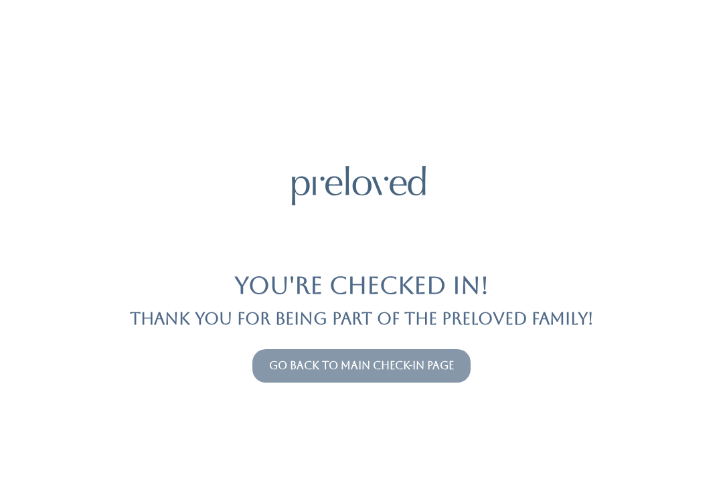
click at [440, 372] on link "Go back to main check-in page" at bounding box center [361, 366] width 185 height 13
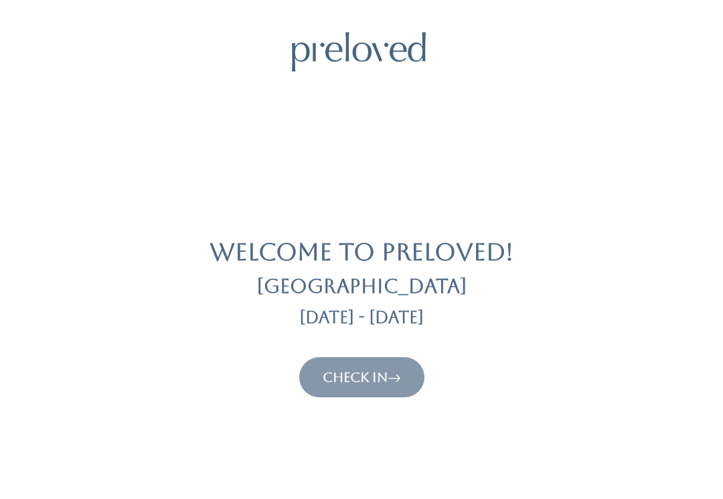
click at [356, 377] on link "Check In" at bounding box center [362, 378] width 78 height 16
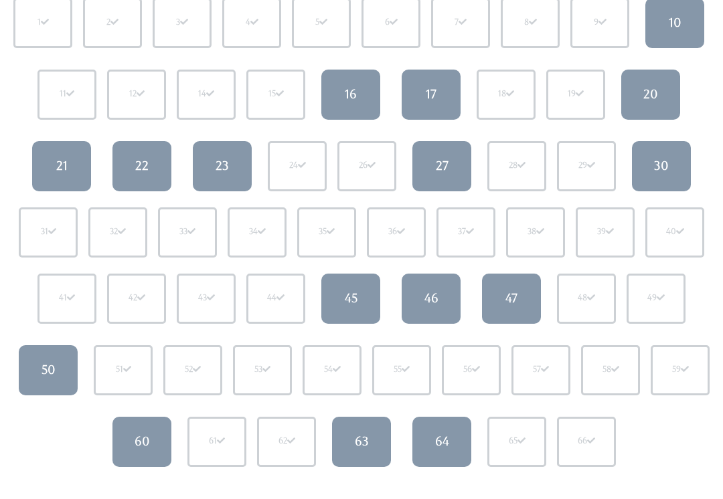
scroll to position [177, 0]
click at [672, 96] on link "20" at bounding box center [650, 95] width 59 height 50
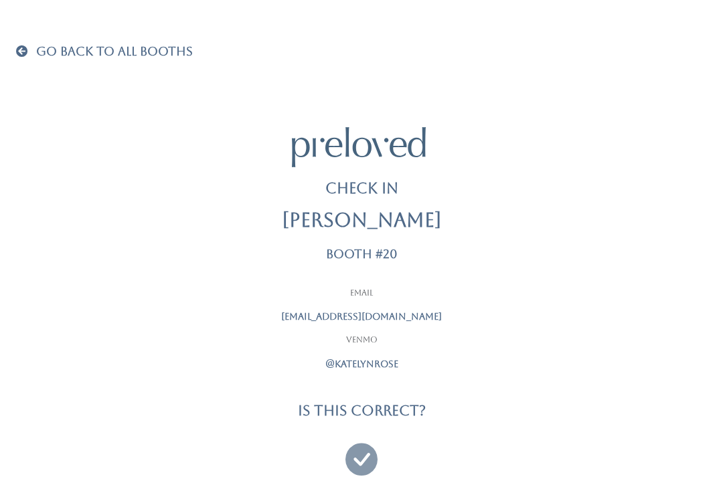
click at [17, 54] on span at bounding box center [24, 51] width 17 height 12
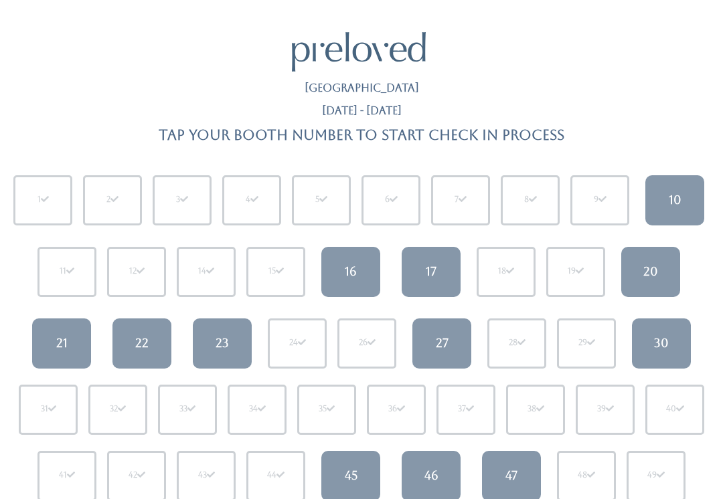
click at [71, 341] on link "21" at bounding box center [61, 344] width 59 height 50
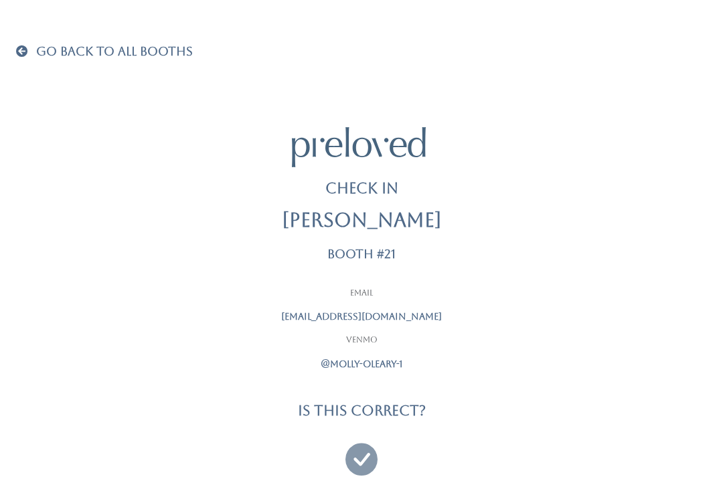
click at [19, 40] on div "Go Back To All Booths Check In Molly O’leary Booth #21 Email m.oleary2012@yahoo…" at bounding box center [361, 258] width 691 height 516
click at [31, 52] on span at bounding box center [24, 51] width 17 height 12
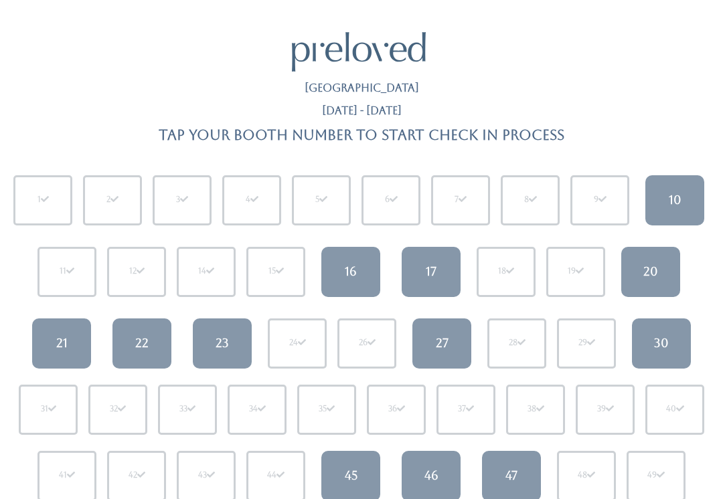
click at [153, 344] on link "22" at bounding box center [141, 344] width 59 height 50
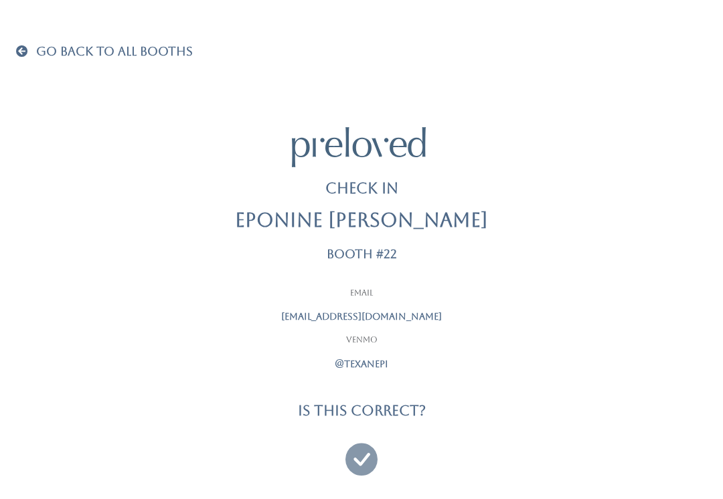
click at [368, 452] on icon at bounding box center [361, 453] width 32 height 45
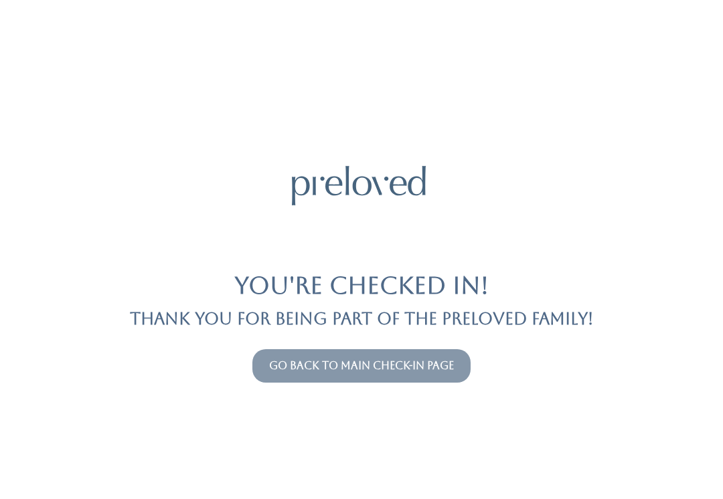
click at [416, 370] on link "Go back to main check-in page" at bounding box center [361, 366] width 185 height 13
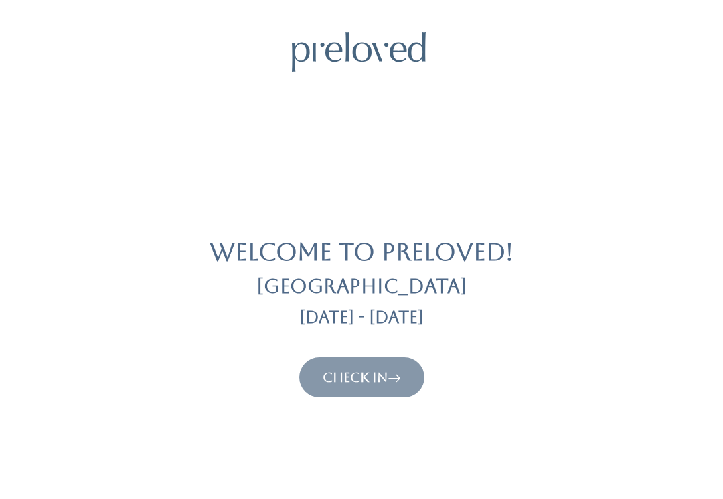
click at [405, 368] on button "Check In" at bounding box center [361, 378] width 125 height 40
click at [390, 383] on link "Check In" at bounding box center [362, 378] width 78 height 16
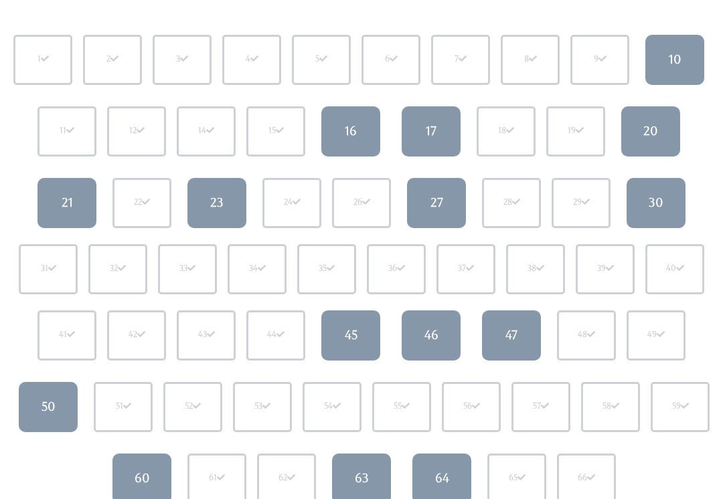
scroll to position [140, 0]
click at [355, 337] on div "45" at bounding box center [351, 335] width 13 height 17
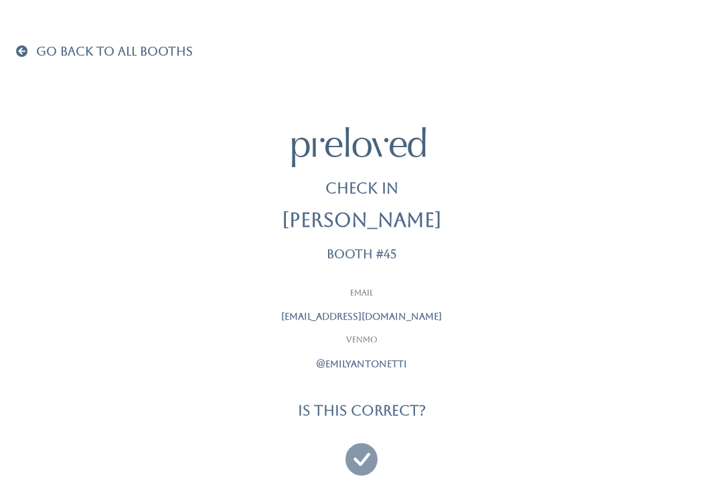
click at [368, 447] on icon at bounding box center [361, 453] width 32 height 45
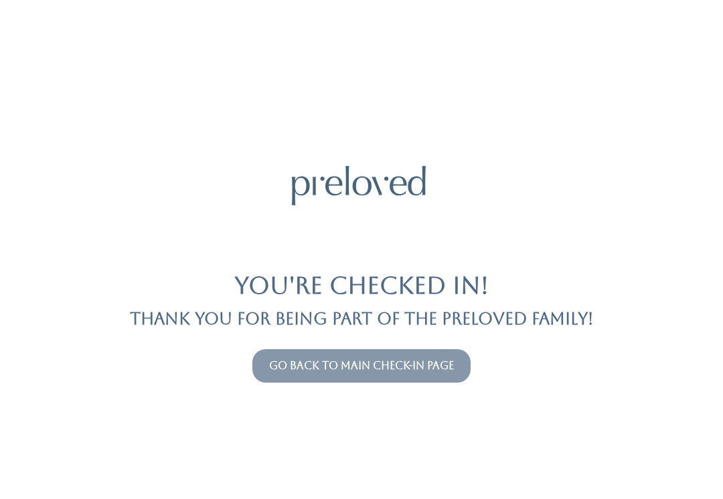
click at [440, 372] on link "Go back to main check-in page" at bounding box center [361, 366] width 185 height 13
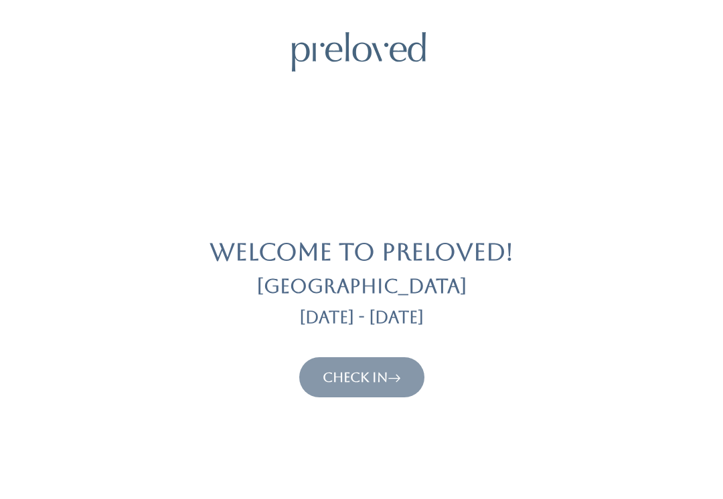
click at [394, 378] on icon at bounding box center [394, 378] width 13 height 16
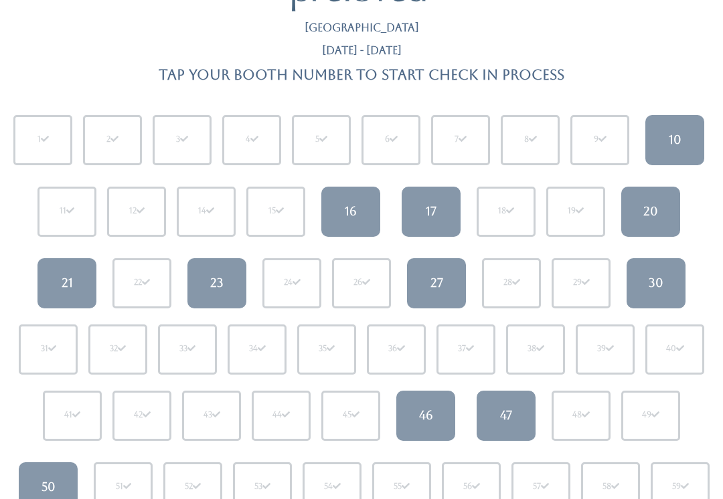
scroll to position [61, 0]
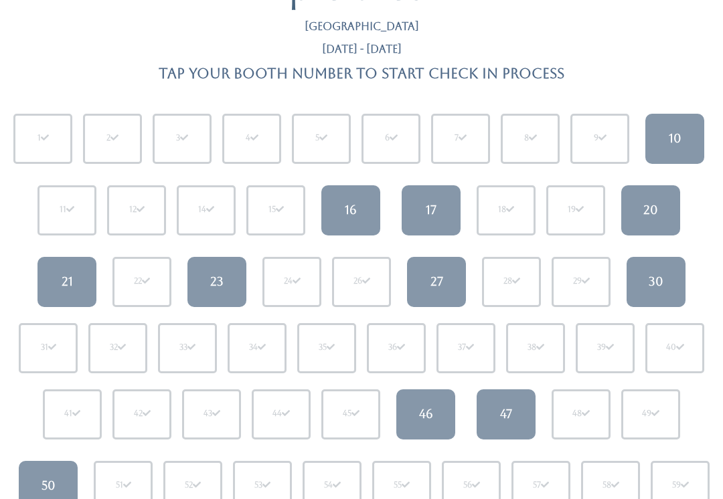
click at [505, 408] on div "47" at bounding box center [506, 414] width 12 height 17
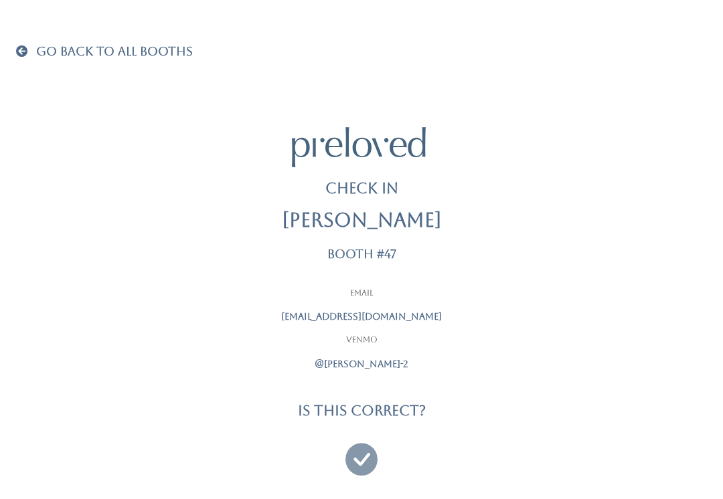
click at [370, 452] on icon at bounding box center [361, 453] width 32 height 45
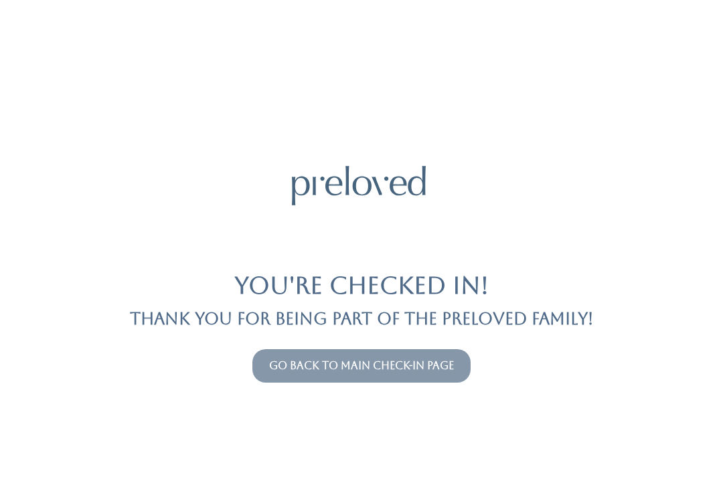
click at [431, 368] on link "Go back to main check-in page" at bounding box center [361, 366] width 185 height 13
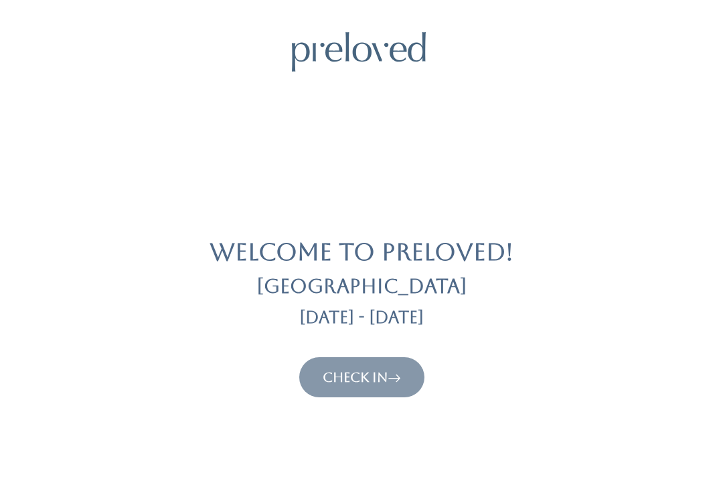
click at [400, 373] on icon at bounding box center [394, 378] width 13 height 16
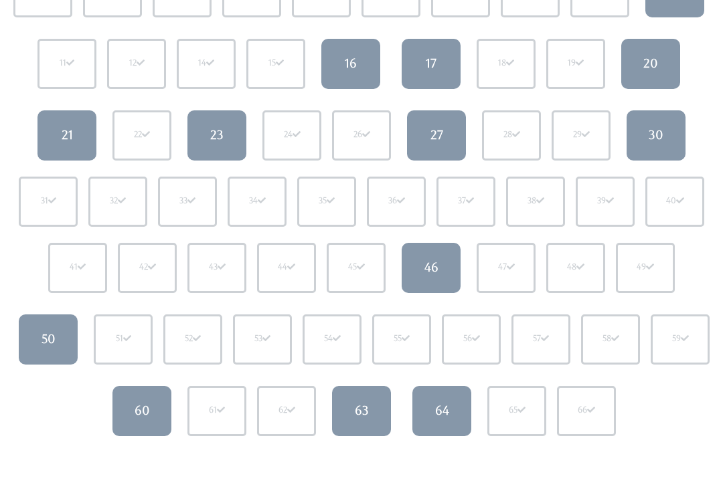
scroll to position [208, 0]
click at [53, 343] on div "50" at bounding box center [49, 339] width 14 height 17
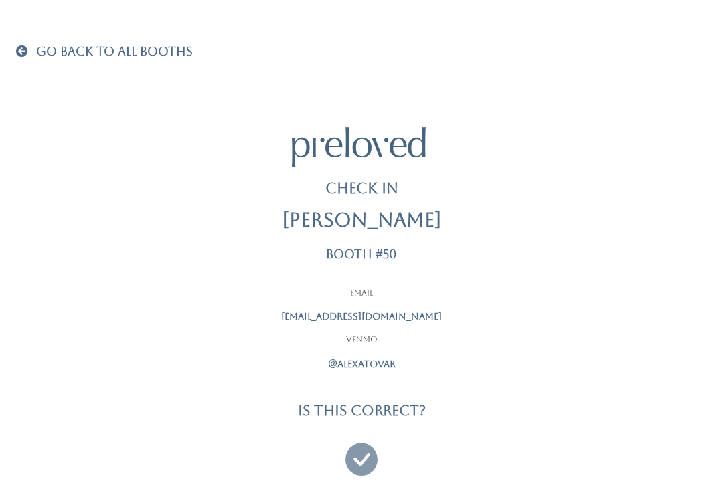
click at [368, 453] on icon at bounding box center [361, 453] width 32 height 45
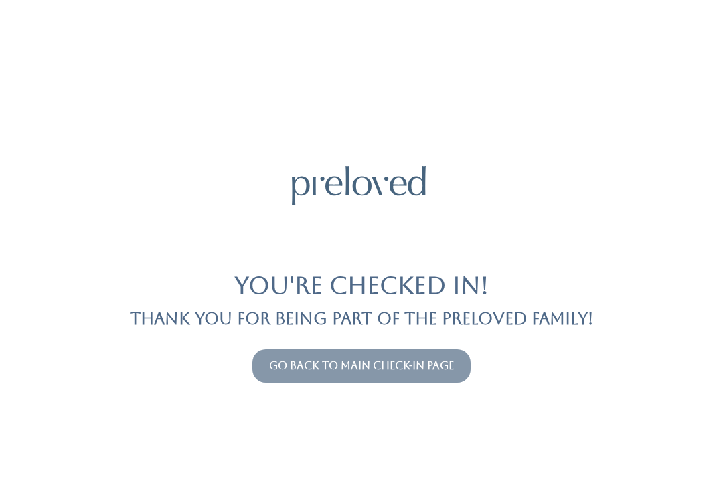
click at [411, 367] on link "Go back to main check-in page" at bounding box center [361, 366] width 185 height 13
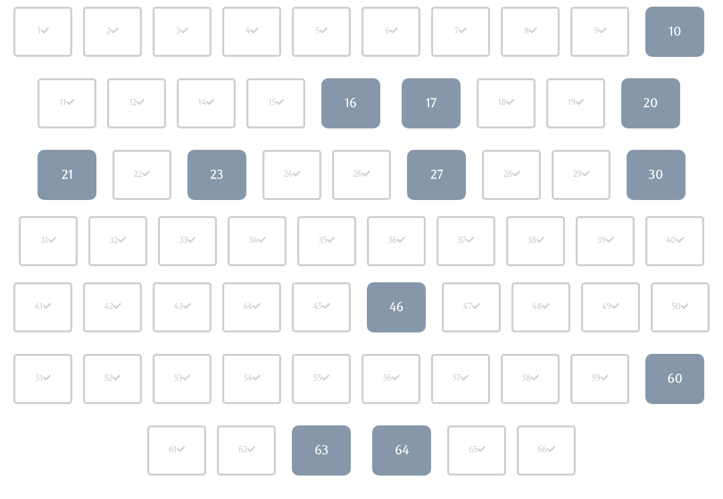
scroll to position [167, 0]
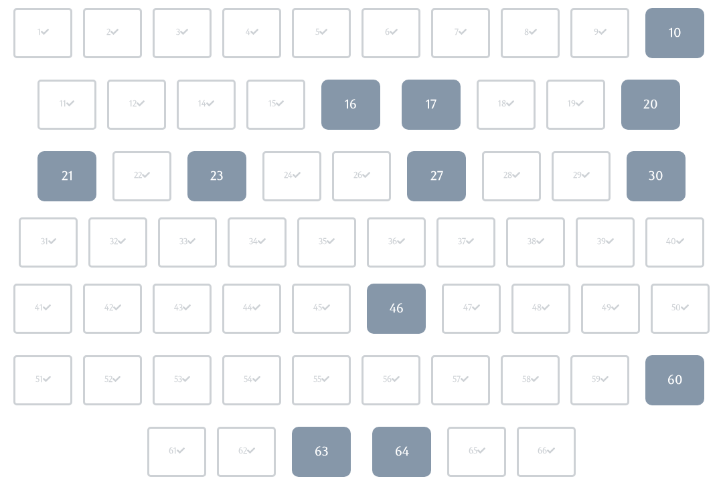
click at [362, 104] on link "16" at bounding box center [350, 105] width 59 height 50
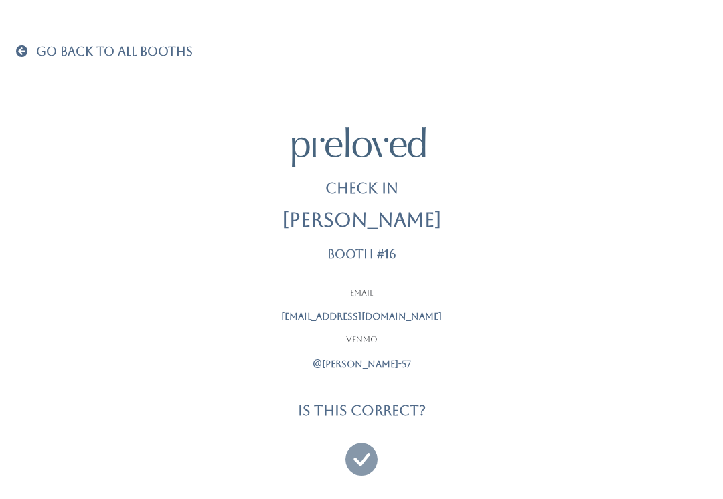
click at [364, 446] on icon at bounding box center [361, 453] width 32 height 45
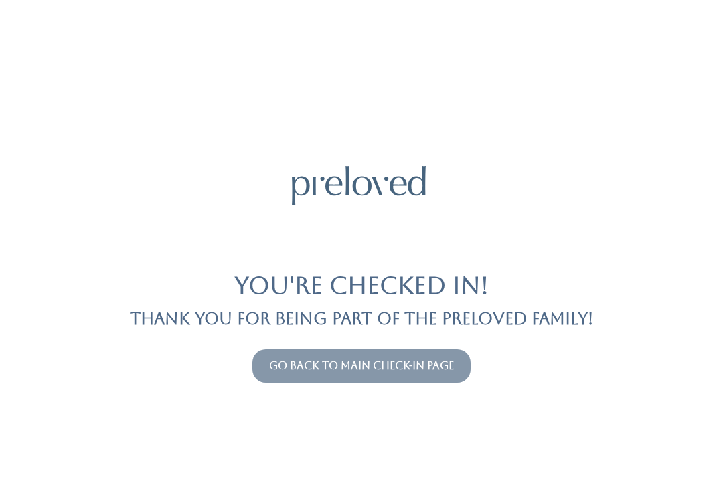
click at [437, 360] on link "Go back to main check-in page" at bounding box center [361, 366] width 185 height 13
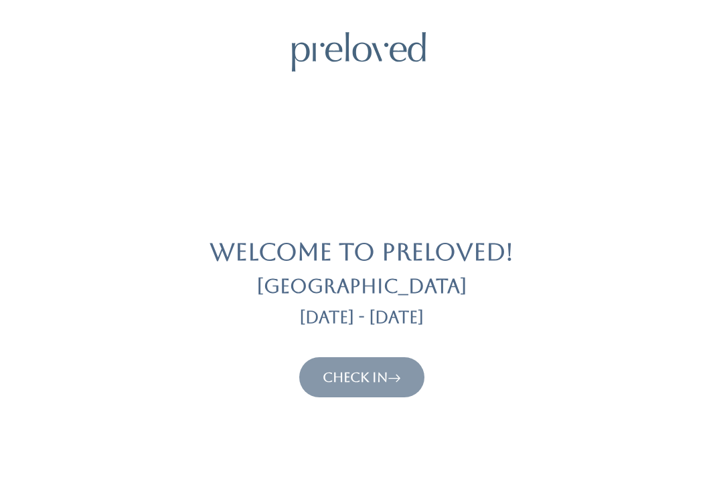
click at [363, 383] on link "Check In" at bounding box center [362, 378] width 78 height 16
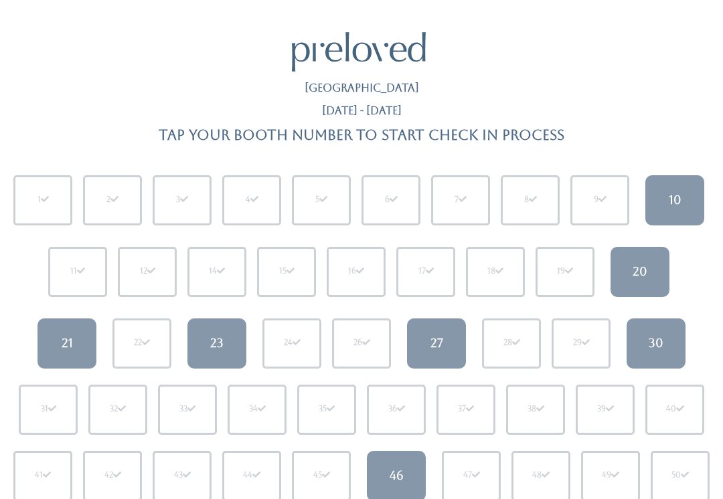
click at [82, 340] on link "21" at bounding box center [66, 344] width 59 height 50
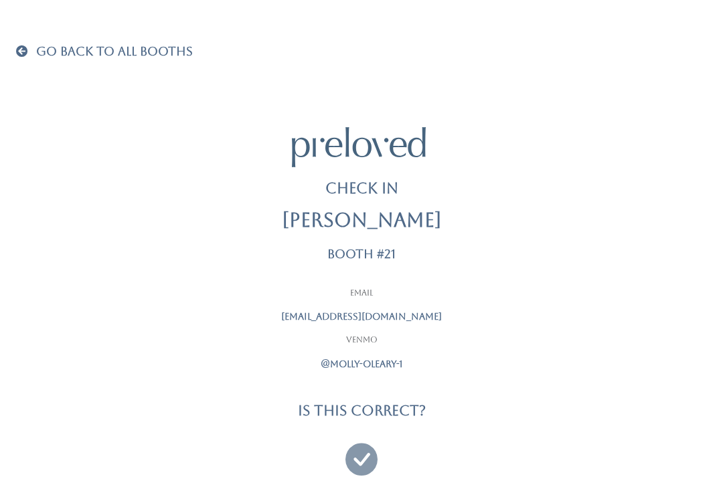
click at [370, 455] on icon at bounding box center [361, 453] width 32 height 45
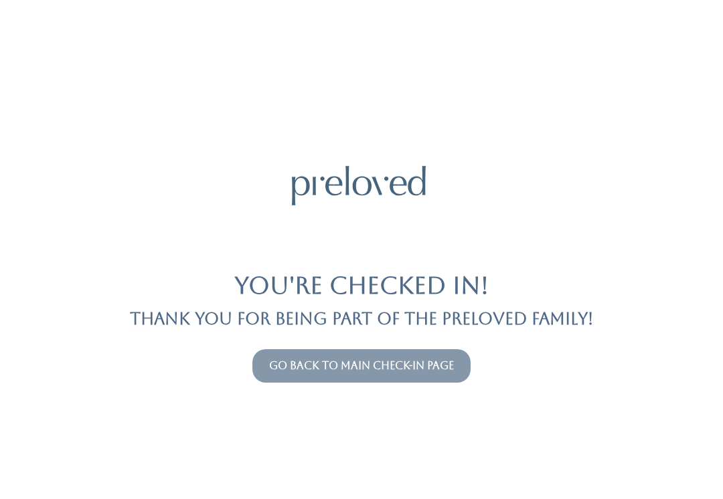
click at [424, 370] on link "Go back to main check-in page" at bounding box center [361, 366] width 185 height 13
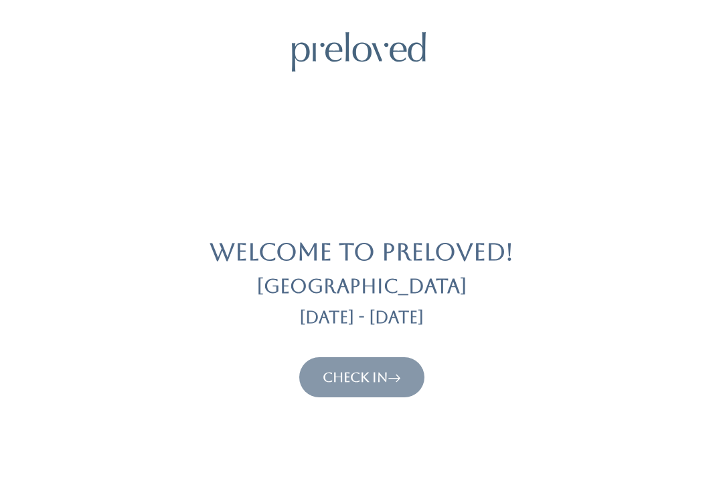
click at [401, 372] on icon at bounding box center [394, 378] width 13 height 16
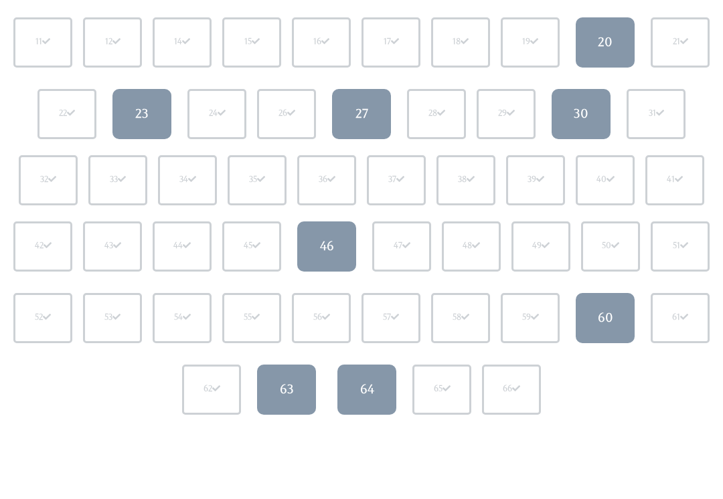
scroll to position [232, 0]
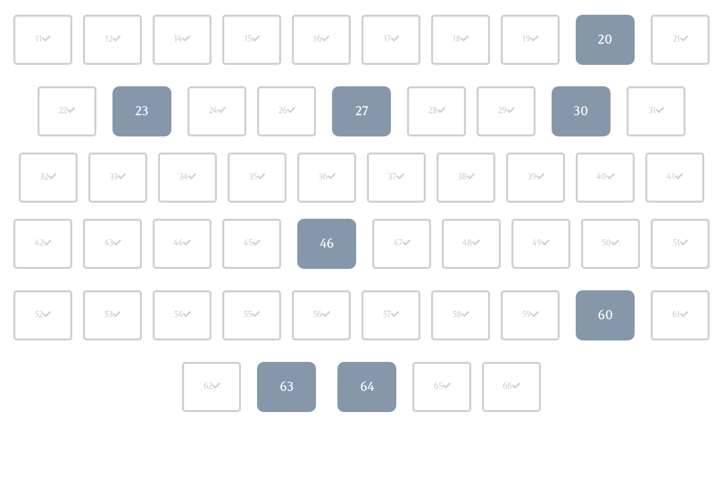
click at [335, 242] on link "46" at bounding box center [326, 245] width 59 height 50
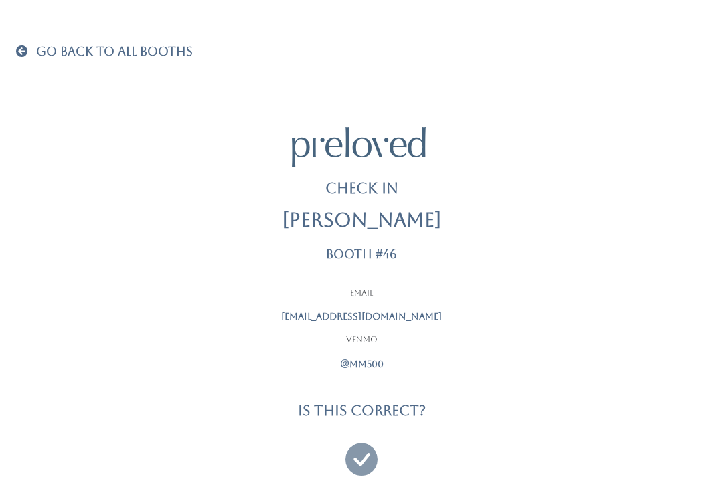
click at [354, 453] on icon at bounding box center [361, 453] width 32 height 45
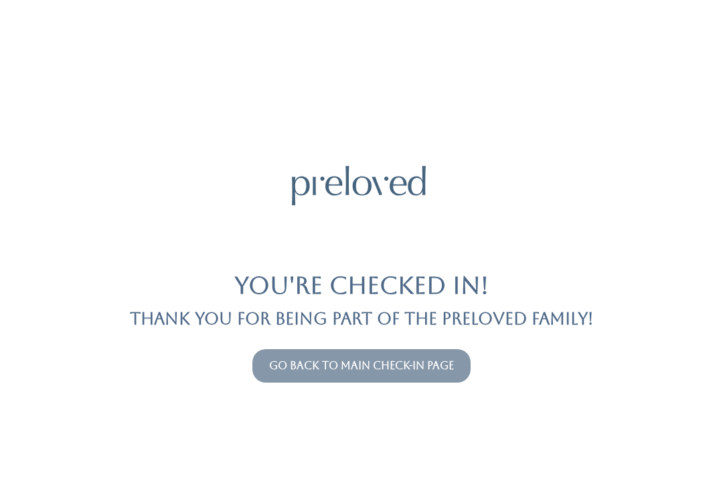
click at [372, 369] on link "Go back to main check-in page" at bounding box center [361, 366] width 185 height 13
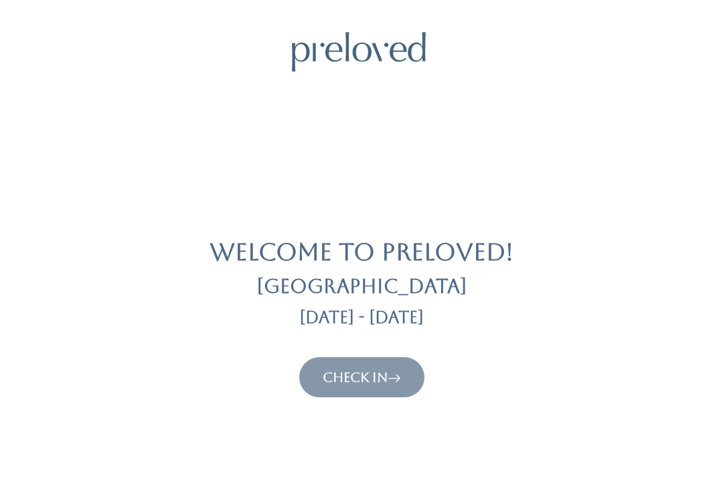
click at [382, 370] on link "Check In" at bounding box center [362, 378] width 78 height 16
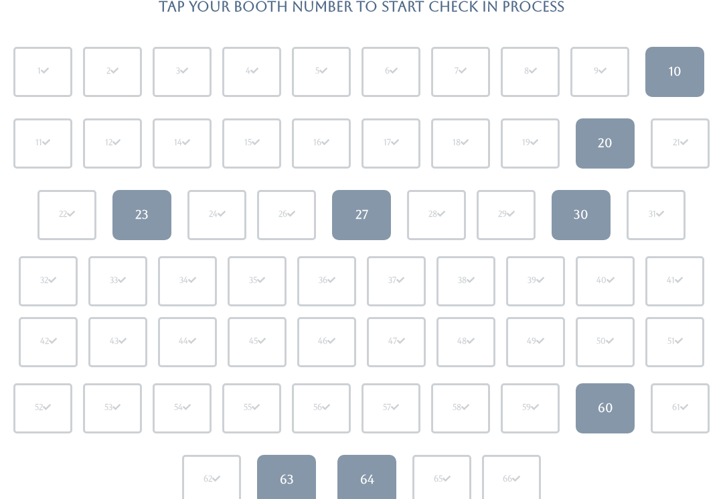
scroll to position [120, 0]
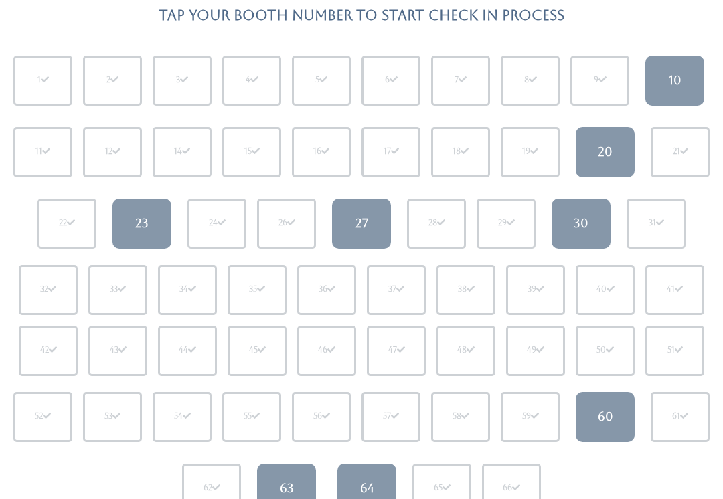
click at [601, 146] on div "20" at bounding box center [605, 151] width 15 height 17
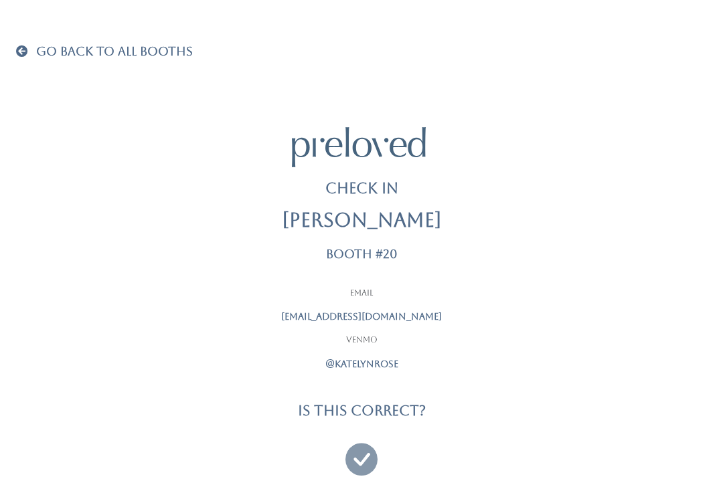
click at [365, 446] on icon at bounding box center [361, 453] width 32 height 45
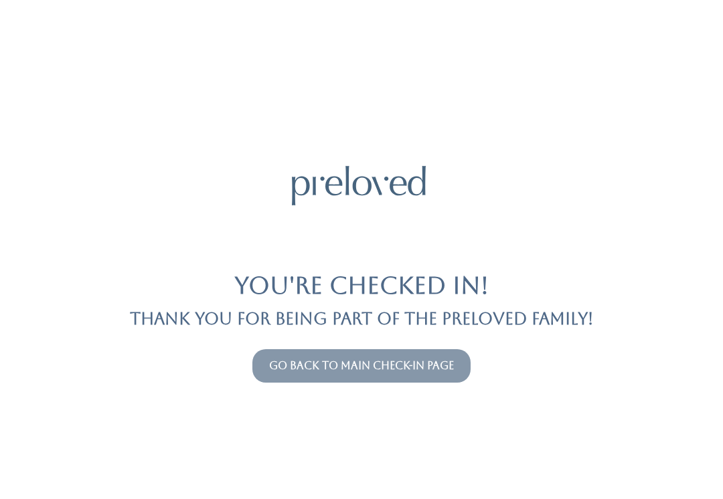
click at [437, 370] on link "Go back to main check-in page" at bounding box center [361, 366] width 185 height 13
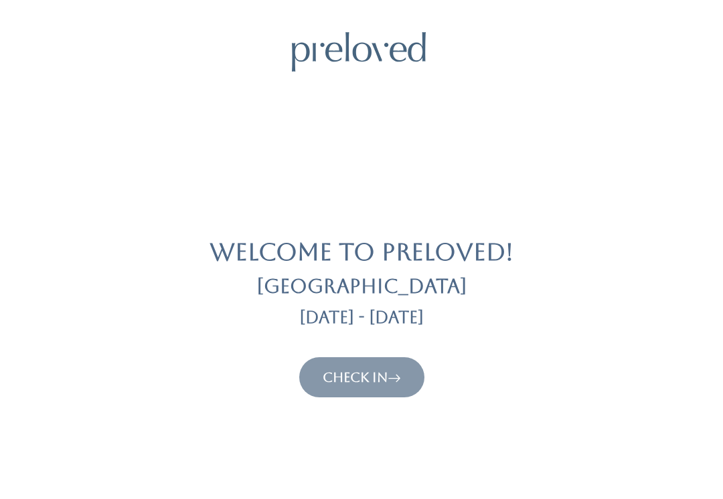
click at [389, 364] on button "Check In" at bounding box center [361, 378] width 125 height 40
click at [388, 353] on div "Welcome to Preloved! [GEOGRAPHIC_DATA] [DATE] - [DATE] Check In" at bounding box center [361, 215] width 691 height 366
click at [396, 384] on icon at bounding box center [394, 378] width 13 height 16
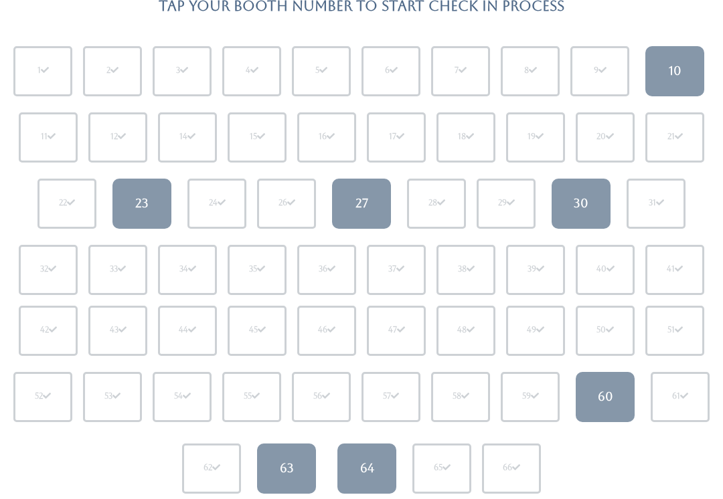
scroll to position [134, 0]
